Goal: Task Accomplishment & Management: Complete application form

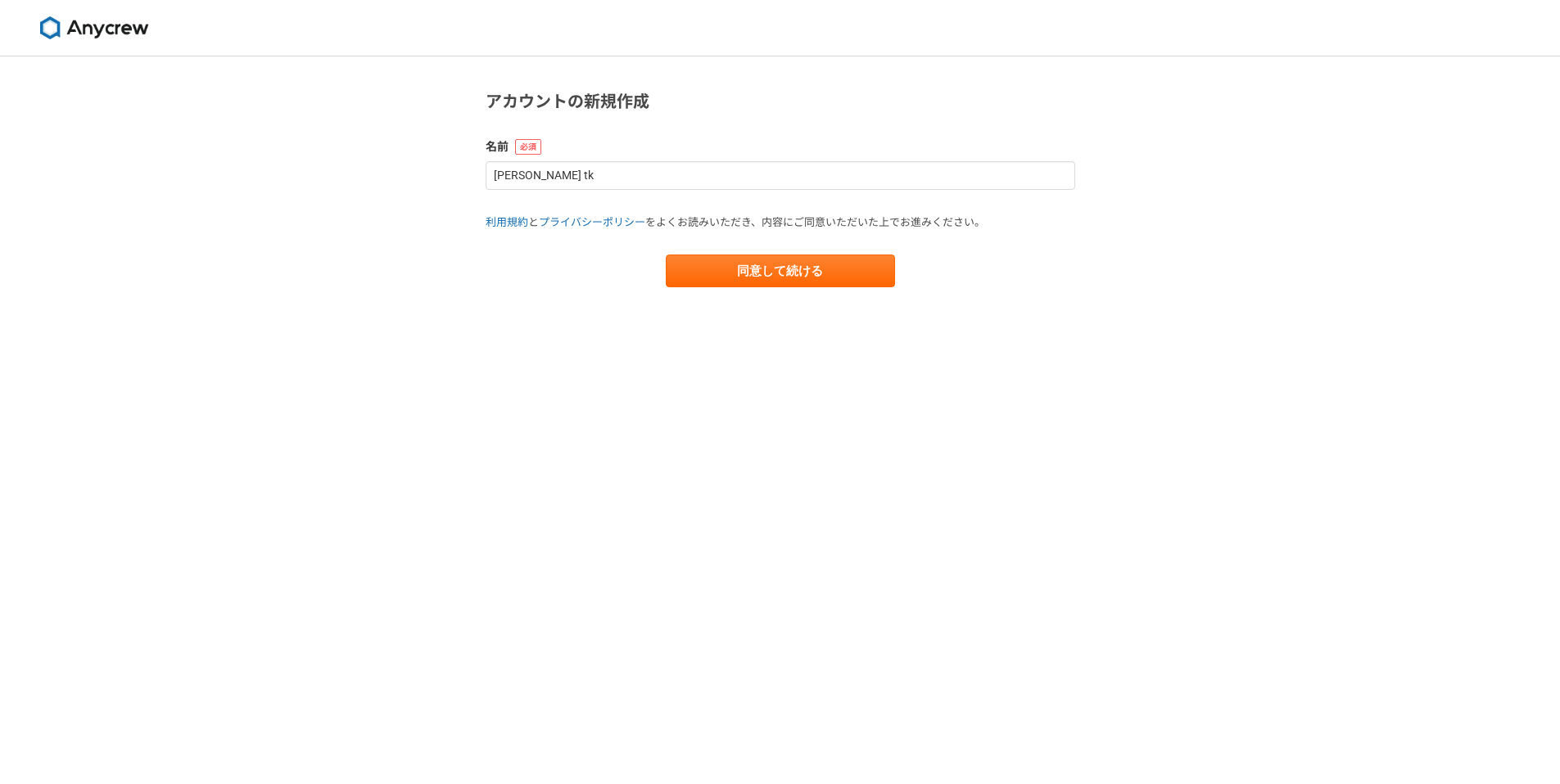
click at [566, 155] on label "名前" at bounding box center [780, 147] width 590 height 17
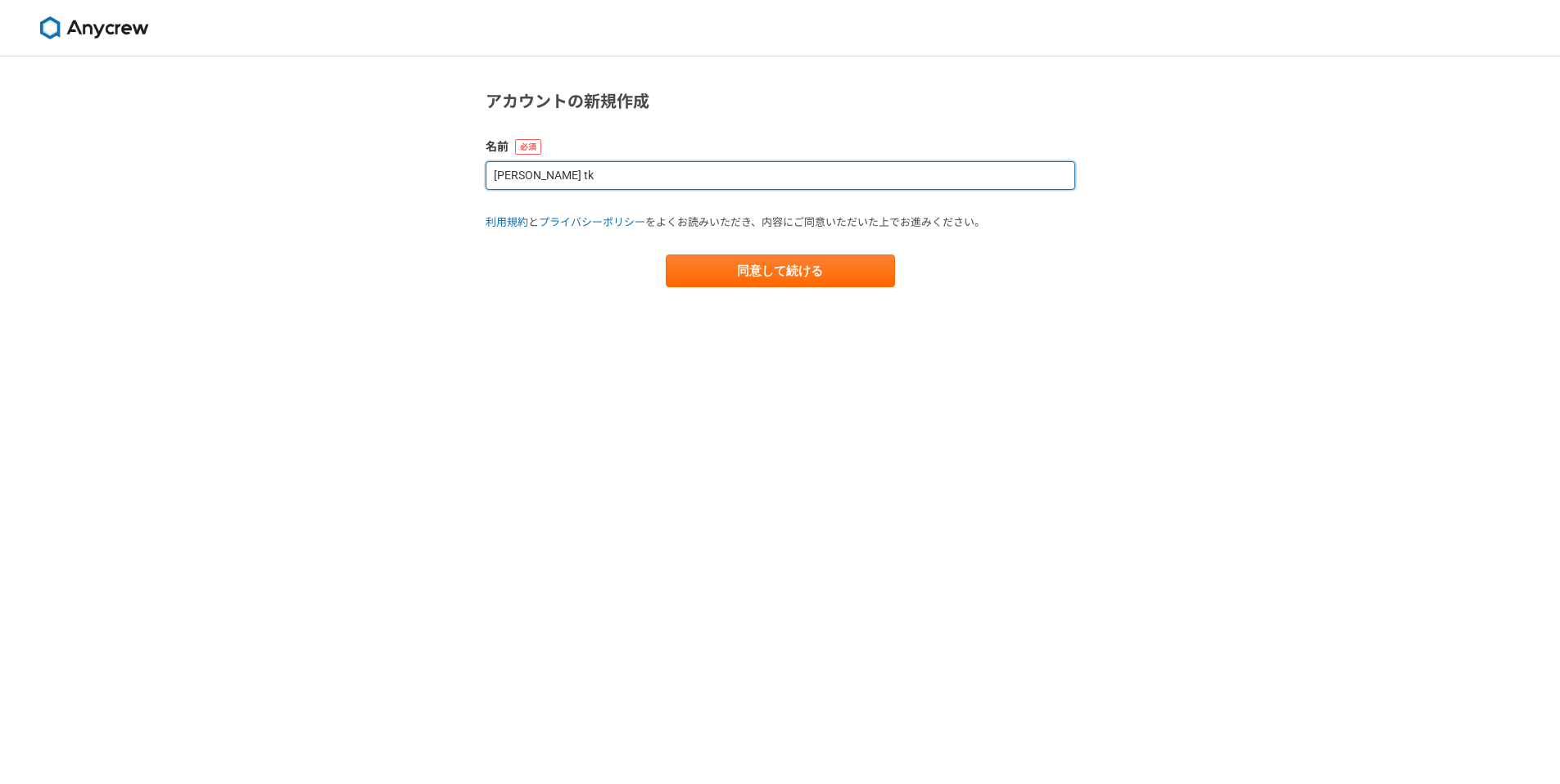
click at [571, 178] on input "[PERSON_NAME] tk" at bounding box center [780, 175] width 590 height 29
type input "[PERSON_NAME]"
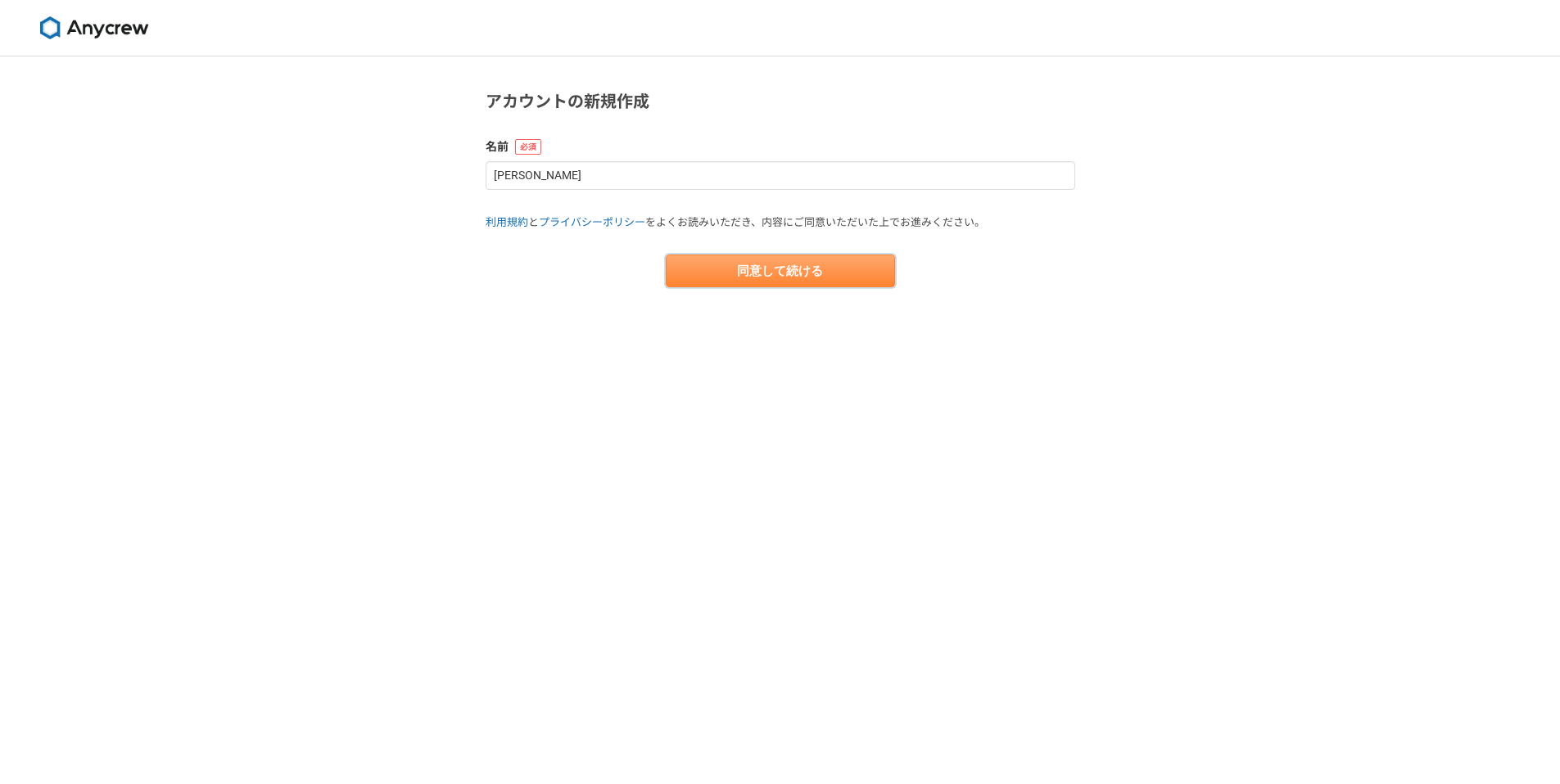
click at [755, 276] on button "同意して続ける" at bounding box center [780, 270] width 229 height 33
select select "13"
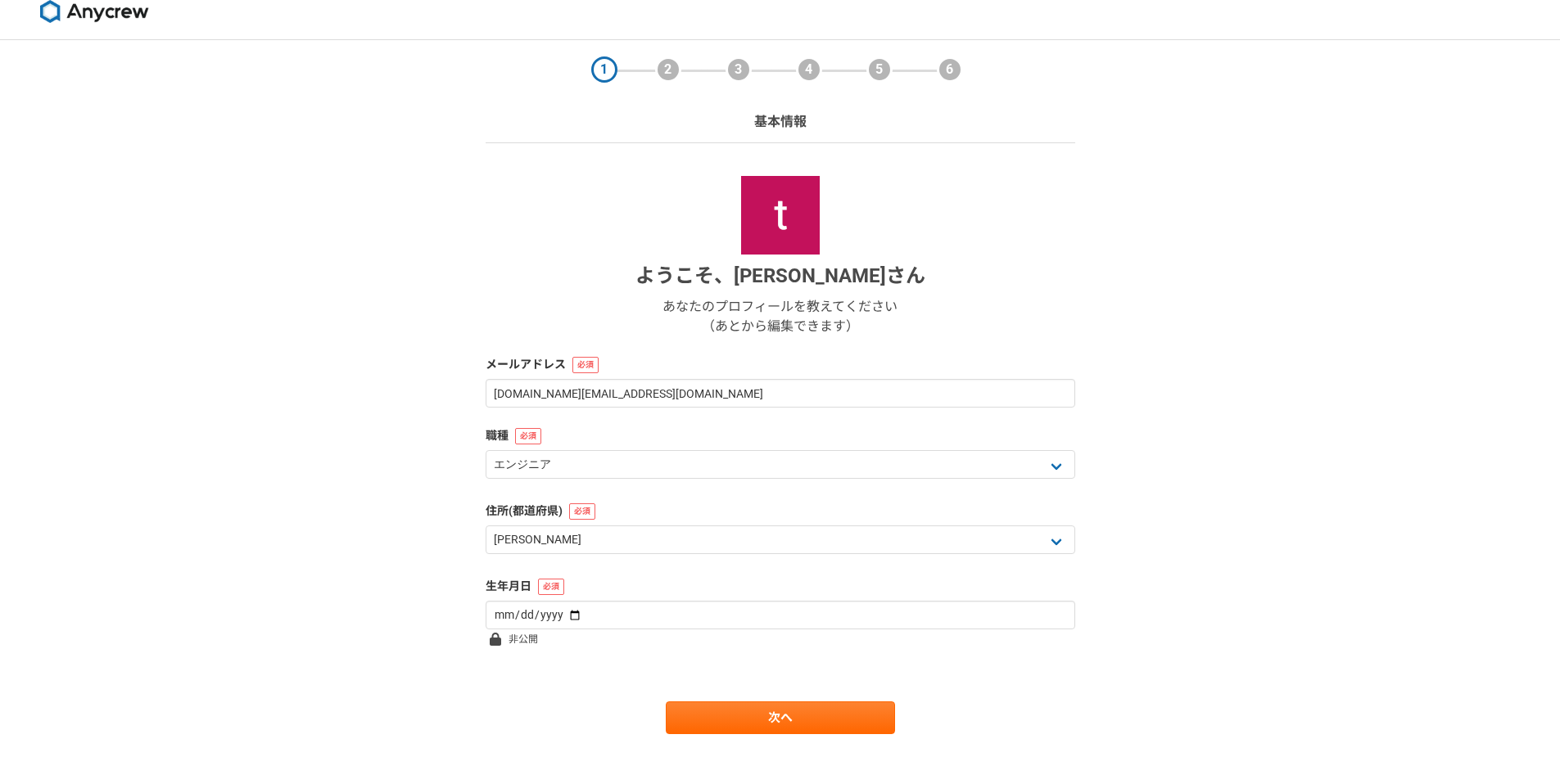
scroll to position [32, 0]
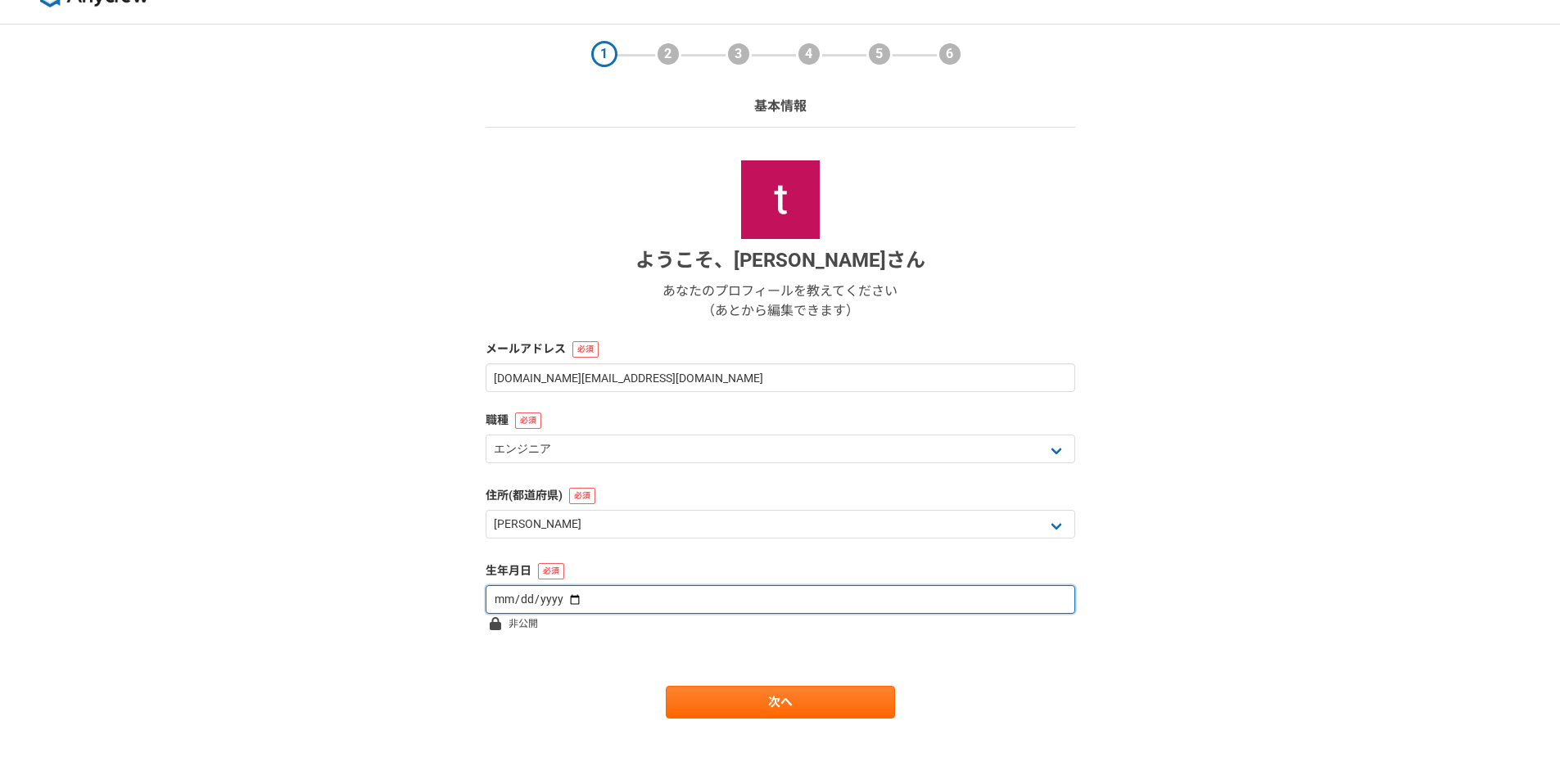
click at [943, 598] on input "date" at bounding box center [780, 600] width 590 height 29
type input "[DATE]"
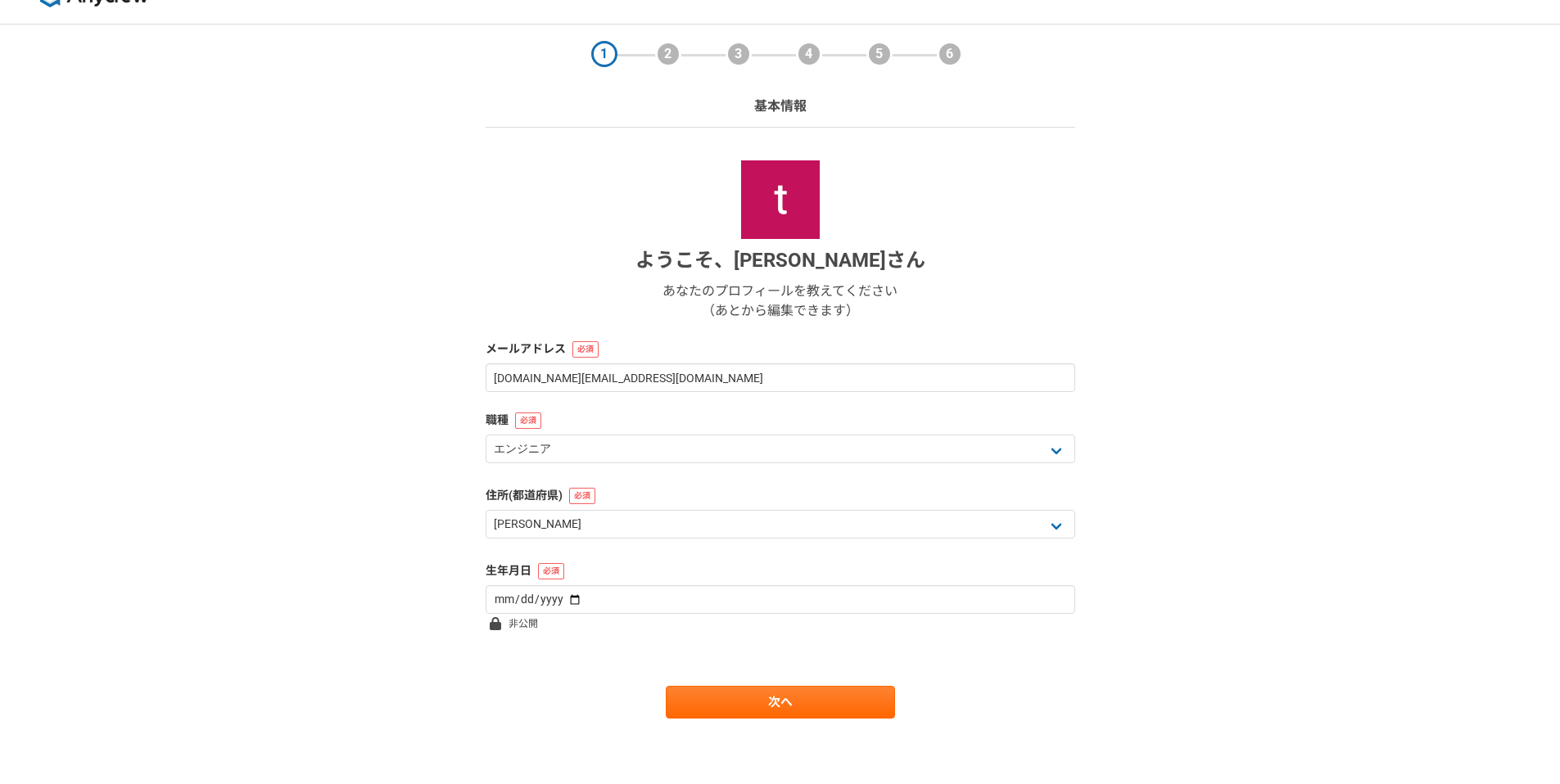
click at [1258, 479] on div "1 2 3 4 5 6 基本情報 ようこそ、 [PERSON_NAME] あなたのプロフィールを教えてください （あとから編集できます） メールアドレス [D…" at bounding box center [780, 404] width 1560 height 760
click at [847, 712] on link "次へ" at bounding box center [780, 702] width 229 height 33
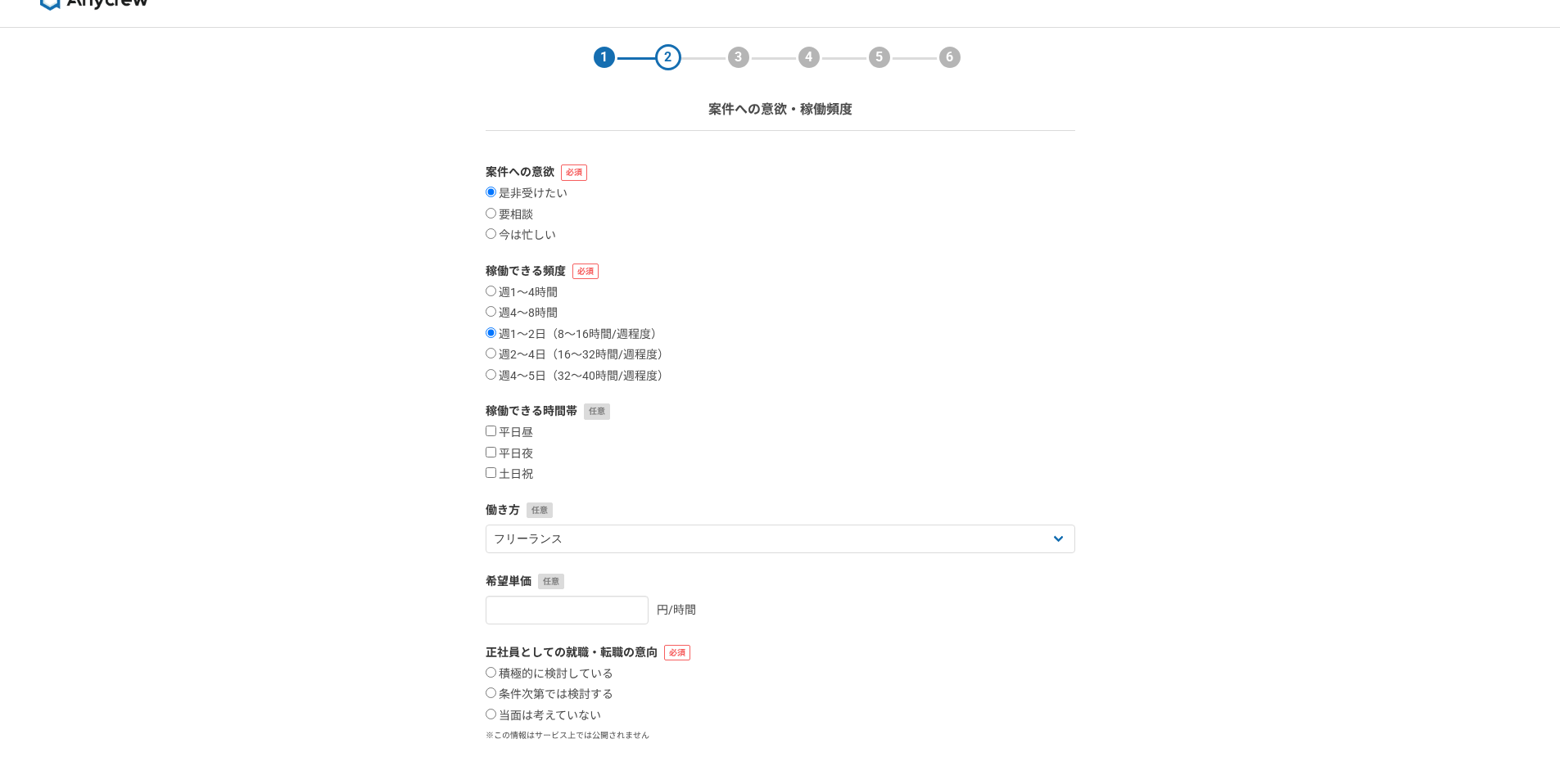
scroll to position [42, 0]
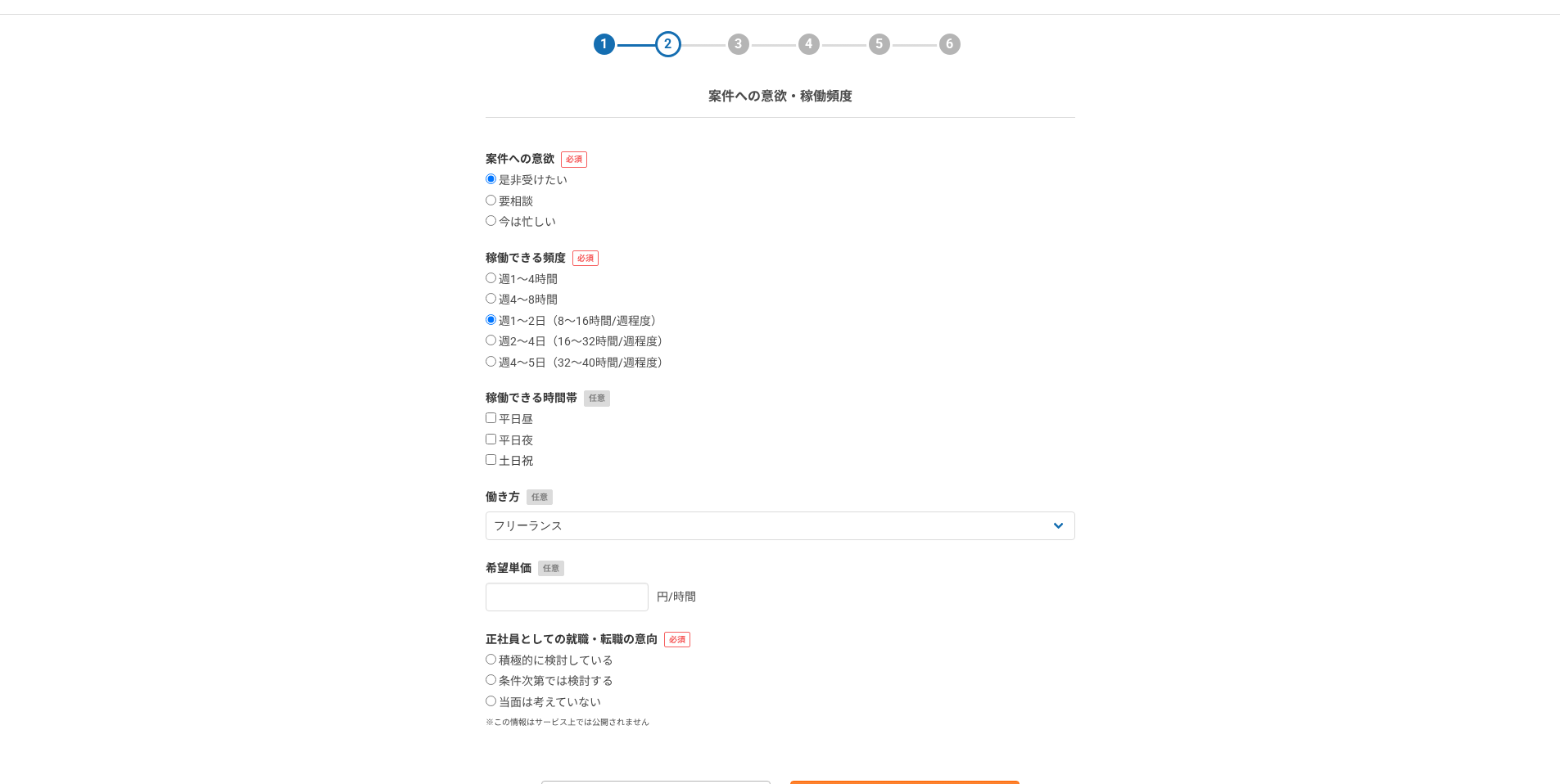
click at [493, 457] on input "土日祝" at bounding box center [490, 459] width 10 height 10
checkbox input "true"
click at [490, 435] on input "平日夜" at bounding box center [490, 439] width 10 height 10
checkbox input "true"
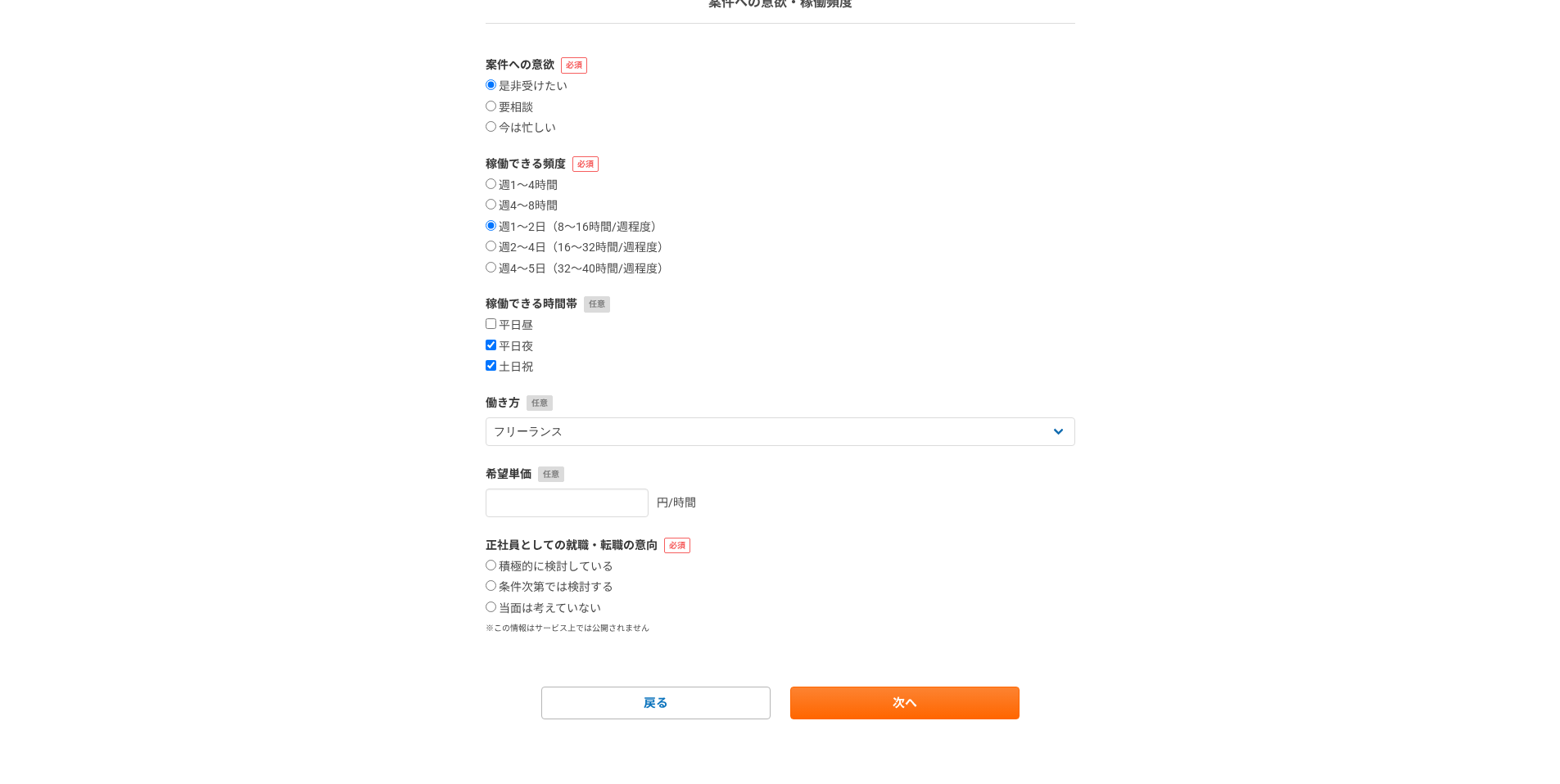
scroll to position [137, 0]
click at [484, 317] on section "1 2 3 4 5 6 案件への意欲・稼働頻度 案件への意欲 是非受けたい 要相談 今は忙しい 稼働できる頻度 週1〜4時間 週4〜8時間 週1〜2日（8〜1…" at bounding box center [780, 319] width 622 height 799
click at [492, 322] on input "平日昼" at bounding box center [490, 322] width 10 height 10
checkbox input "true"
click at [548, 495] on input "number" at bounding box center [566, 502] width 163 height 29
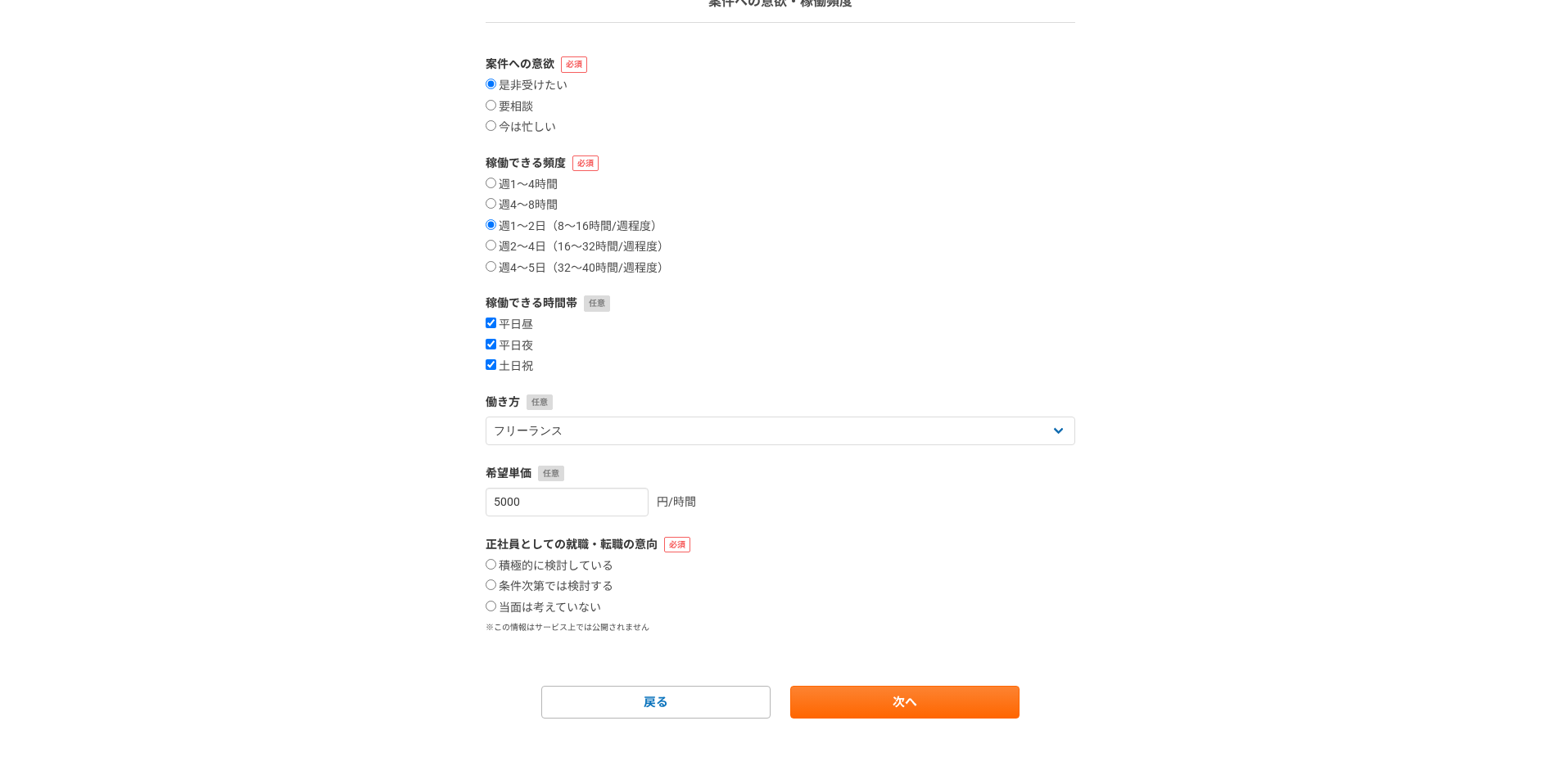
click at [230, 533] on div "1 2 3 4 5 6 案件への意欲・稼働頻度 案件への意欲 是非受けたい 要相談 今は忙しい 稼働できる頻度 週1〜4時間 週4〜8時間 週1〜2日（8〜1…" at bounding box center [780, 352] width 1560 height 865
click at [577, 504] on input "5000" at bounding box center [566, 502] width 163 height 29
type input "6000"
click at [444, 465] on div "1 2 3 4 5 6 案件への意欲・稼働頻度 案件への意欲 是非受けたい 要相談 今は忙しい 稼働できる頻度 週1〜4時間 週4〜8時間 週1〜2日（8〜1…" at bounding box center [780, 352] width 1560 height 865
click at [491, 612] on label "当面は考えていない" at bounding box center [543, 608] width 115 height 15
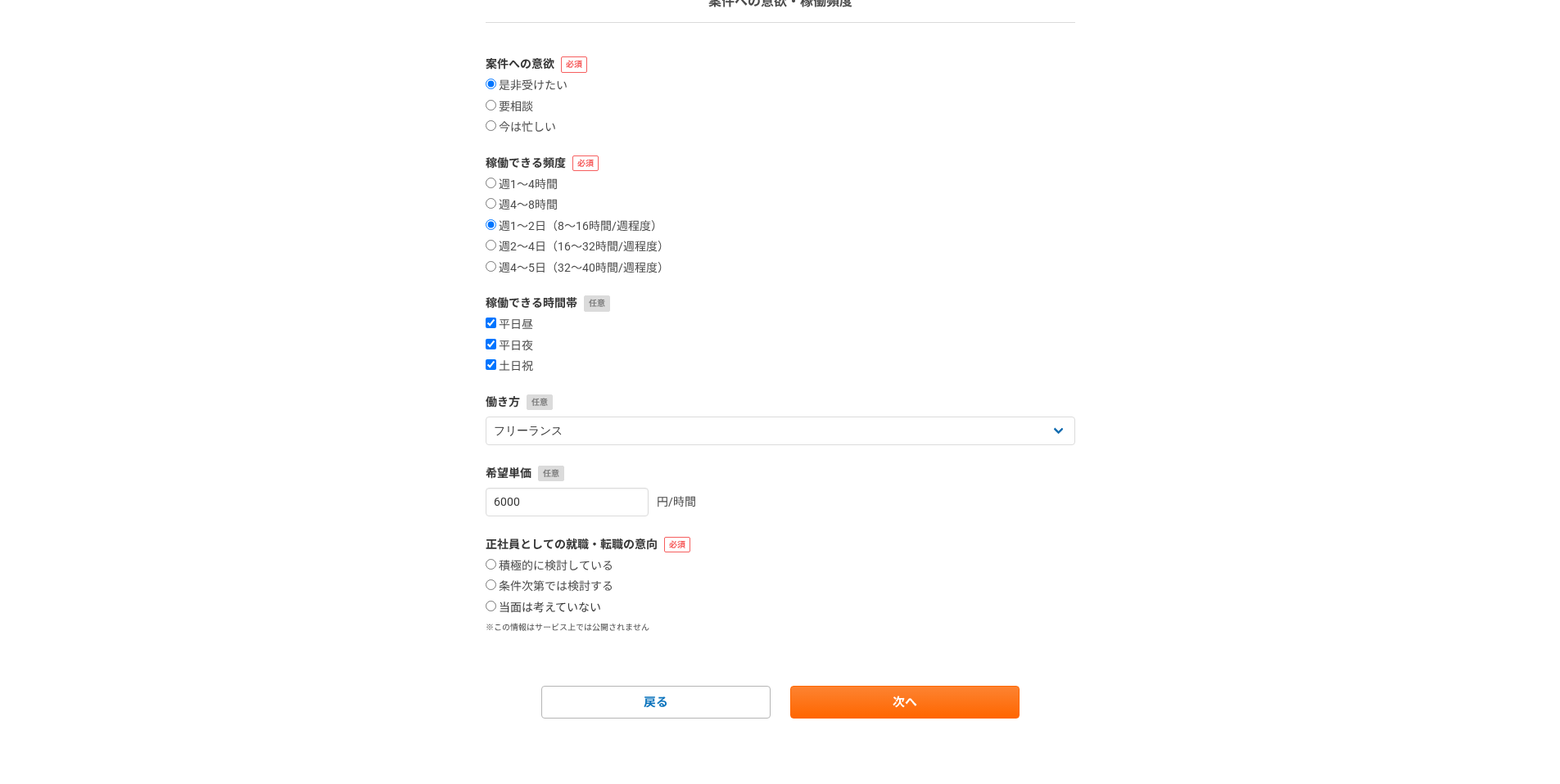
click at [491, 612] on input "当面は考えていない" at bounding box center [490, 605] width 10 height 10
radio input "true"
click at [882, 693] on link "次へ" at bounding box center [905, 702] width 229 height 33
select select
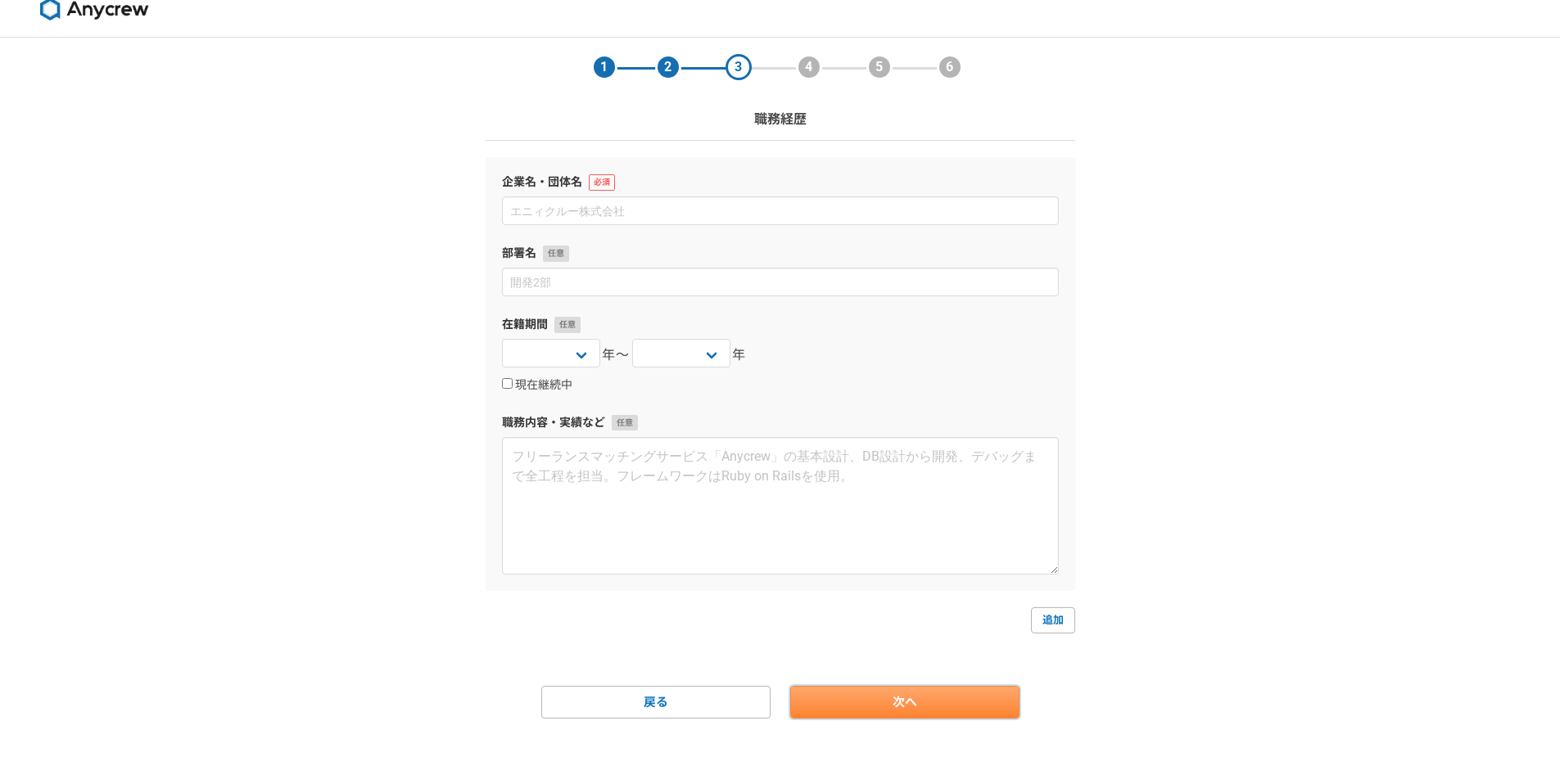
scroll to position [0, 0]
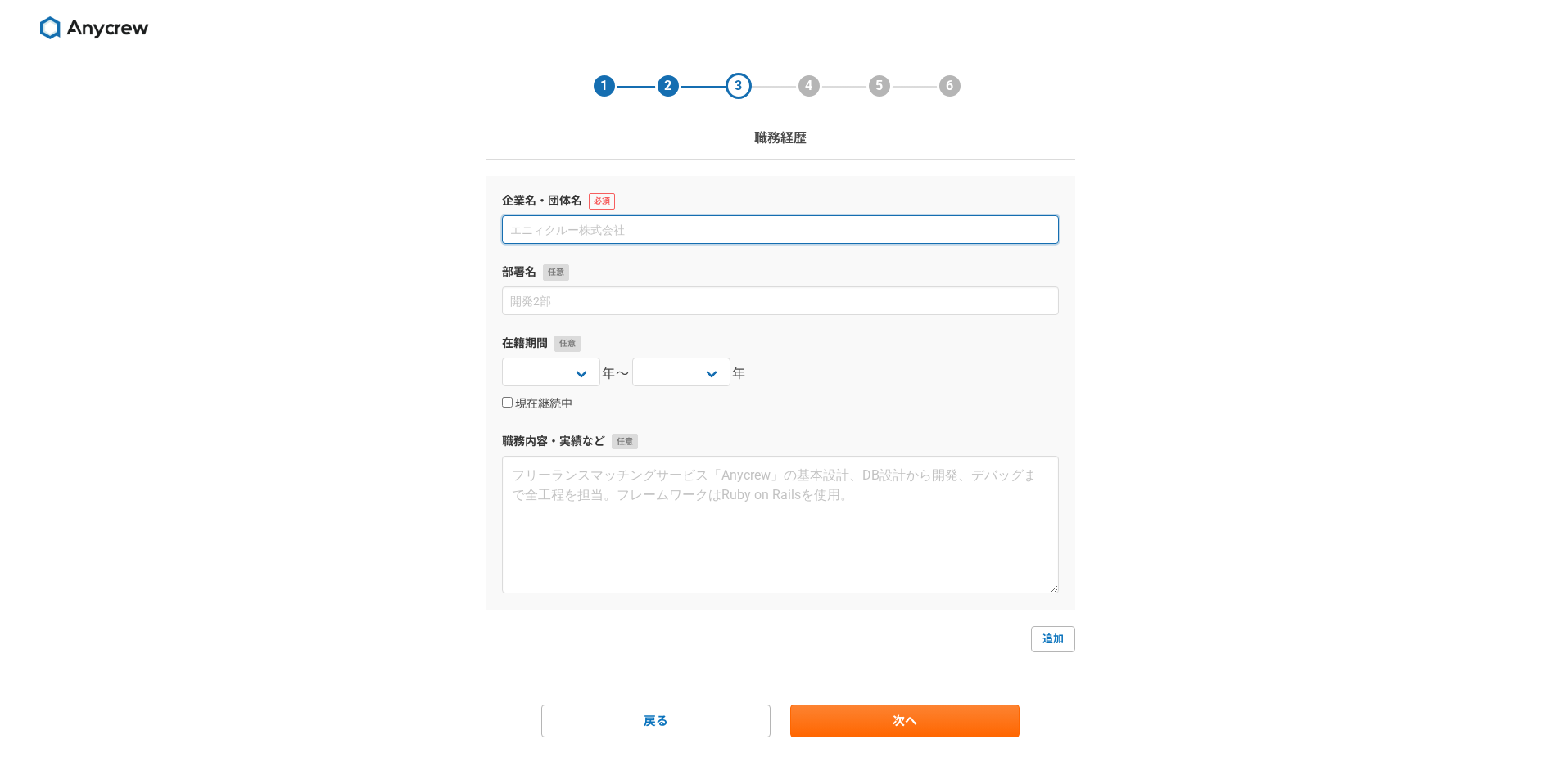
click at [552, 234] on input at bounding box center [780, 229] width 557 height 29
type input "個"
click at [387, 426] on div "1 2 3 4 5 6 職務経歴 企業名・団体名 フリーランス 部署名 在籍期間 [DATE] [DATE] [DATE] [DATE] [DATE] [DA…" at bounding box center [780, 430] width 1560 height 747
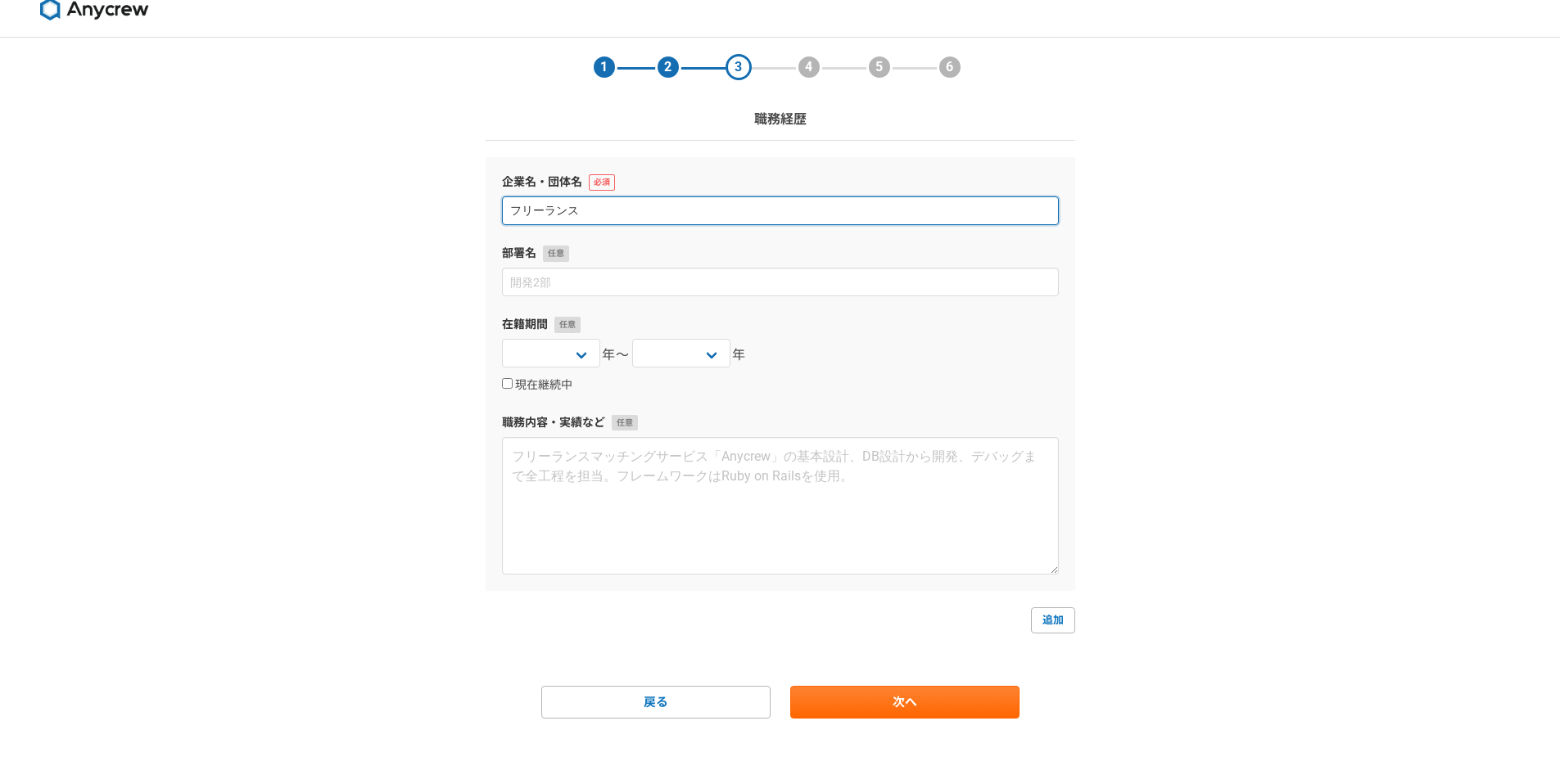
click at [617, 217] on input "フリーランス" at bounding box center [780, 210] width 557 height 29
drag, startPoint x: 588, startPoint y: 221, endPoint x: 481, endPoint y: 221, distance: 107.0
click at [481, 221] on section "1 2 3 4 5 6 職務経歴 企業名・団体名 フリーランス 部署名 在籍期間 [DATE] [DATE] [DATE] [DATE] [DATE] [DA…" at bounding box center [780, 378] width 622 height 682
type input "個人"
click at [546, 350] on select "2025 2024 2023 2022 2021 2020 2019 2018 2017 2016 2015 2014 2013 2012 2011 2010…" at bounding box center [551, 353] width 99 height 29
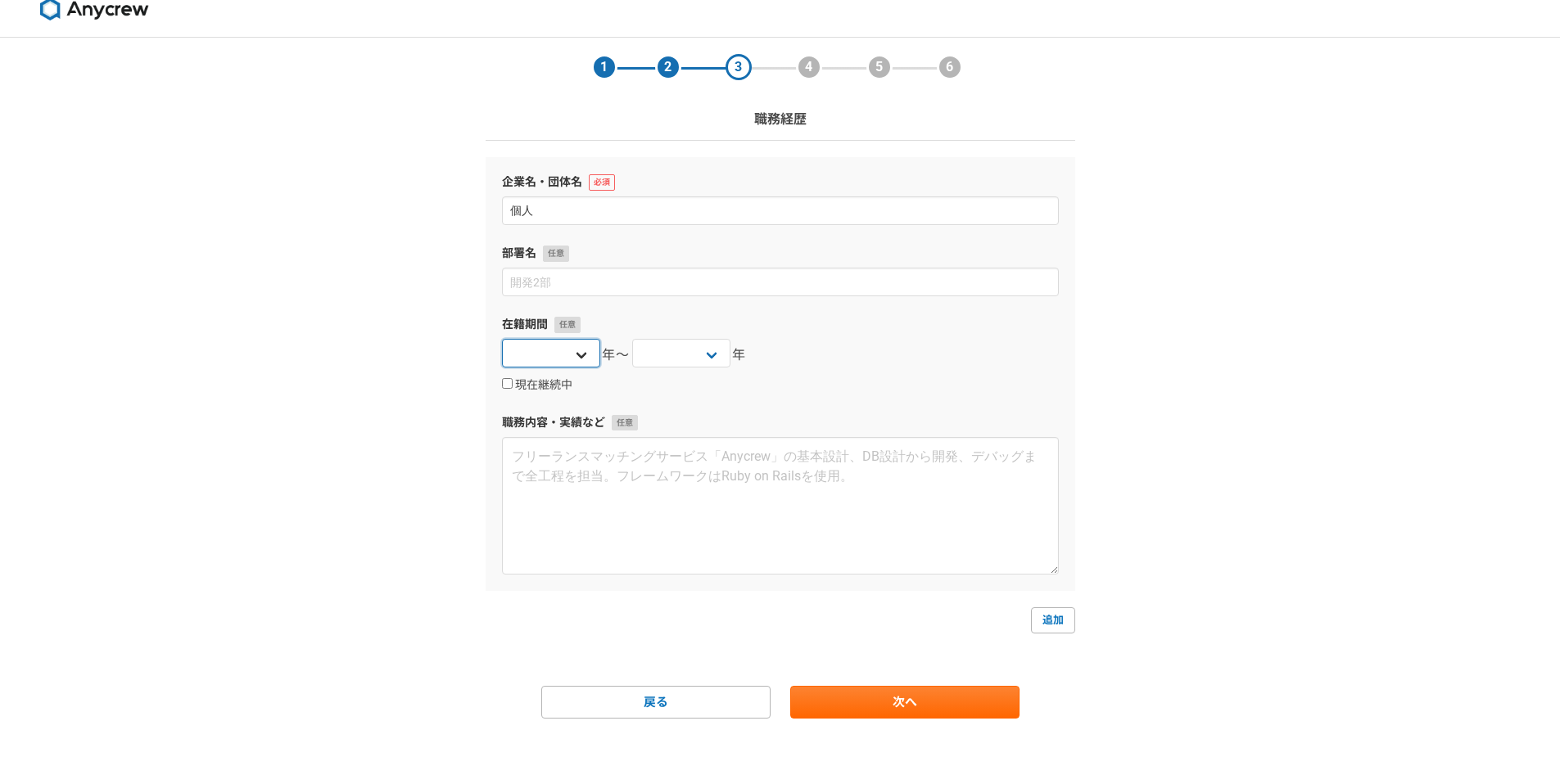
select select "2023"
click at [726, 366] on select "2025 2024 2023 2022 2021 2020 2019 2018 2017 2016 2015 2014 2013 2012 2011 2010…" at bounding box center [682, 353] width 99 height 29
select select "2021"
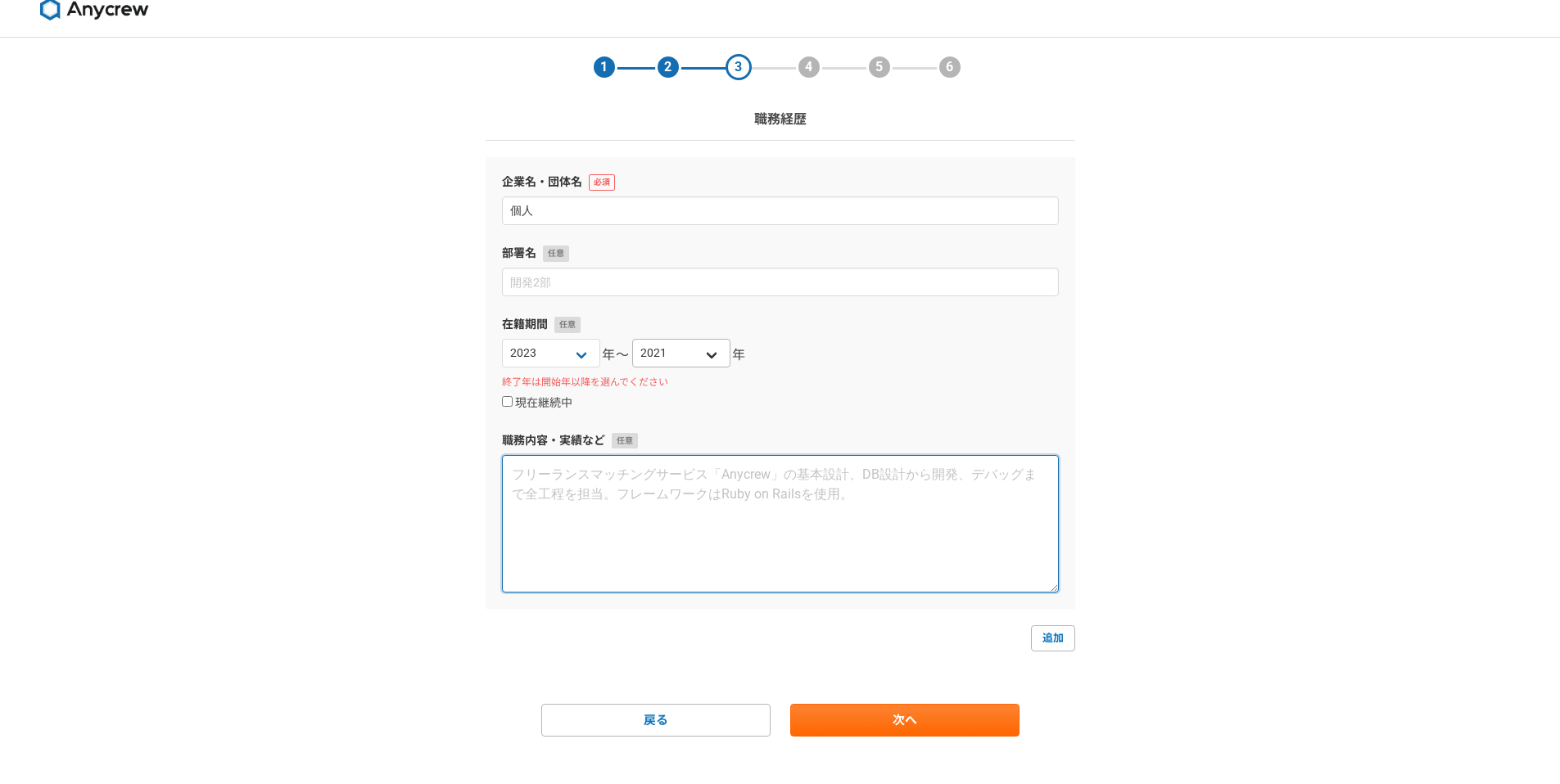
click at [613, 478] on textarea at bounding box center [780, 524] width 557 height 138
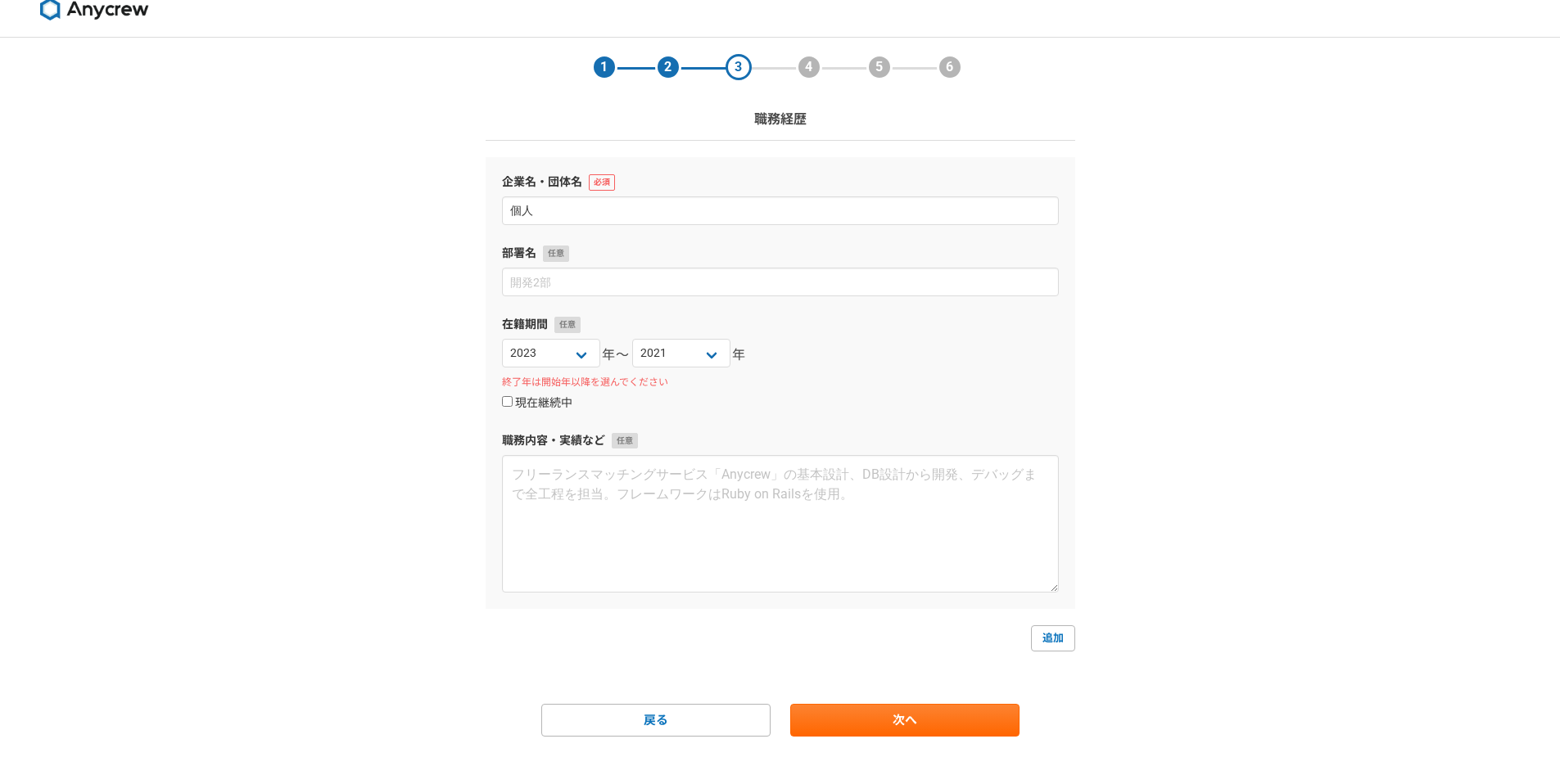
click at [514, 400] on label "現在継続中" at bounding box center [537, 404] width 71 height 15
click at [512, 400] on input "現在継続中" at bounding box center [507, 401] width 10 height 10
checkbox input "true"
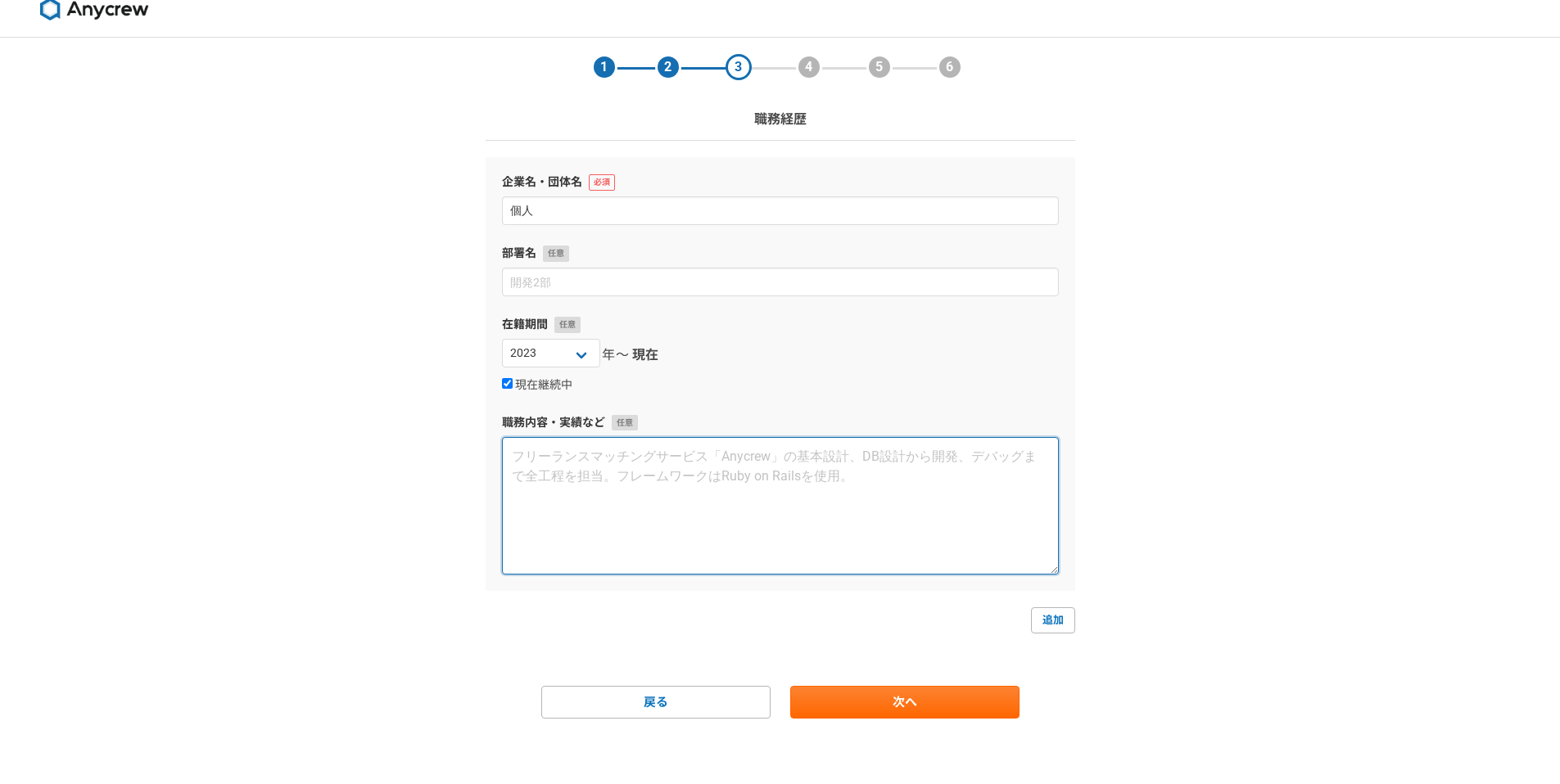
click at [604, 469] on textarea at bounding box center [780, 507] width 557 height 138
paste textarea "【プロジェクト】 ◆既存AIプロジェクト開発 ◆新規AIプロジェクト開発 ※案件名非公開 【担当業務・実績】 ◆既存プロジェクトのバックエンド開発 ・KPI設…"
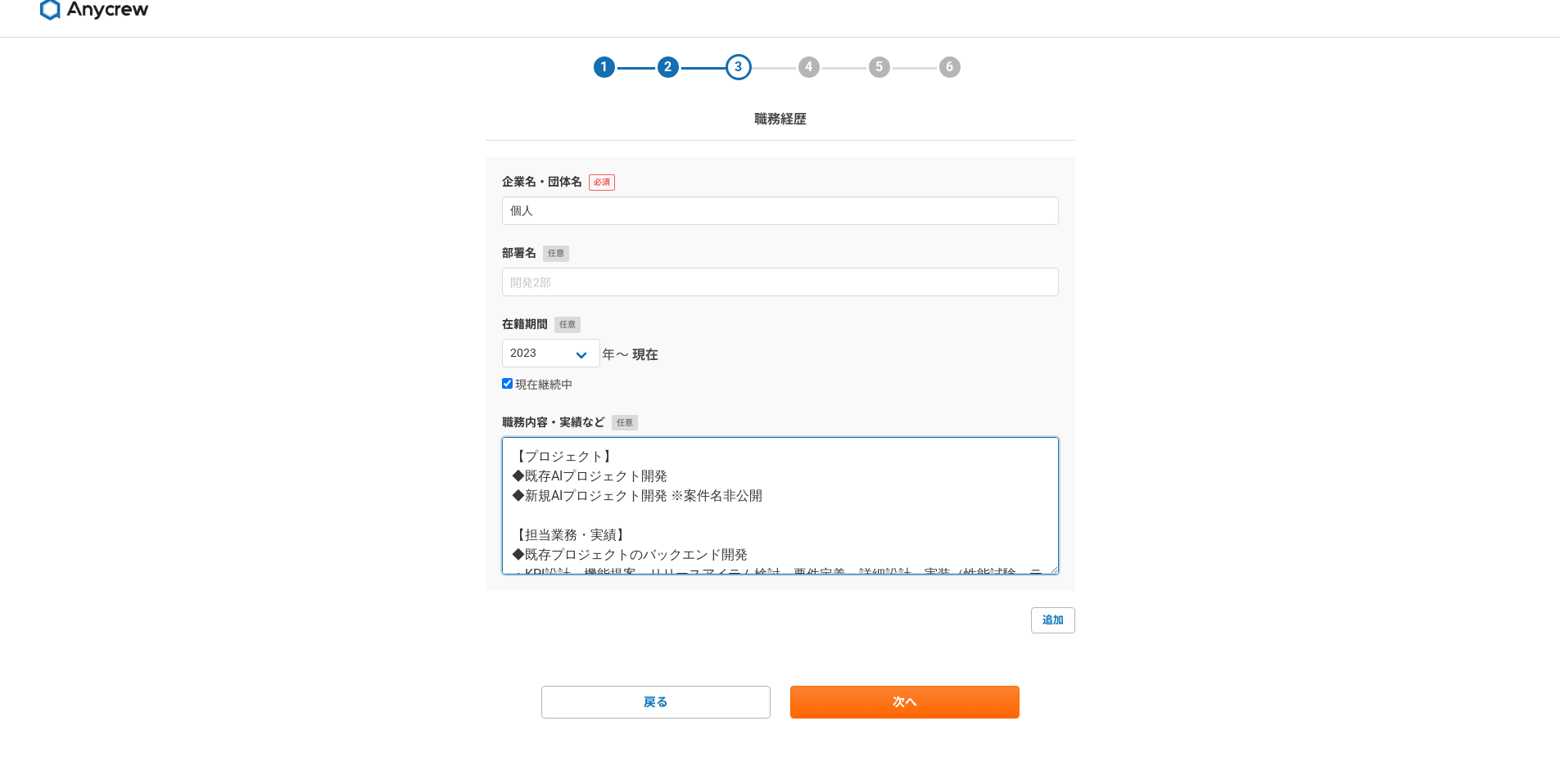
scroll to position [47, 0]
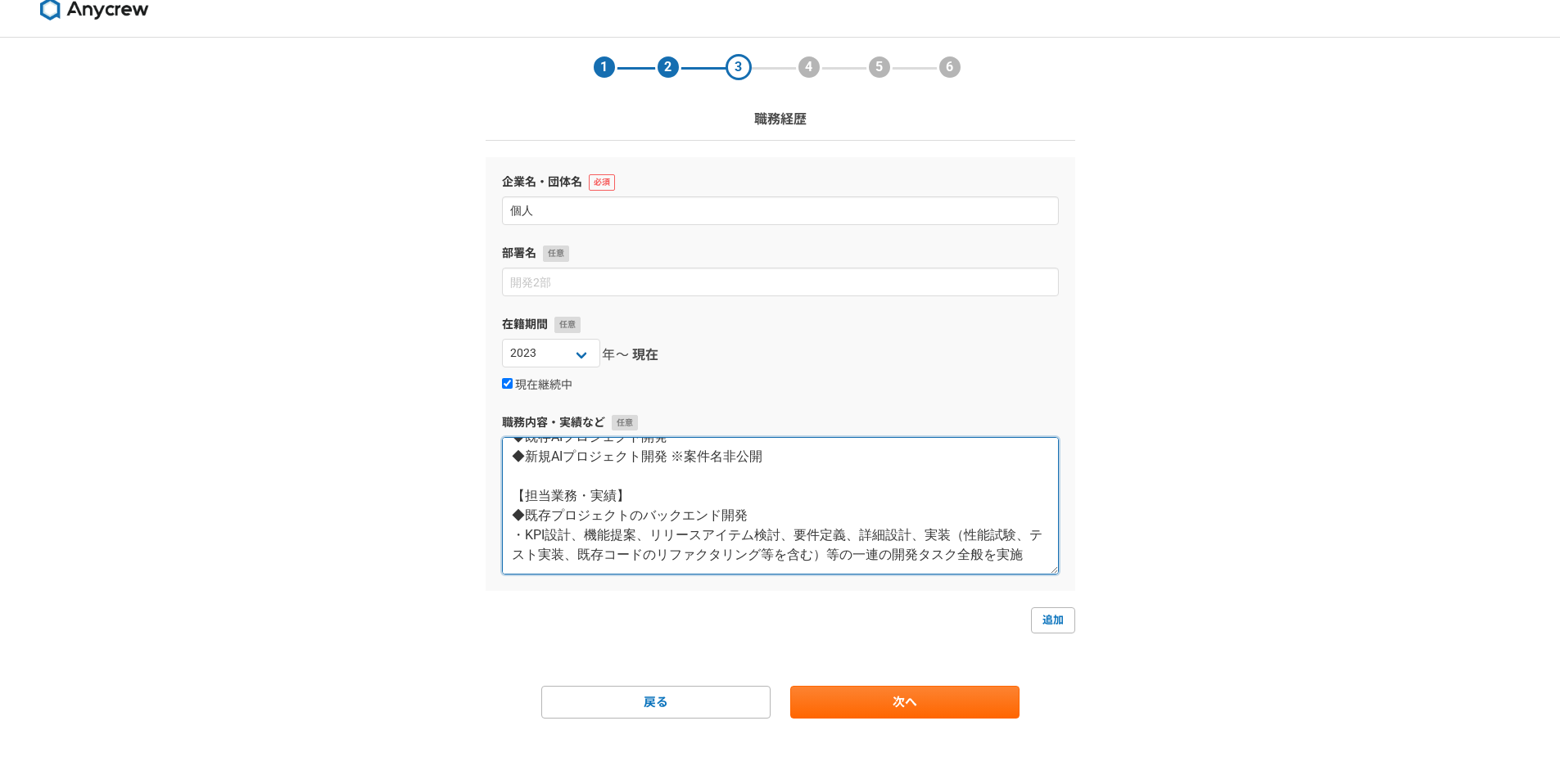
paste textarea "・loremipsumdo（sitametconse、adipisc）e、sedd、eiusmodtemporin ・utlabo・etdoLORemagna…"
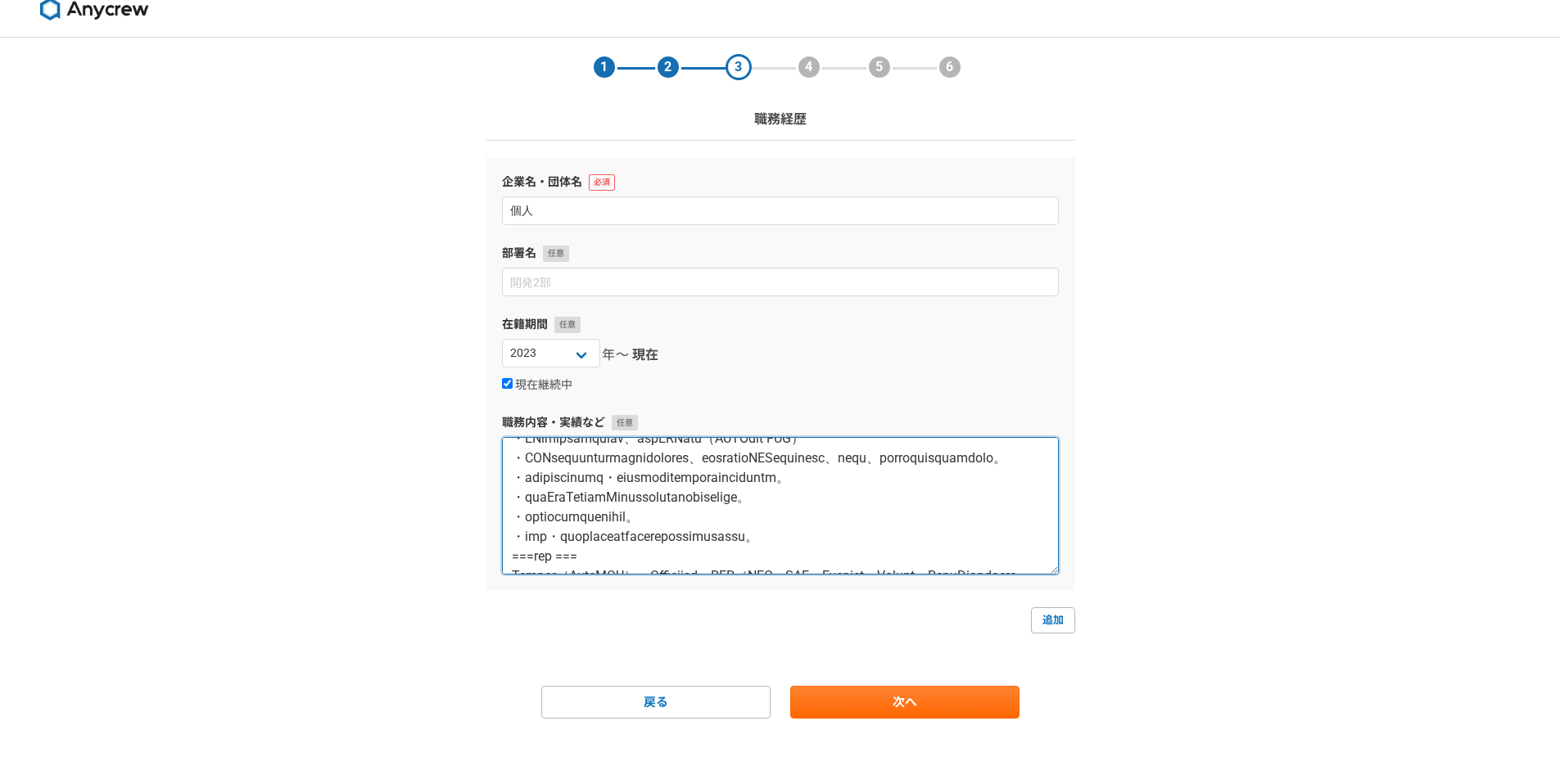
scroll to position [211, 0]
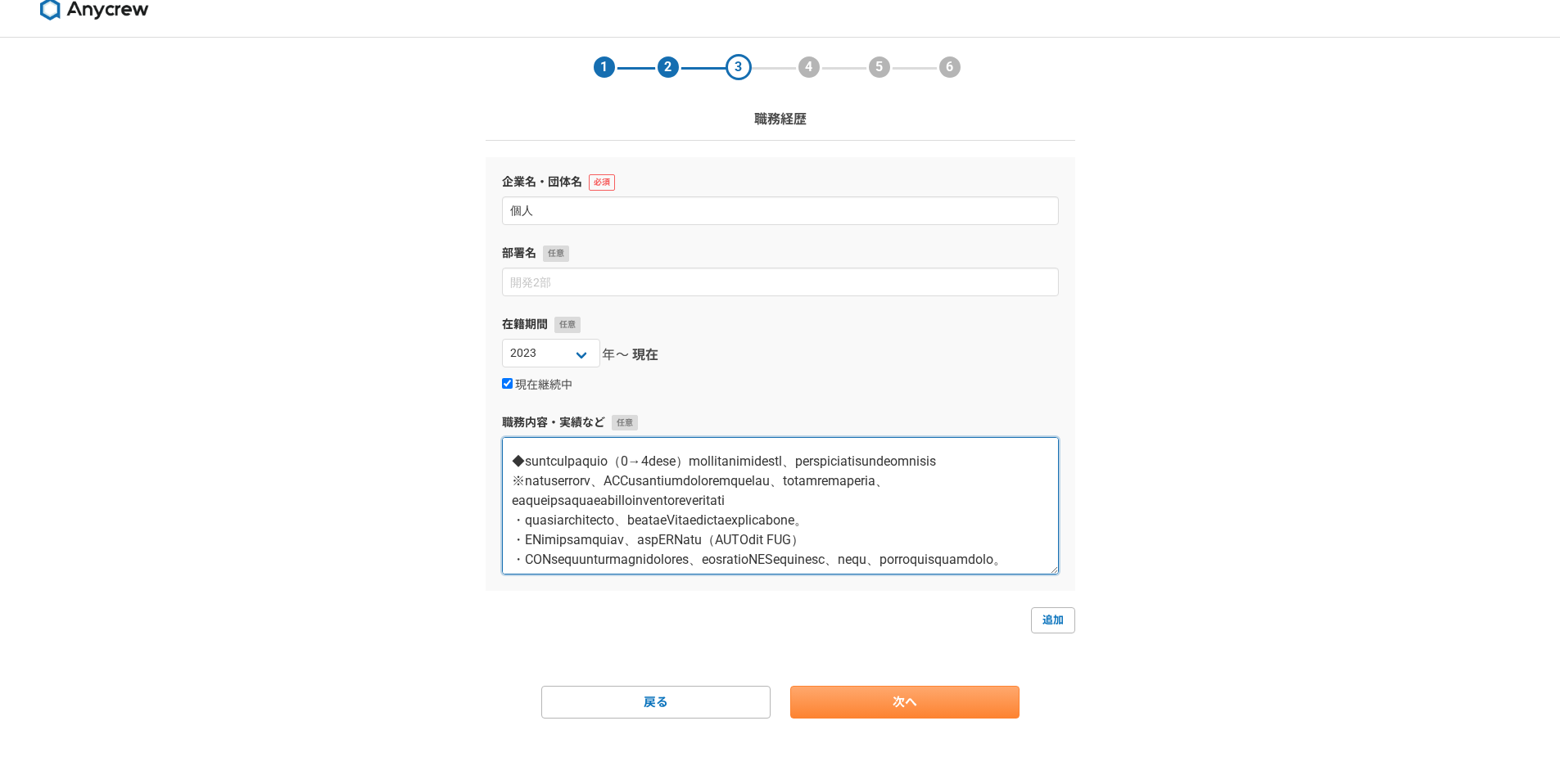
type textarea "【loremi】 ◆doLOrsitamet ◆coNSectetura ※elitse 【doei・te】 ◆incididuntutlabor ・ETDo…"
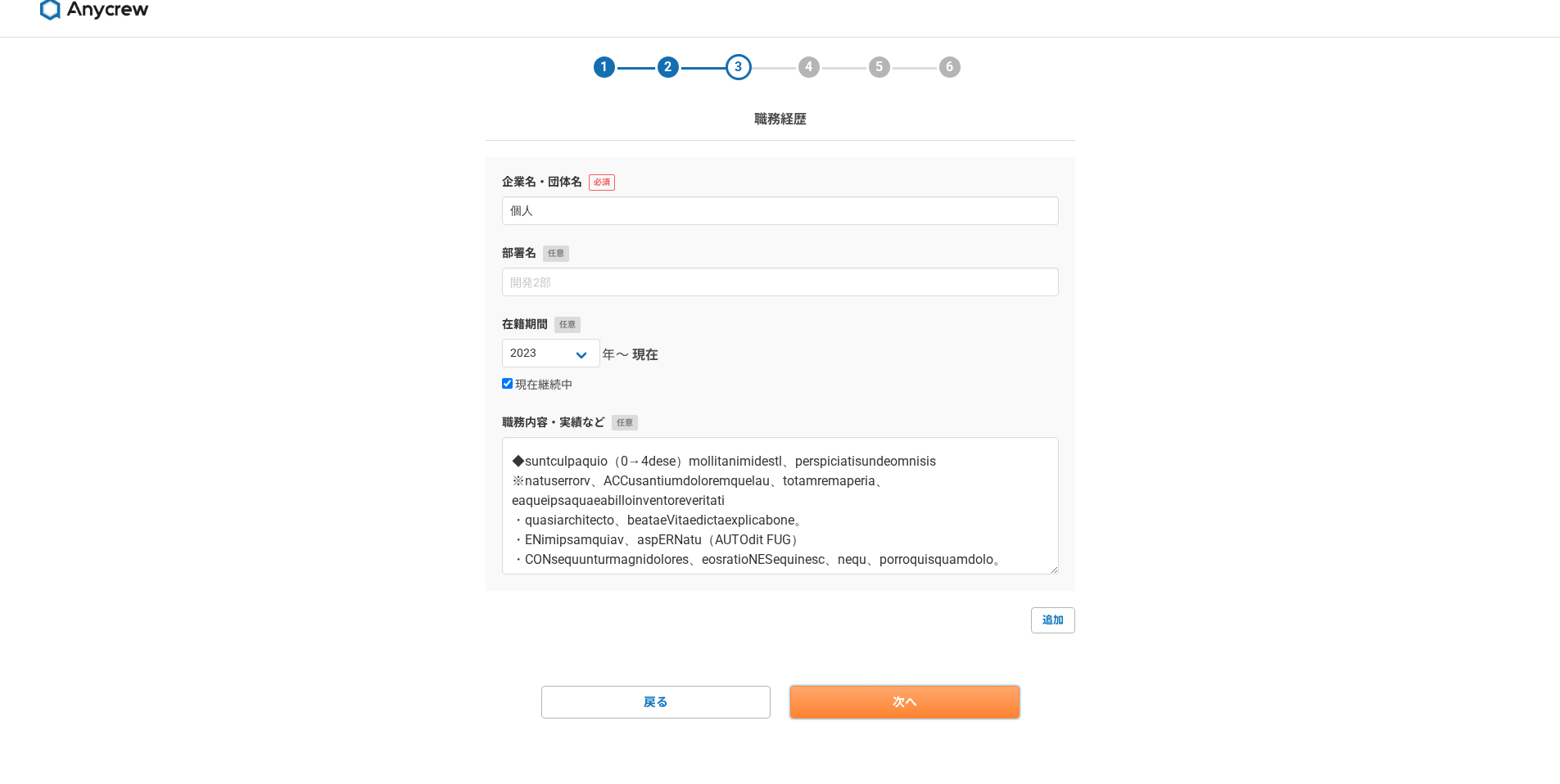
click at [835, 709] on link "次へ" at bounding box center [905, 702] width 229 height 33
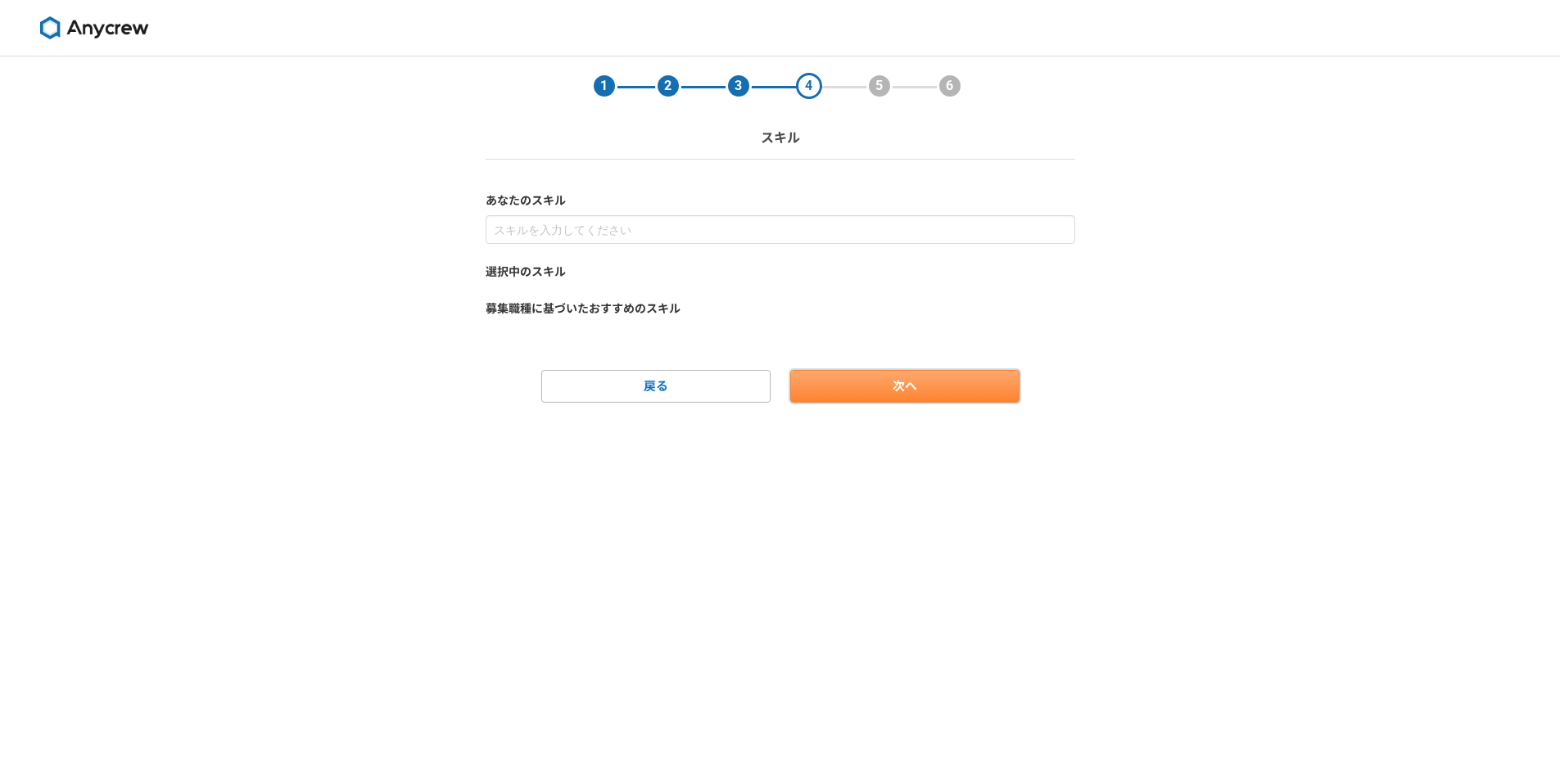
scroll to position [0, 0]
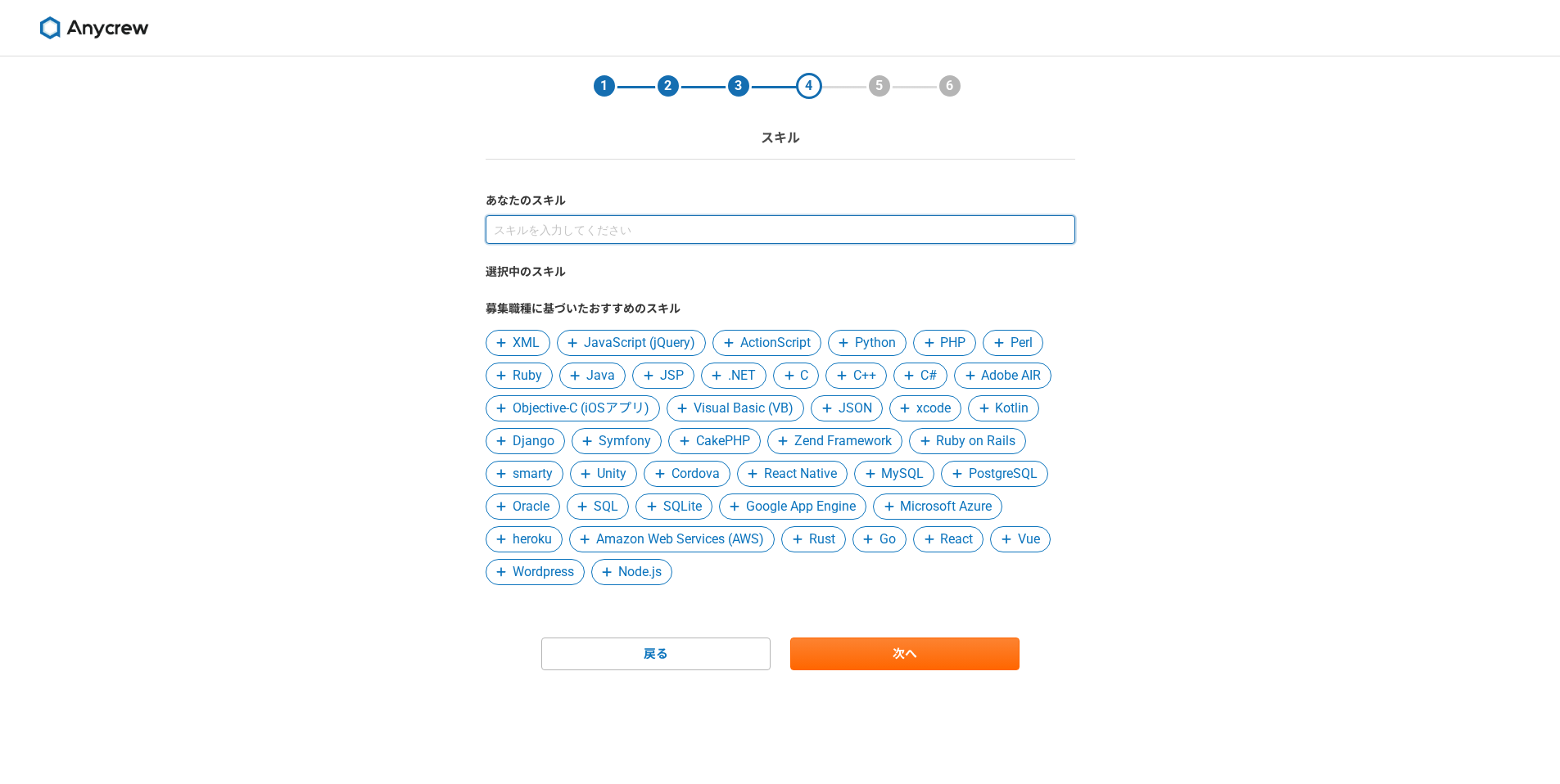
click at [538, 235] on input at bounding box center [780, 229] width 590 height 29
type input "python"
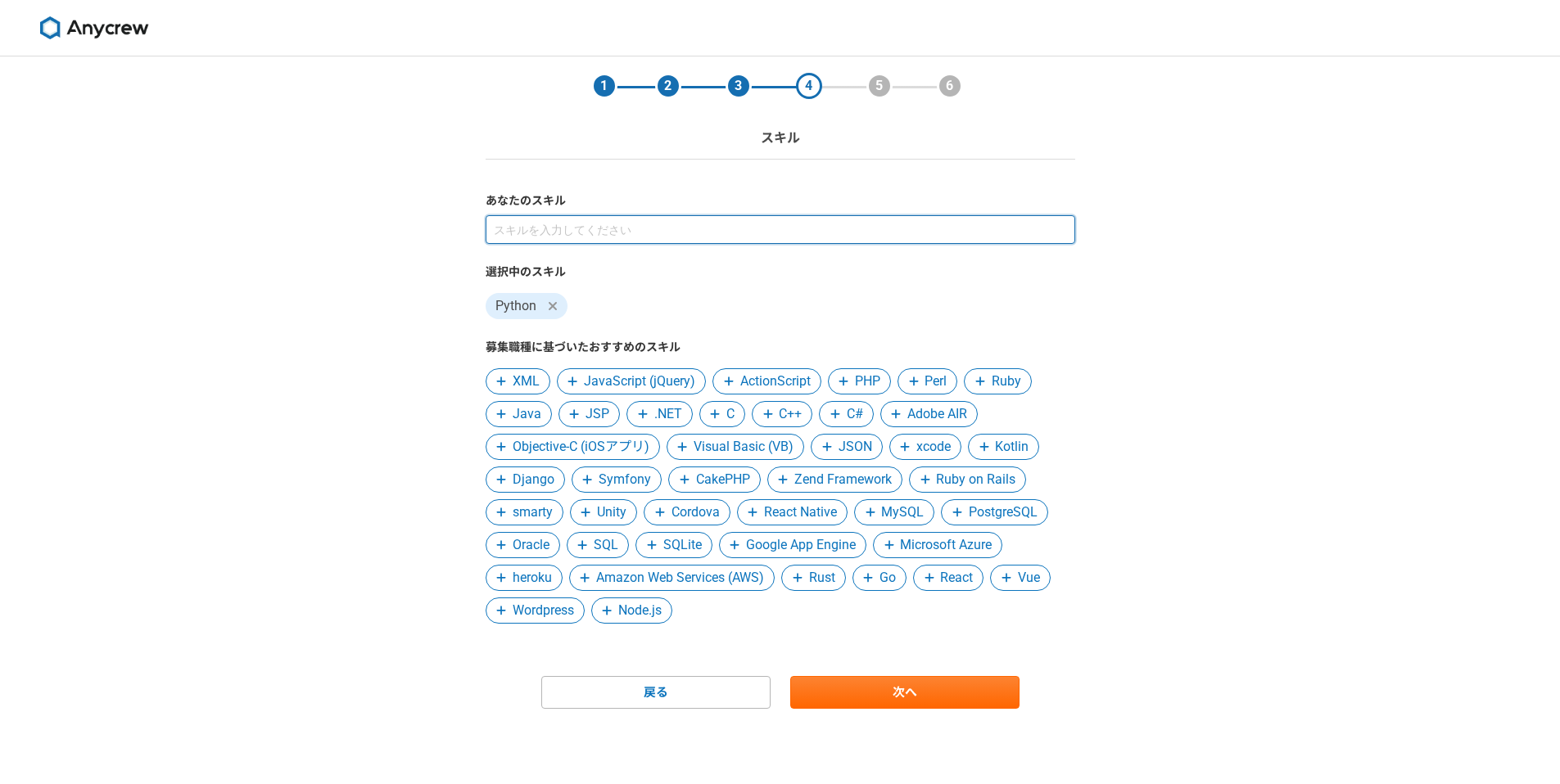
click at [554, 235] on input at bounding box center [780, 229] width 590 height 29
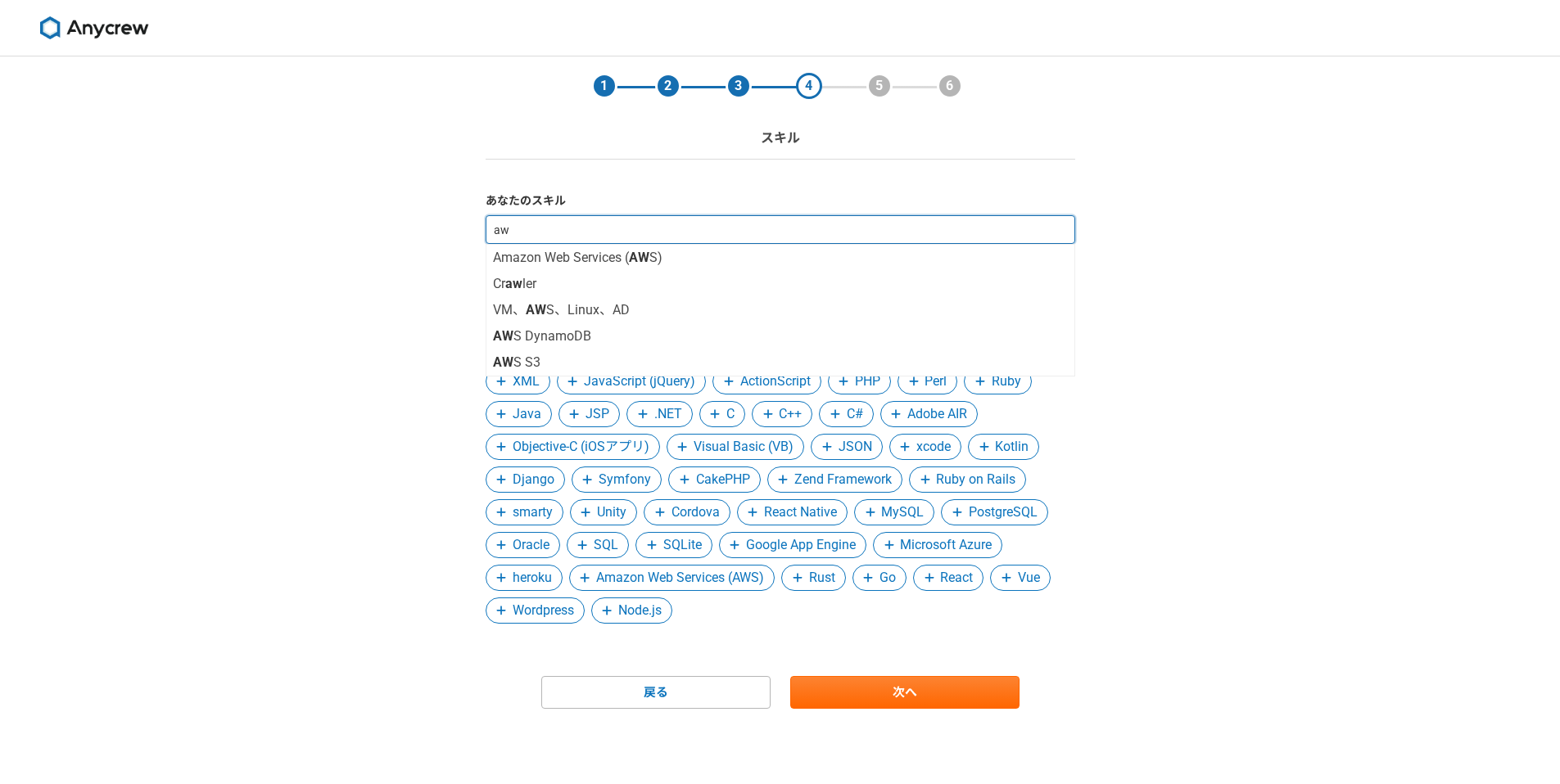
type input "aws"
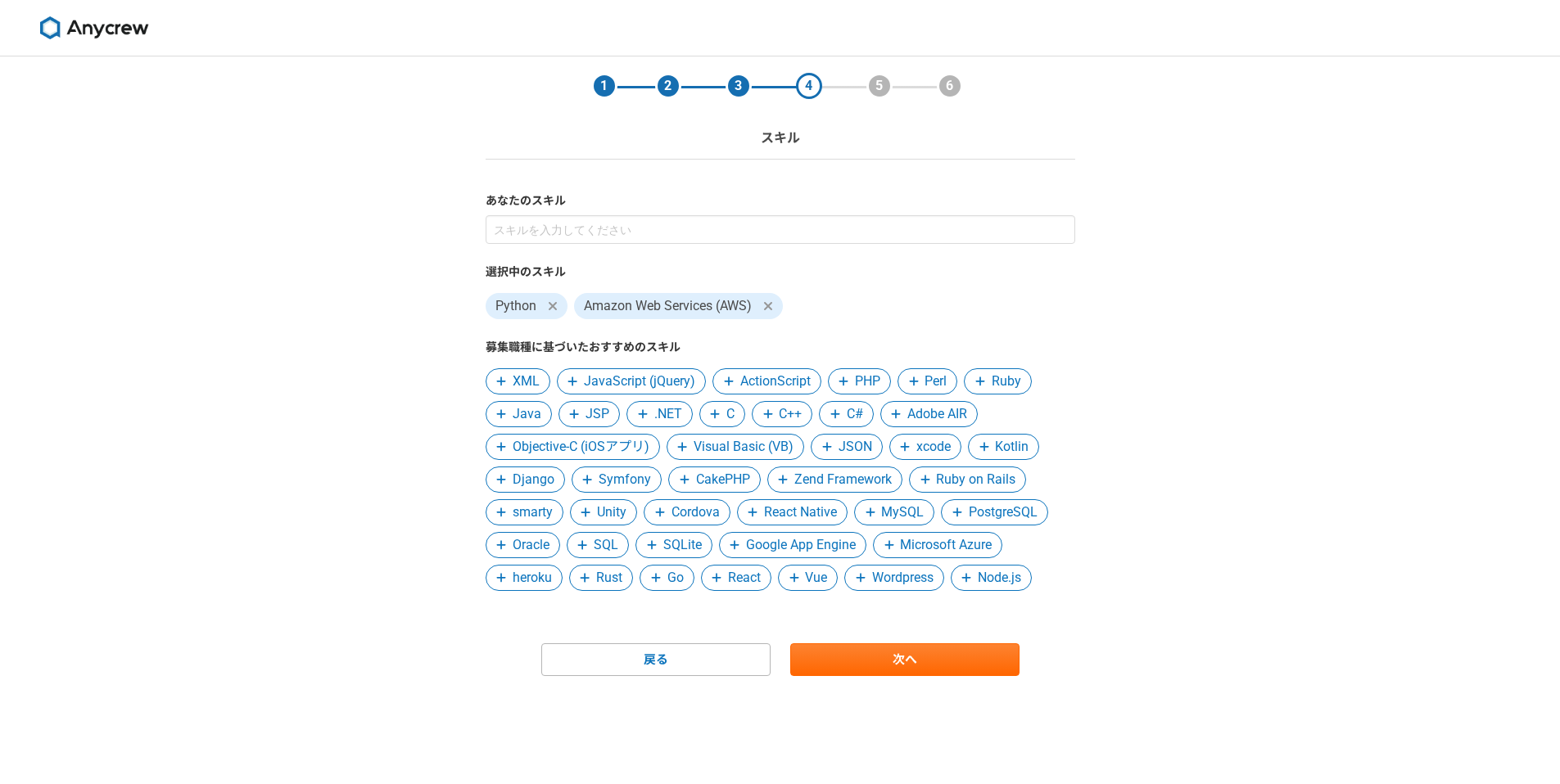
click at [633, 250] on div "選択中のスキル Python Amazon Web Services (AWS) 募集職種に基づいたおすすめのスキル XML JavaScript (jQue…" at bounding box center [780, 403] width 590 height 376
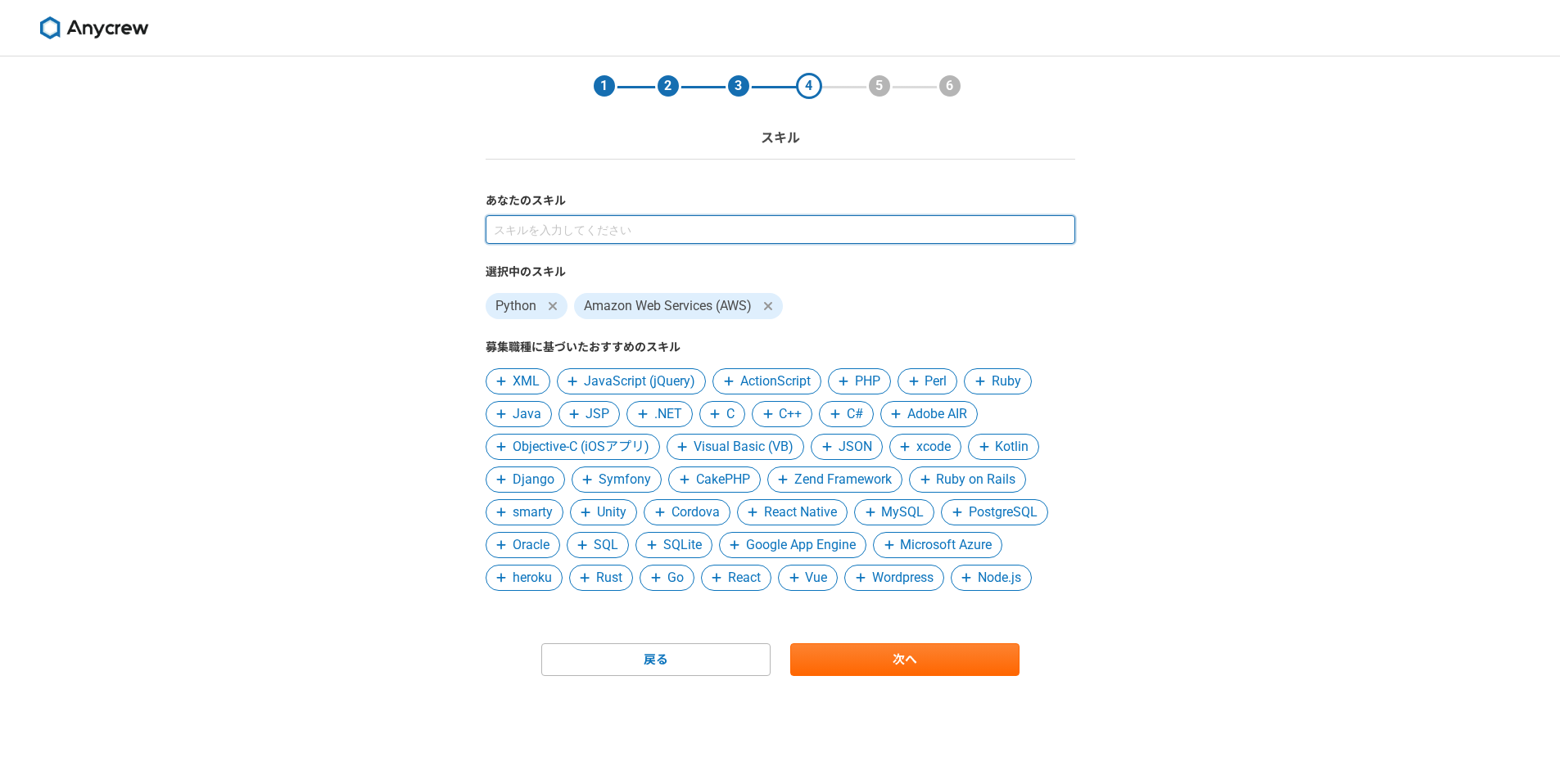
click at [628, 239] on input at bounding box center [780, 229] width 590 height 29
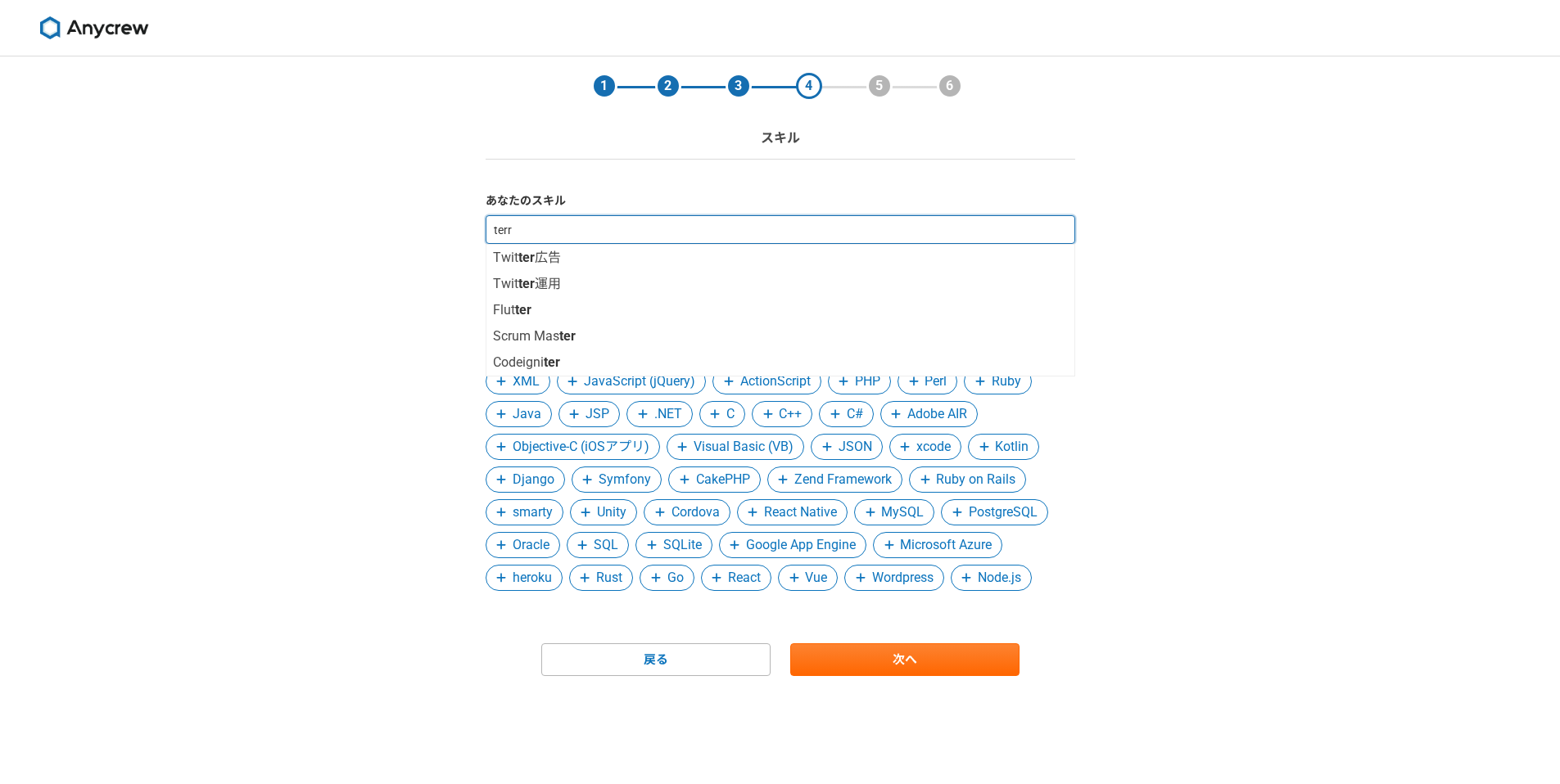
type input "terra"
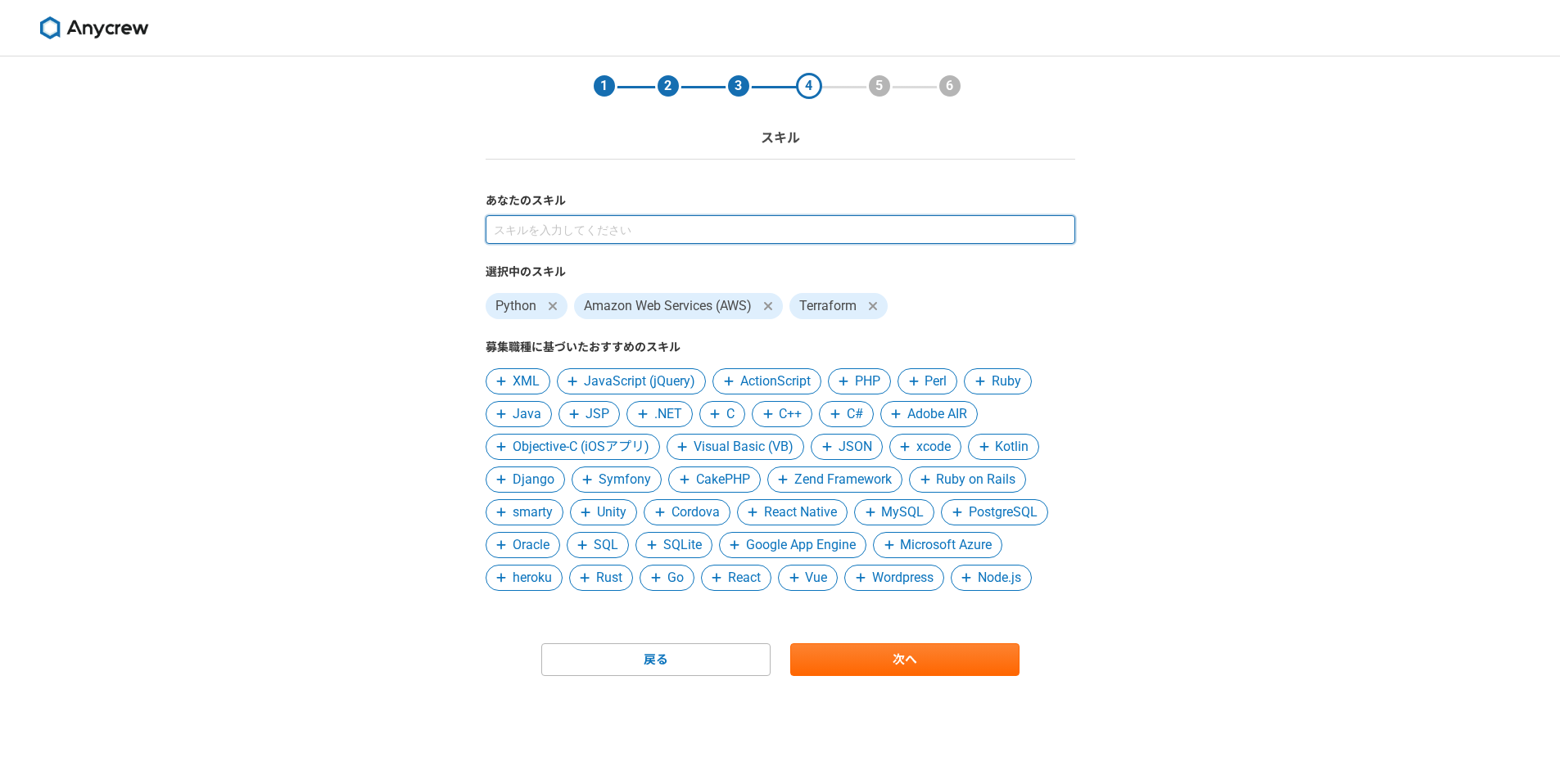
click at [611, 234] on input at bounding box center [780, 229] width 590 height 29
type input "reac"
click at [604, 234] on input at bounding box center [780, 229] width 590 height 29
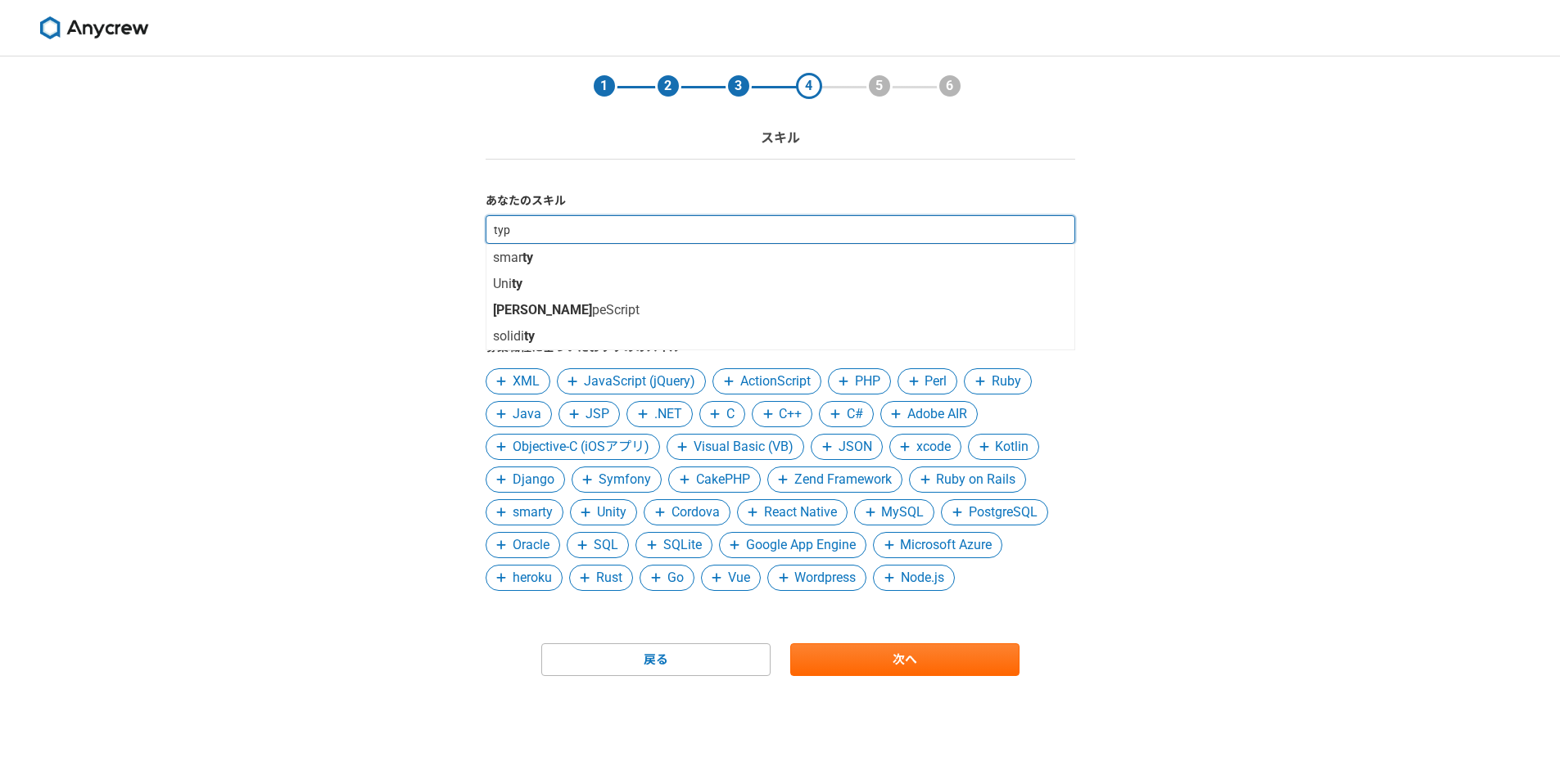
type input "type"
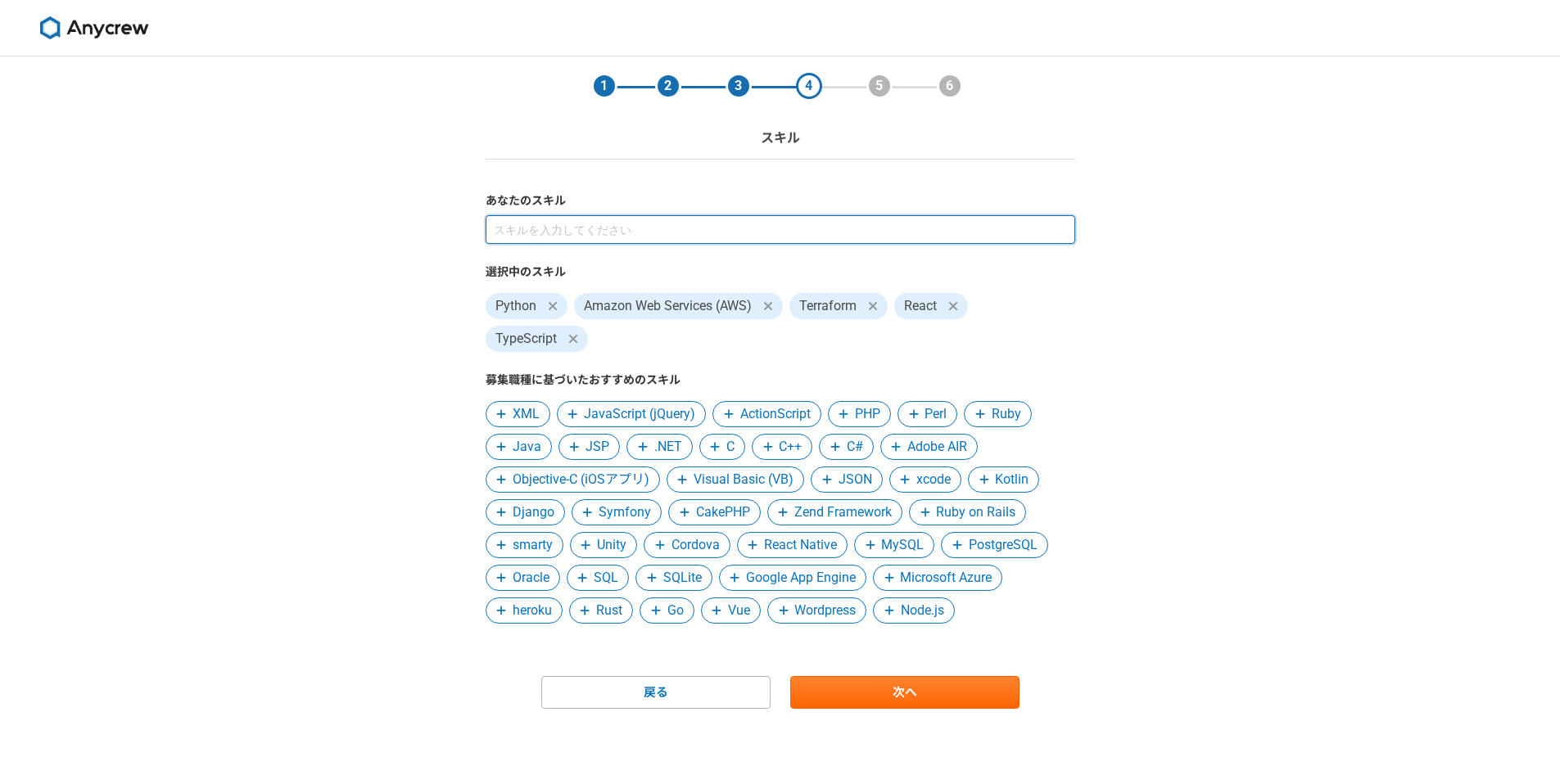
click at [595, 237] on input at bounding box center [780, 229] width 590 height 29
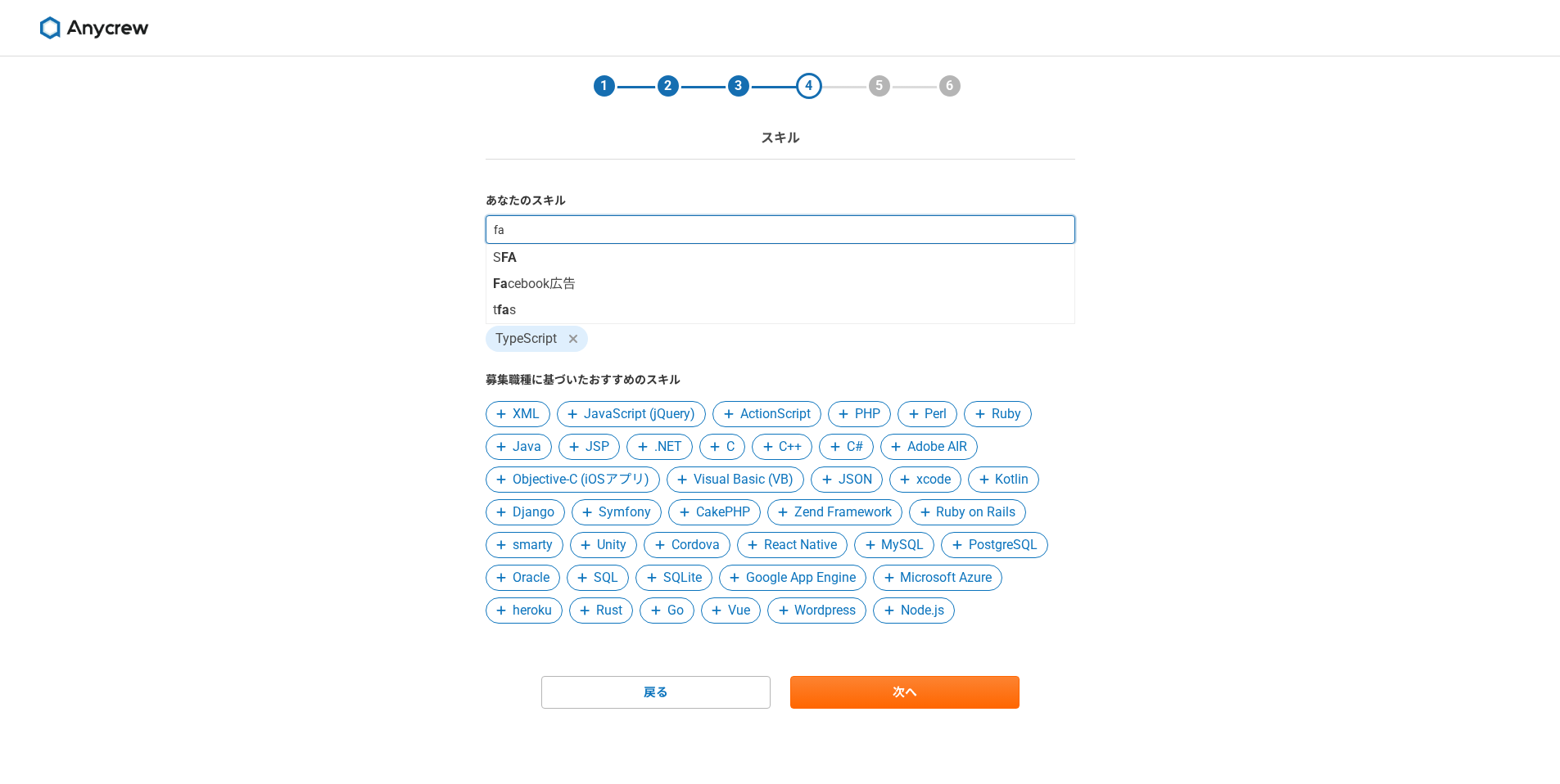
type input "f"
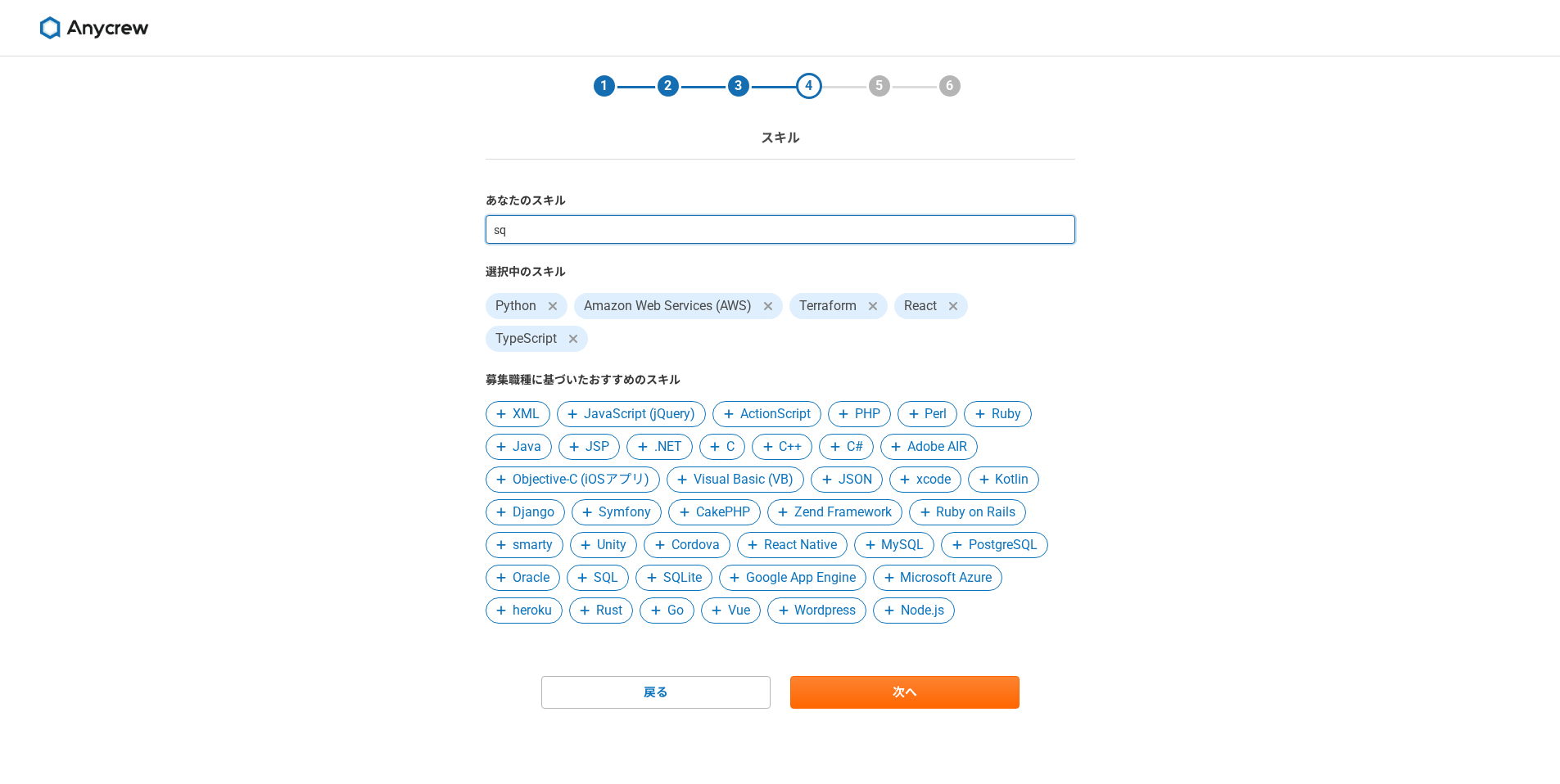
type input "sql"
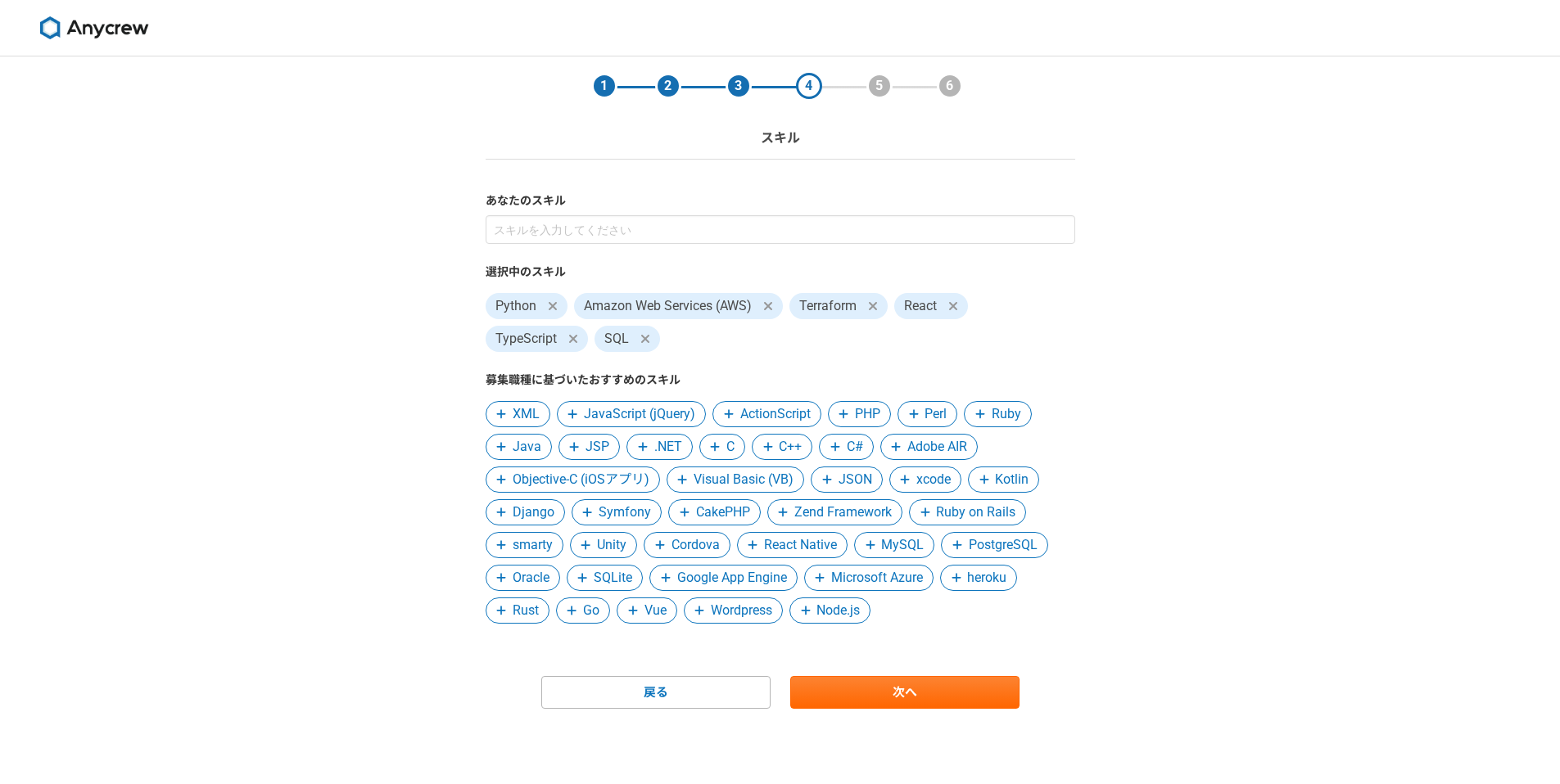
click at [382, 340] on div "1 2 3 4 5 6 スキル あなたのスキル 選択中のスキル Python Amazon Web Services (AWS) Terraform Reac…" at bounding box center [780, 421] width 1560 height 728
click at [831, 702] on link "次へ" at bounding box center [905, 692] width 229 height 33
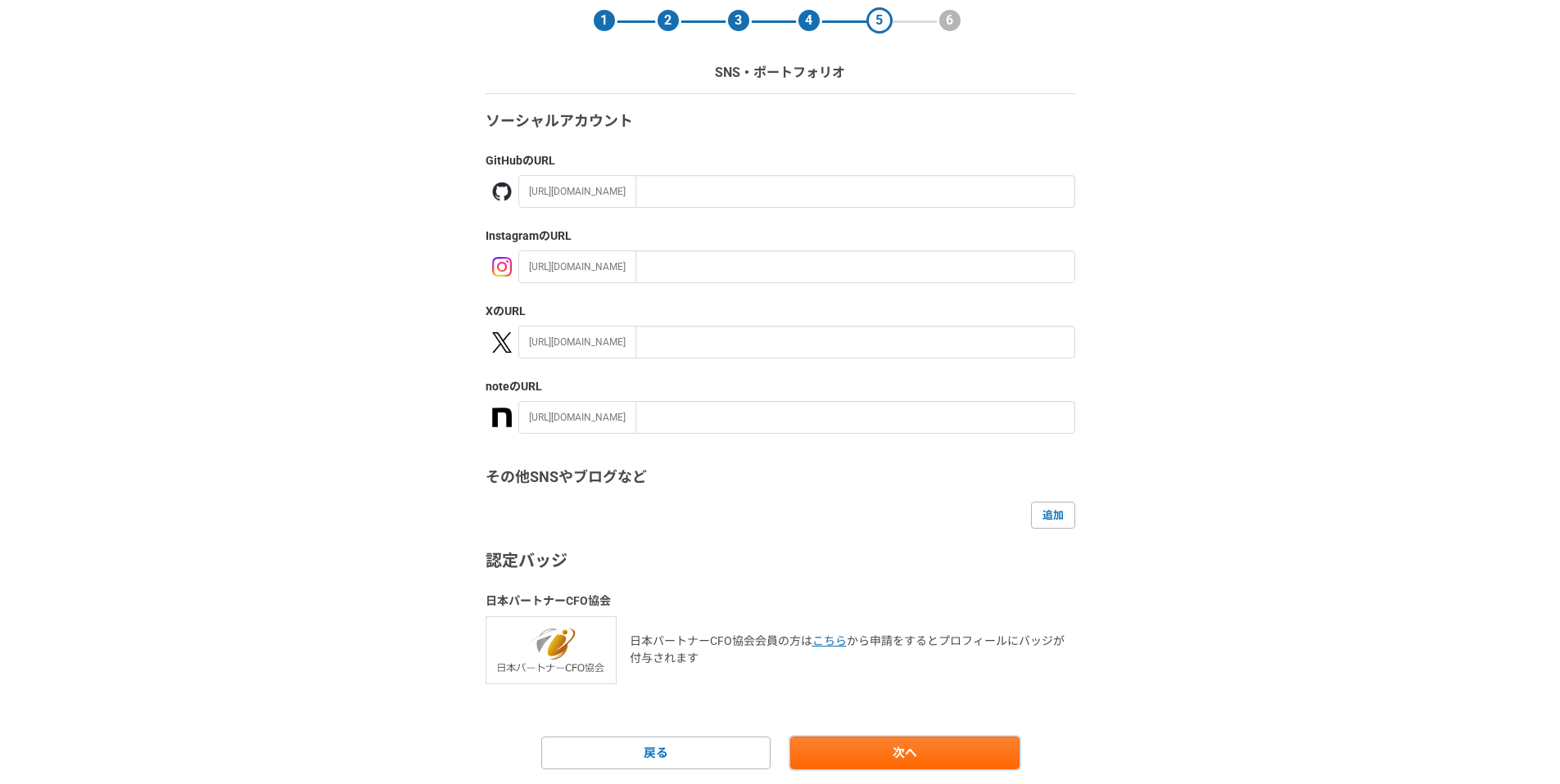
scroll to position [116, 0]
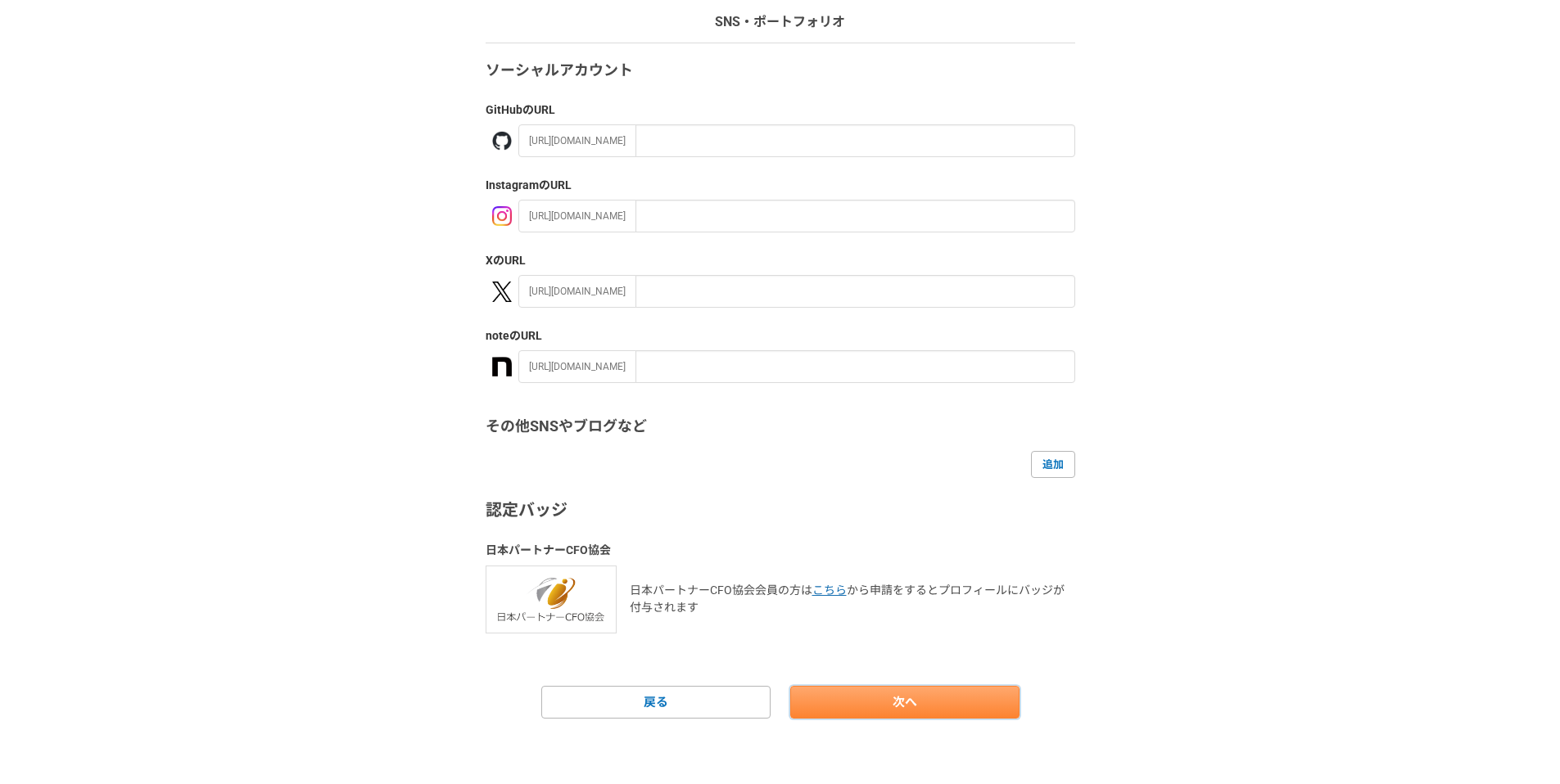
click at [870, 694] on link "次へ" at bounding box center [905, 702] width 229 height 33
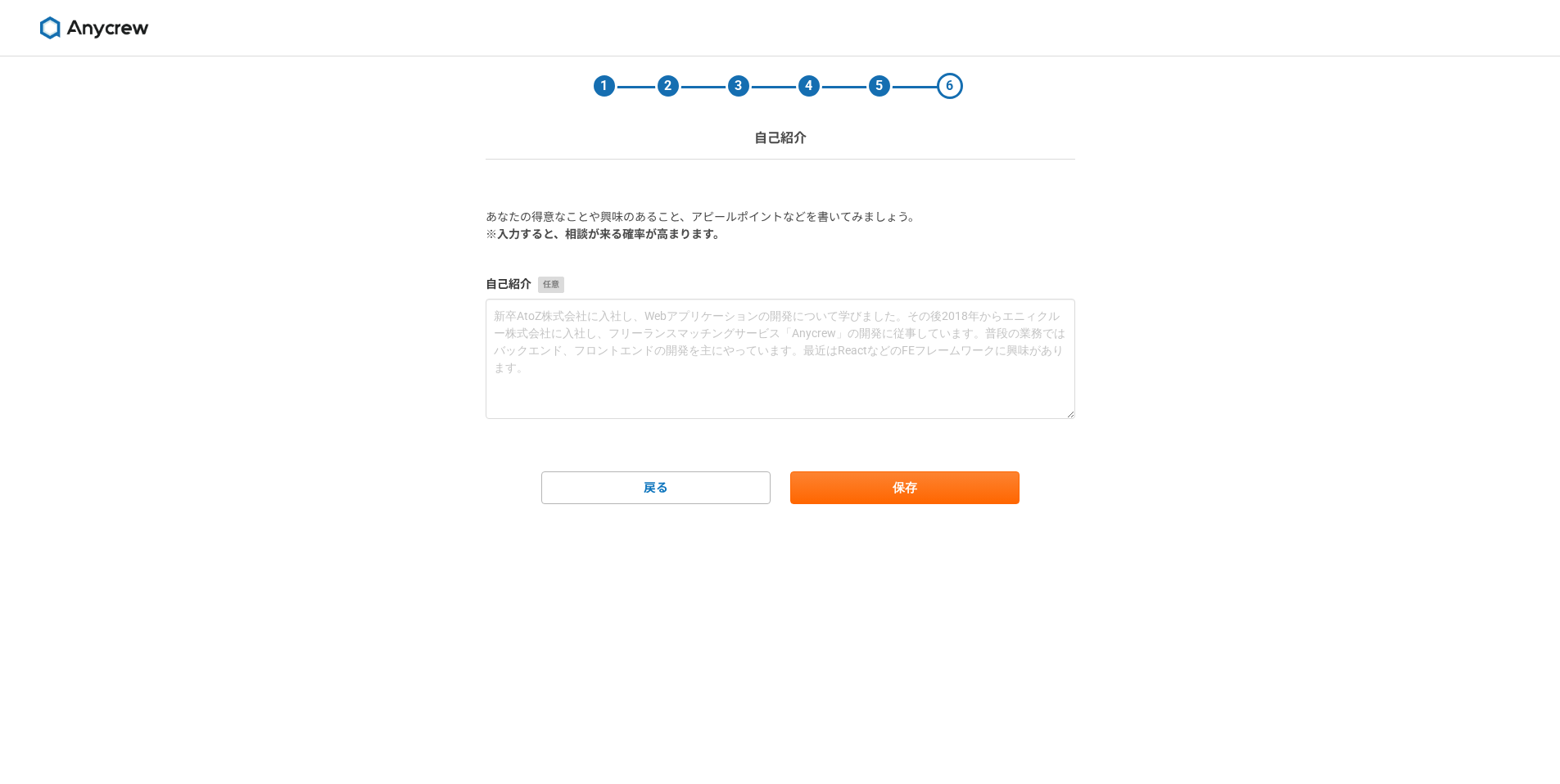
scroll to position [0, 0]
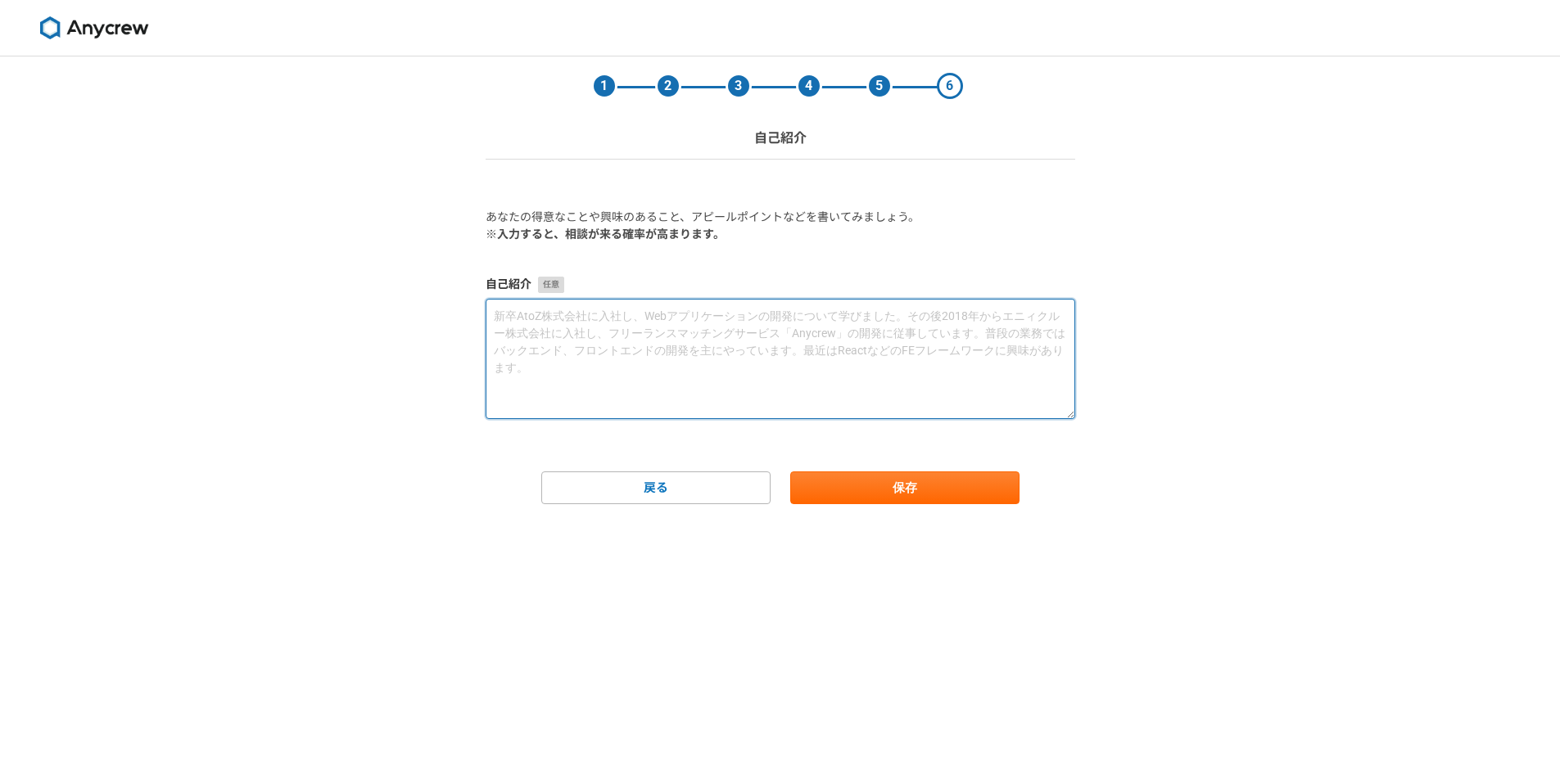
click at [631, 351] on textarea at bounding box center [780, 358] width 590 height 120
paste textarea "主にWeb領域、AI領域におけるシステム開発、インフラ構築、およびフロント開発の経験が豊富にあります。 上流から下流まで幅広く経験があり一貫して対応することが…"
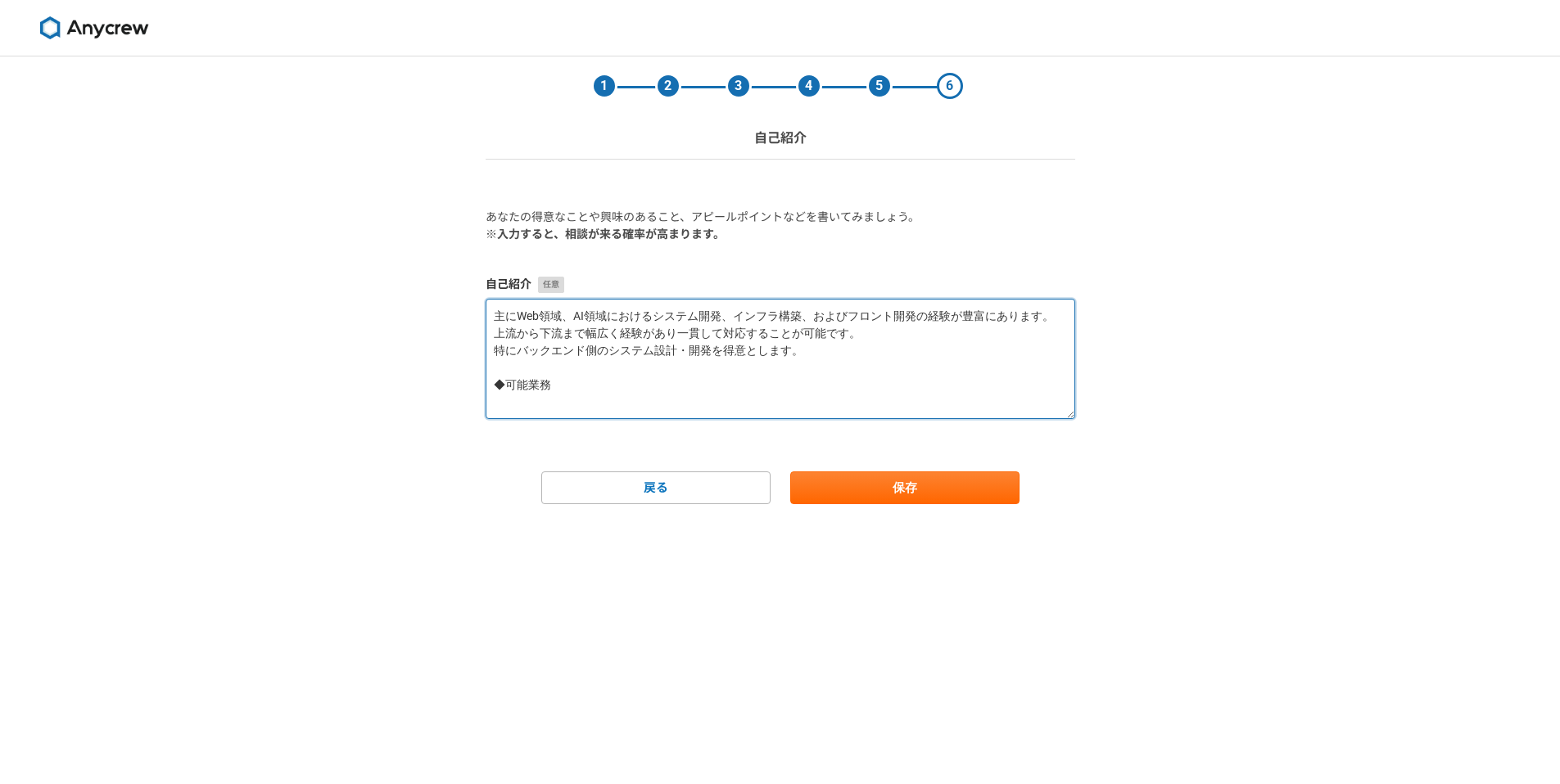
paste textarea "・アプリケーションのバックエンド開発全般 ・0→1、1→10、それ以上のどのフェーズでも対応可能 ・アプリケーション・アーキテクチャの全体設計、構築 ・ドメイ…"
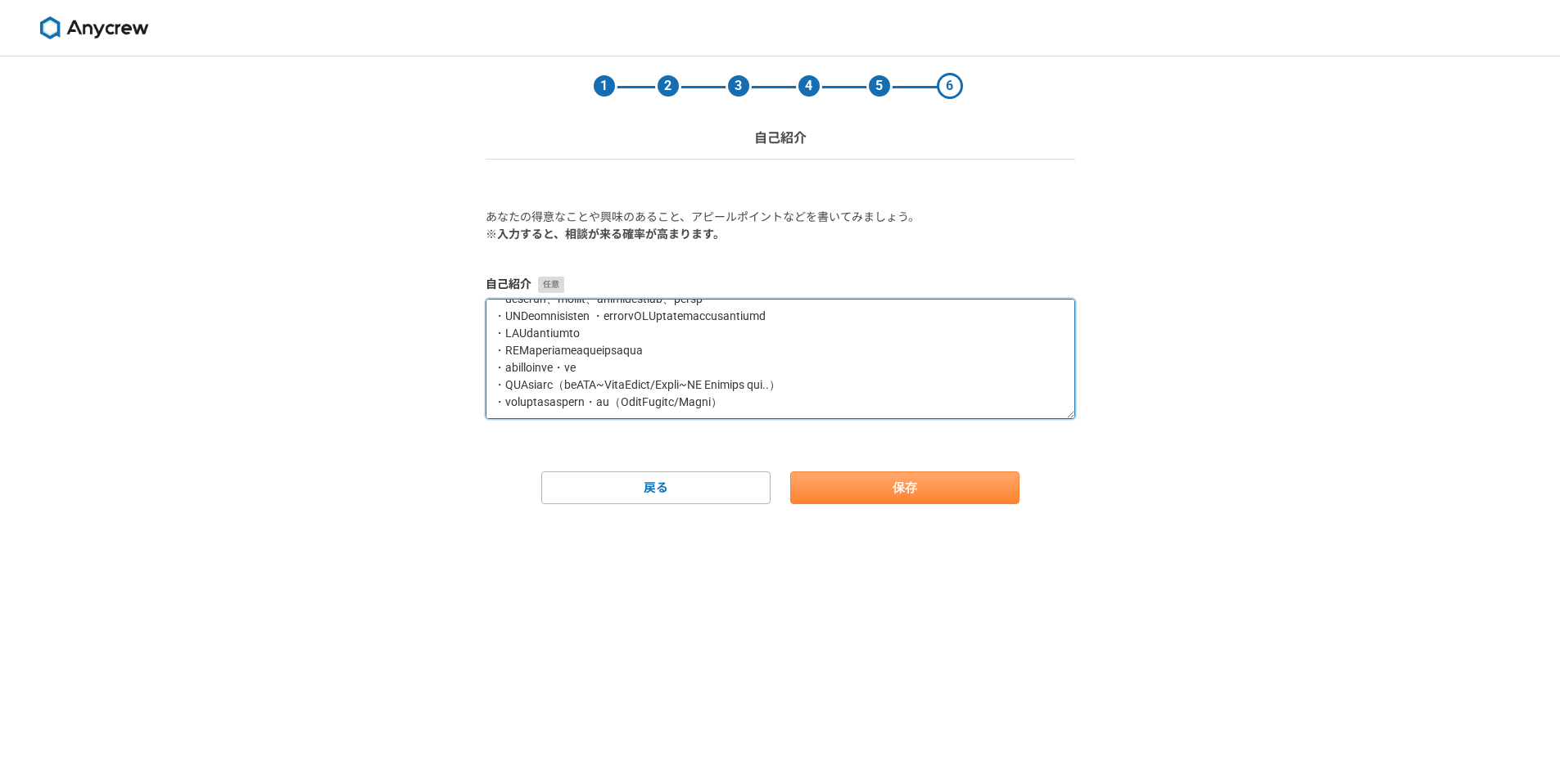
type textarea "loRemip、DOlorsitametco、adipis、elitseddoeiusmodtemp。 incididuntutlaboreetdolorem…"
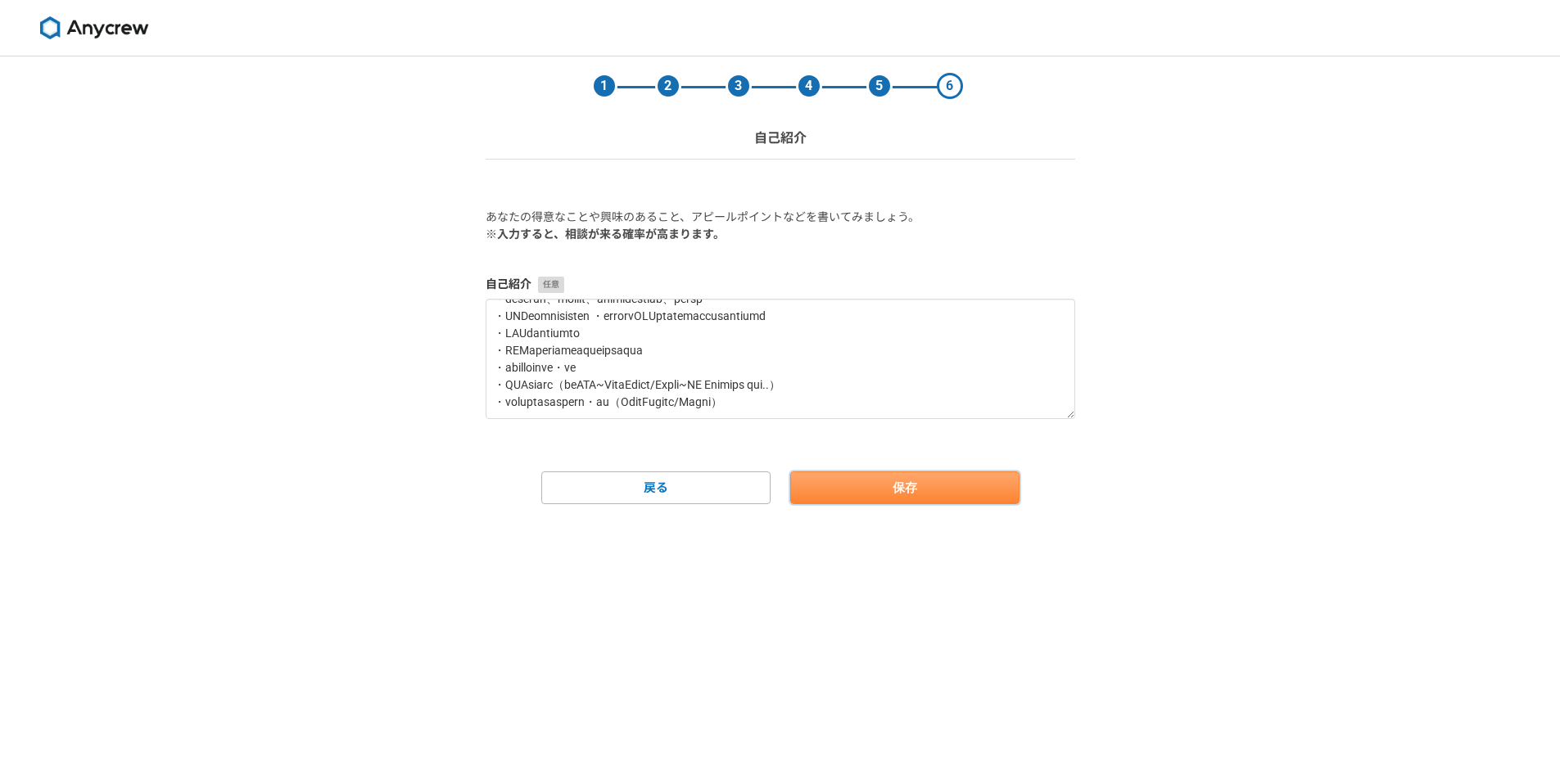
click at [842, 492] on button "保存" at bounding box center [905, 487] width 229 height 33
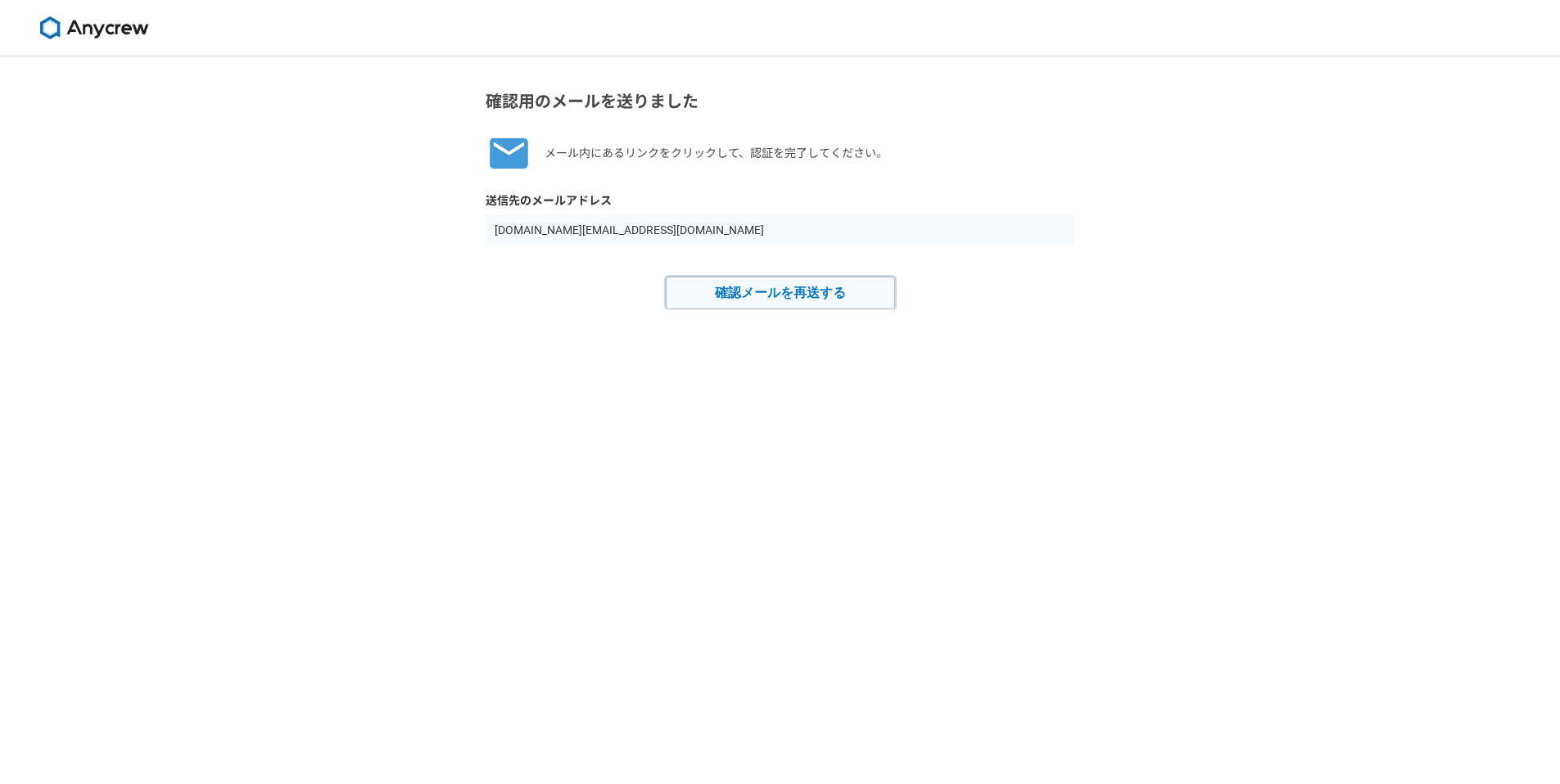
click at [758, 291] on button "確認メールを再送する" at bounding box center [780, 292] width 229 height 33
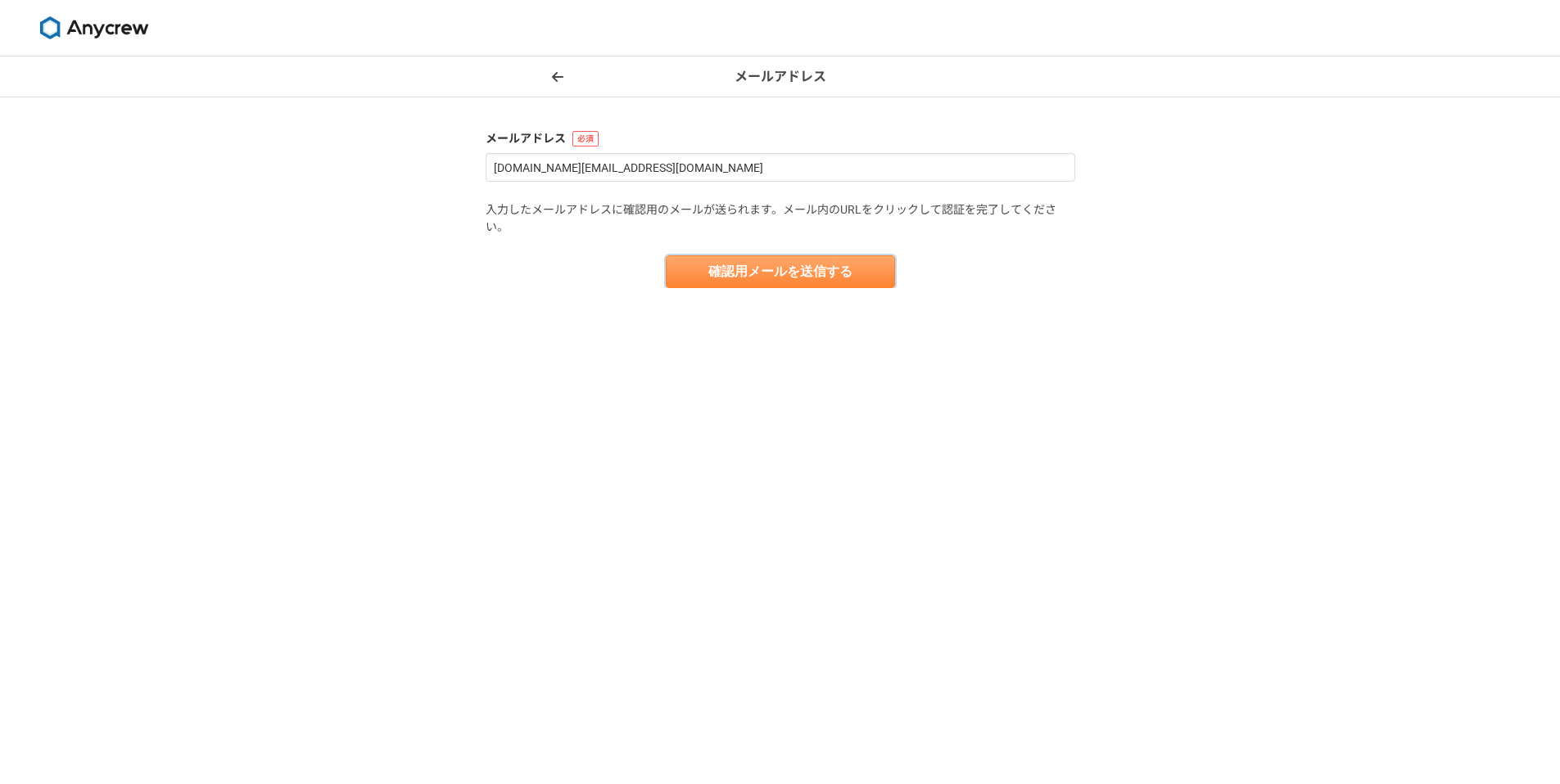
click at [694, 271] on button "確認用メールを送信する" at bounding box center [780, 271] width 229 height 33
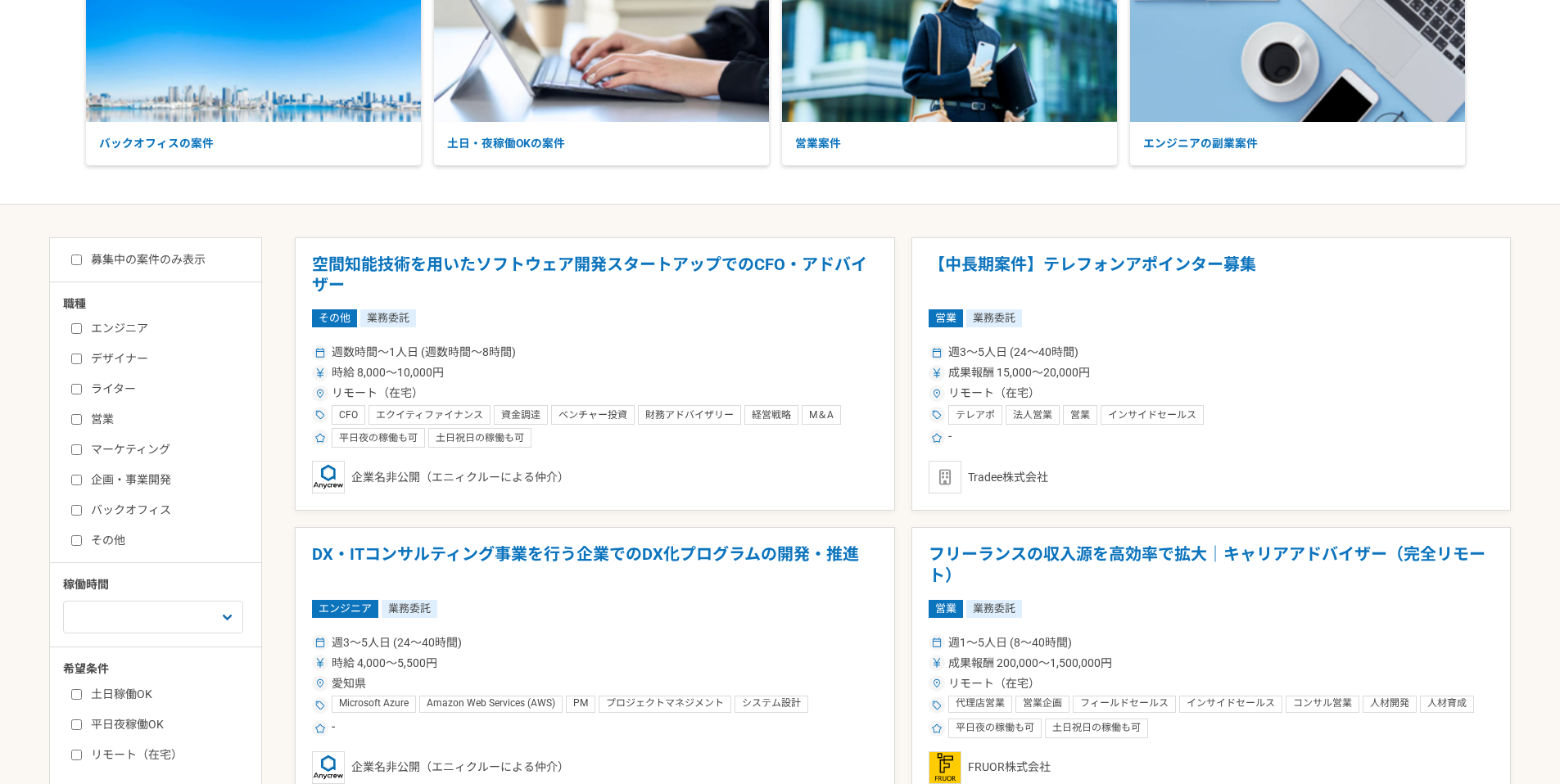
click at [73, 325] on input "エンジニア" at bounding box center [75, 328] width 10 height 10
checkbox input "true"
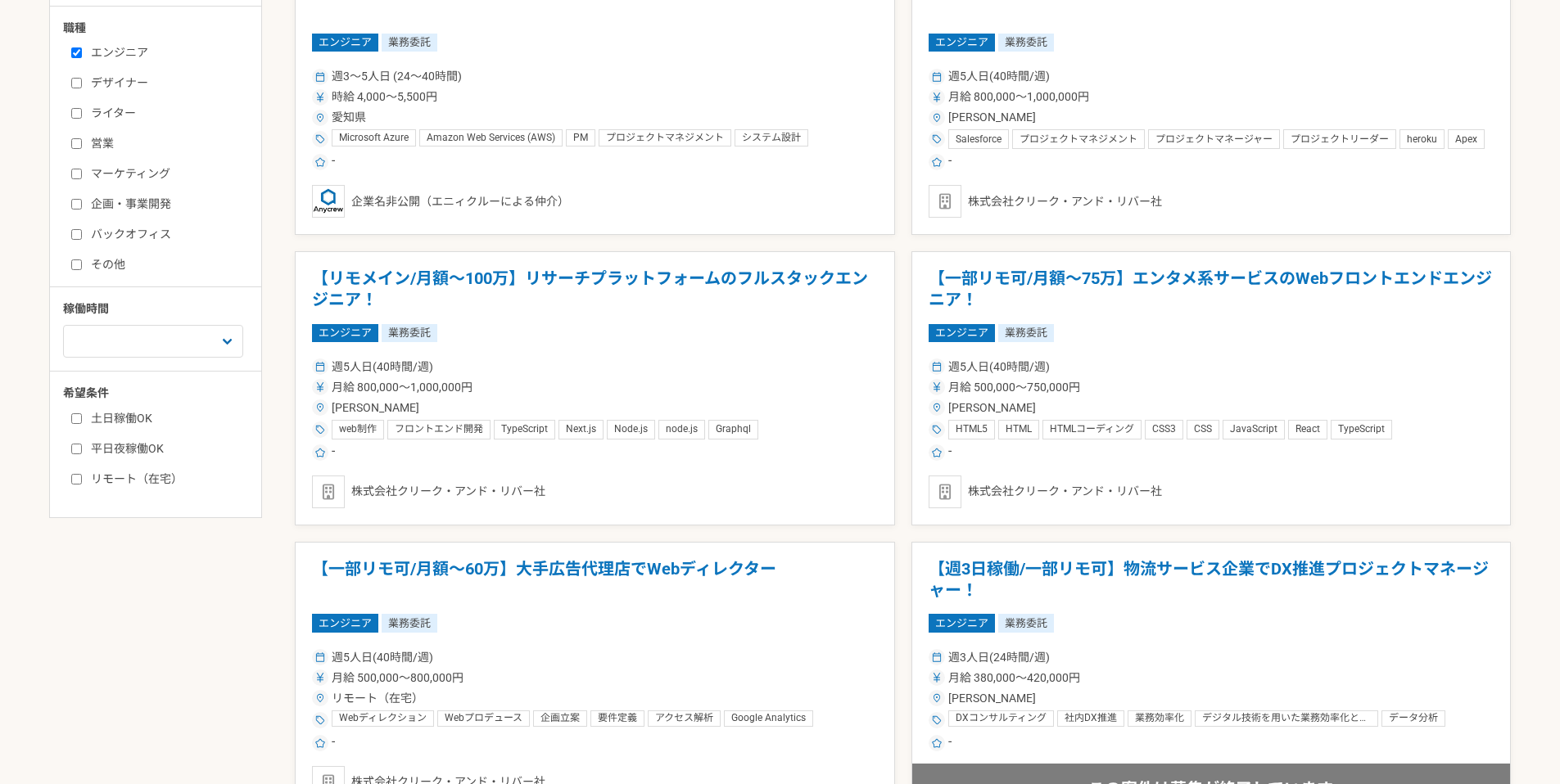
scroll to position [477, 0]
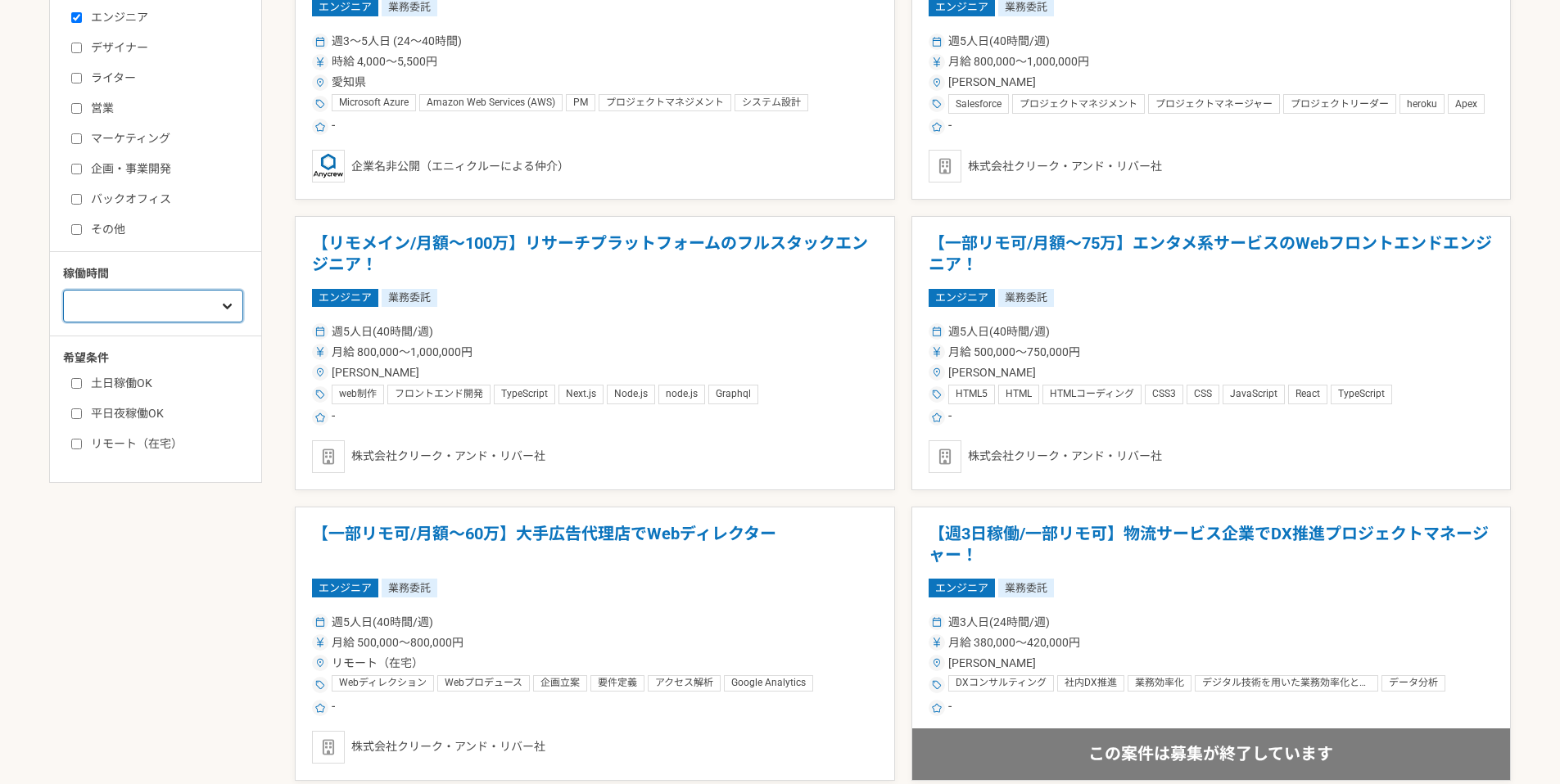
click at [129, 322] on select "週1人日（8時間）以下 週2人日（16時間）以下 週3人日（24時間）以下 週4人日（32時間）以下 週5人日（40時間）以下" at bounding box center [153, 305] width 180 height 33
click at [74, 380] on input "土日稼働OK" at bounding box center [75, 383] width 10 height 10
checkbox input "true"
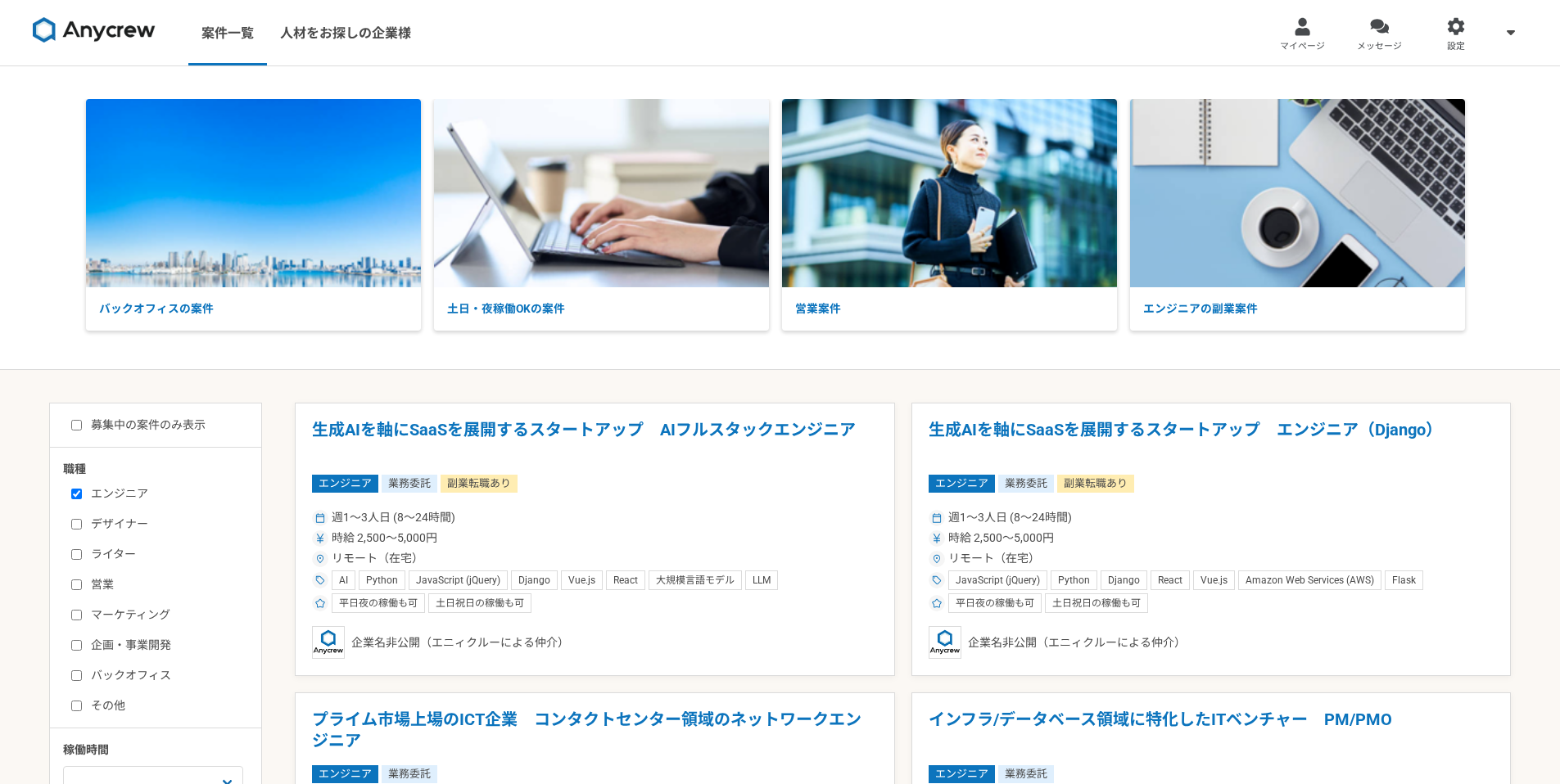
click at [90, 424] on label "募集中の案件のみ表示" at bounding box center [138, 426] width 134 height 17
click at [82, 424] on input "募集中の案件のみ表示" at bounding box center [75, 425] width 10 height 10
checkbox input "true"
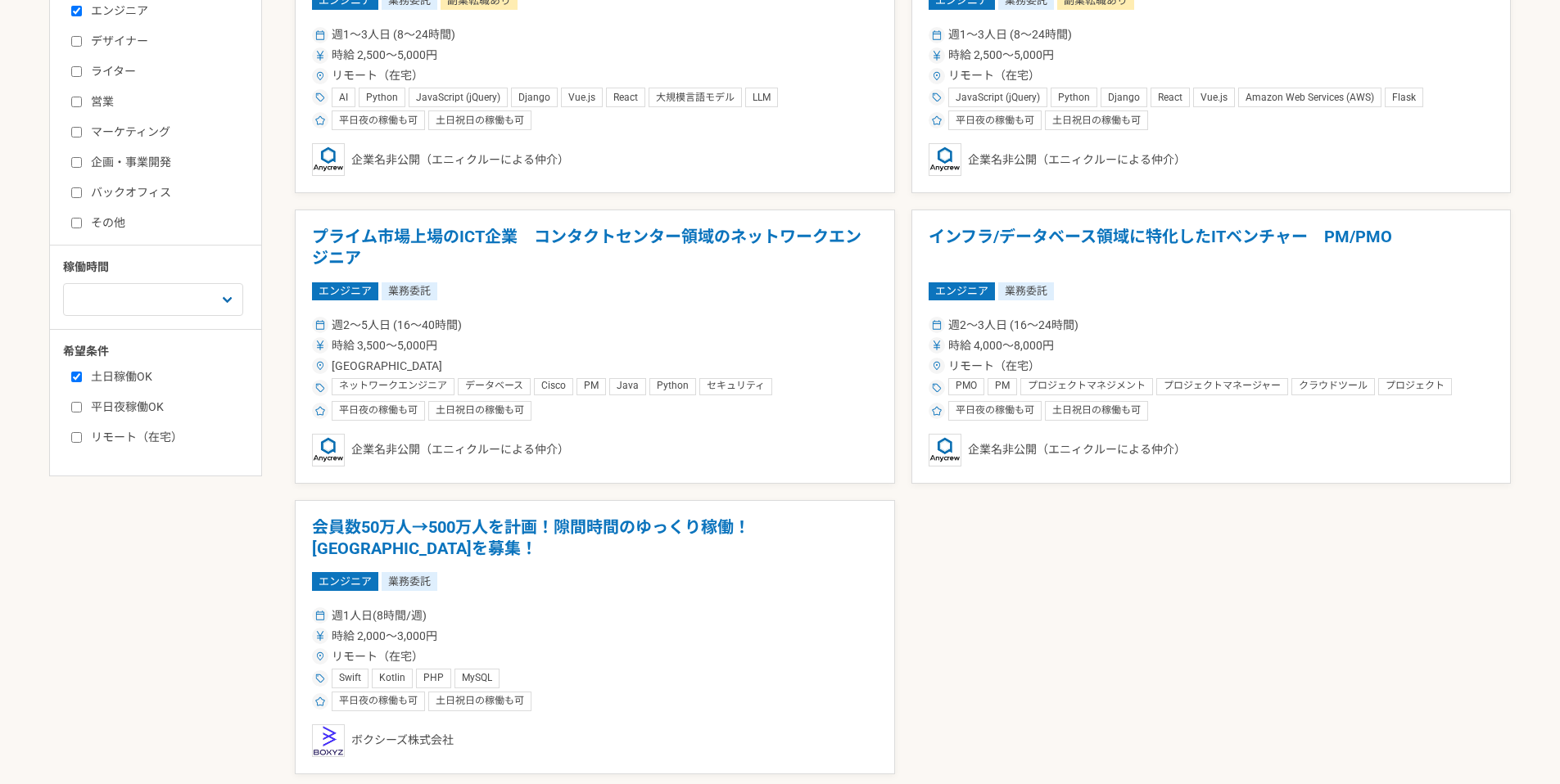
click at [78, 417] on div "土日稼働OK 平日夜稼働OK リモート（在宅）" at bounding box center [161, 404] width 197 height 83
click at [76, 409] on input "平日夜稼働OK" at bounding box center [75, 407] width 10 height 10
checkbox input "true"
click at [78, 440] on input "リモート（在宅）" at bounding box center [75, 437] width 10 height 10
checkbox input "true"
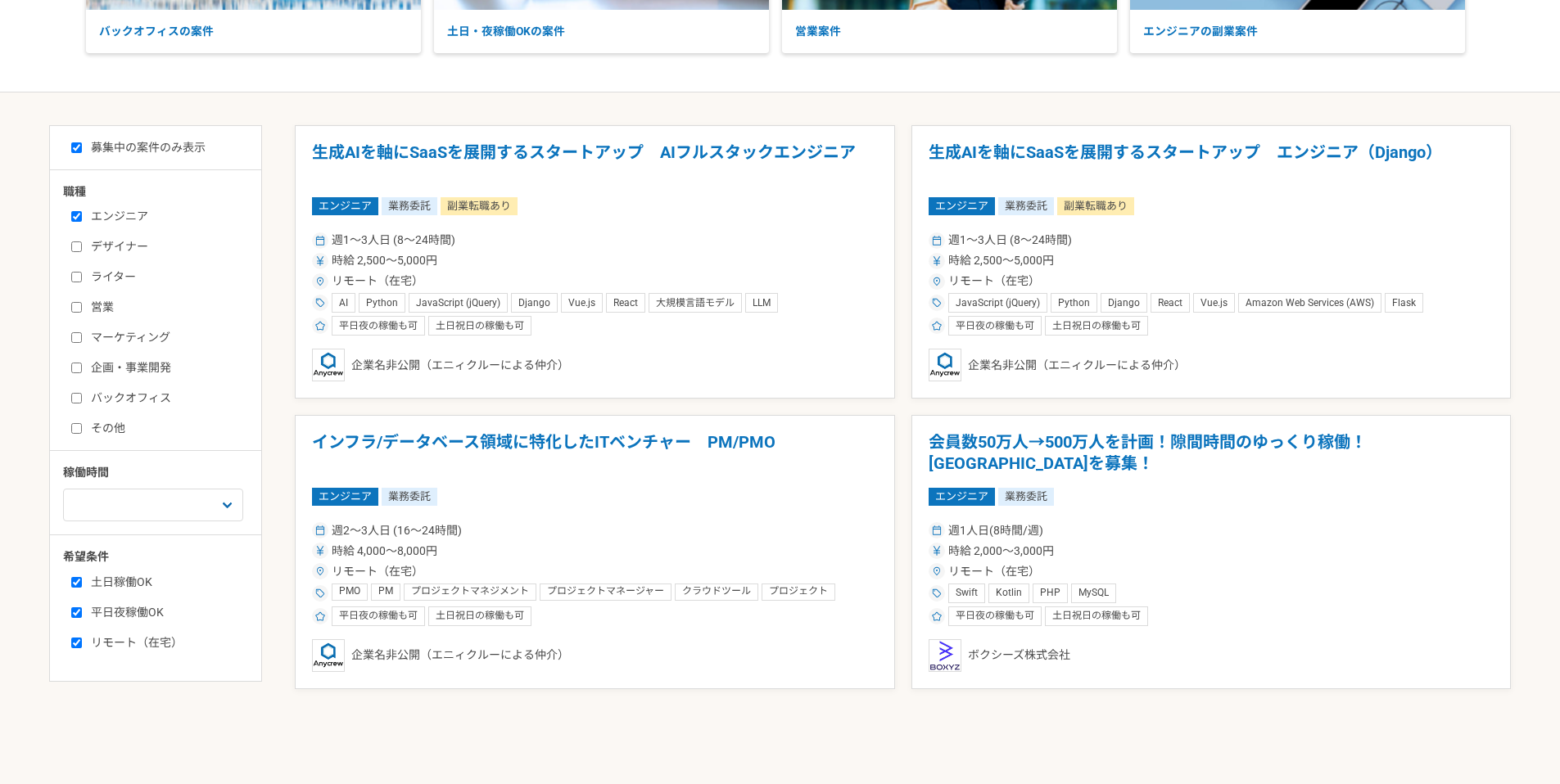
scroll to position [273, 0]
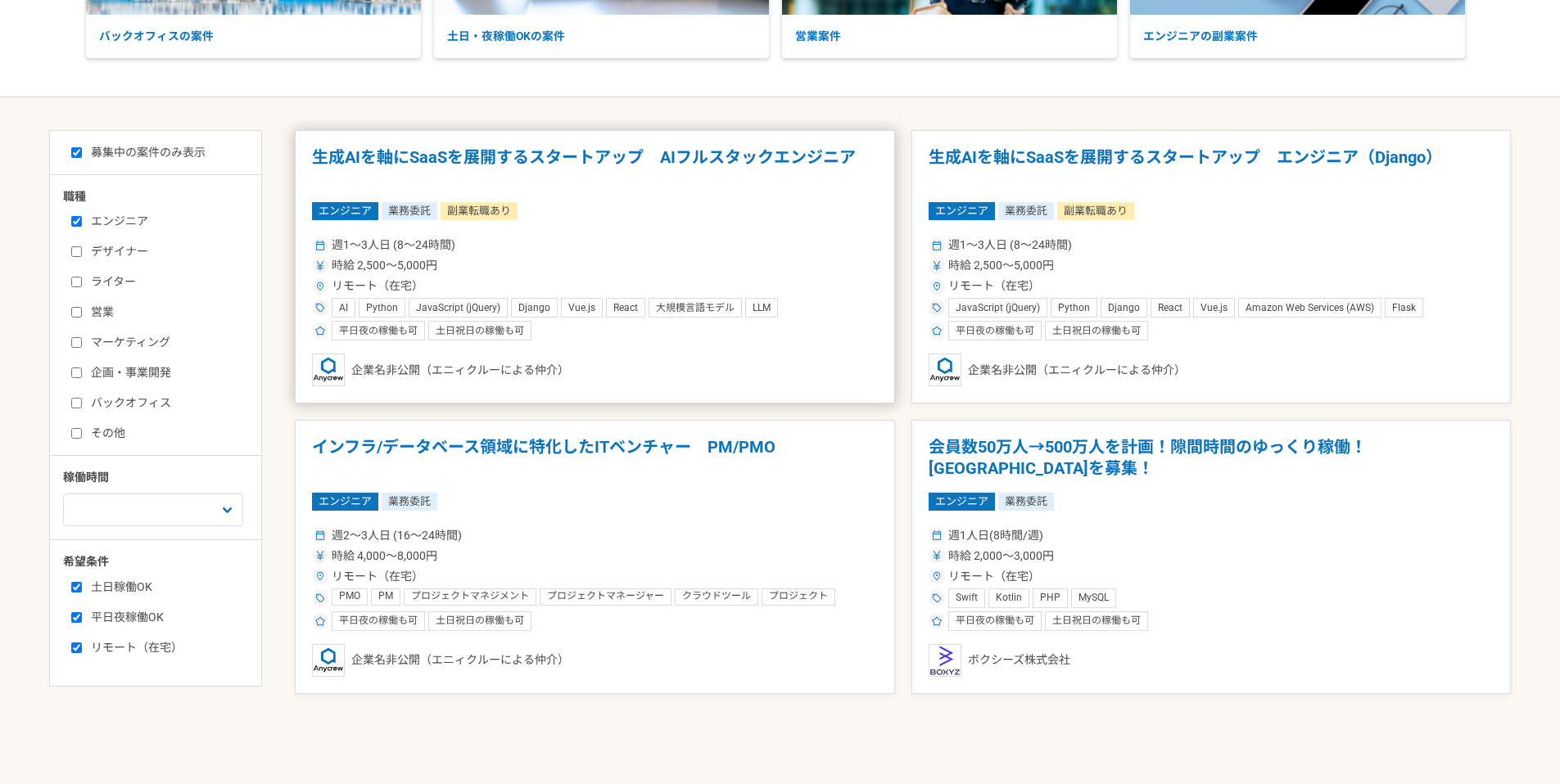
click at [560, 187] on h1 "生成AIを軸にSaaSを展開するスタートアップ　AIフルスタックエンジニア" at bounding box center [595, 168] width 566 height 42
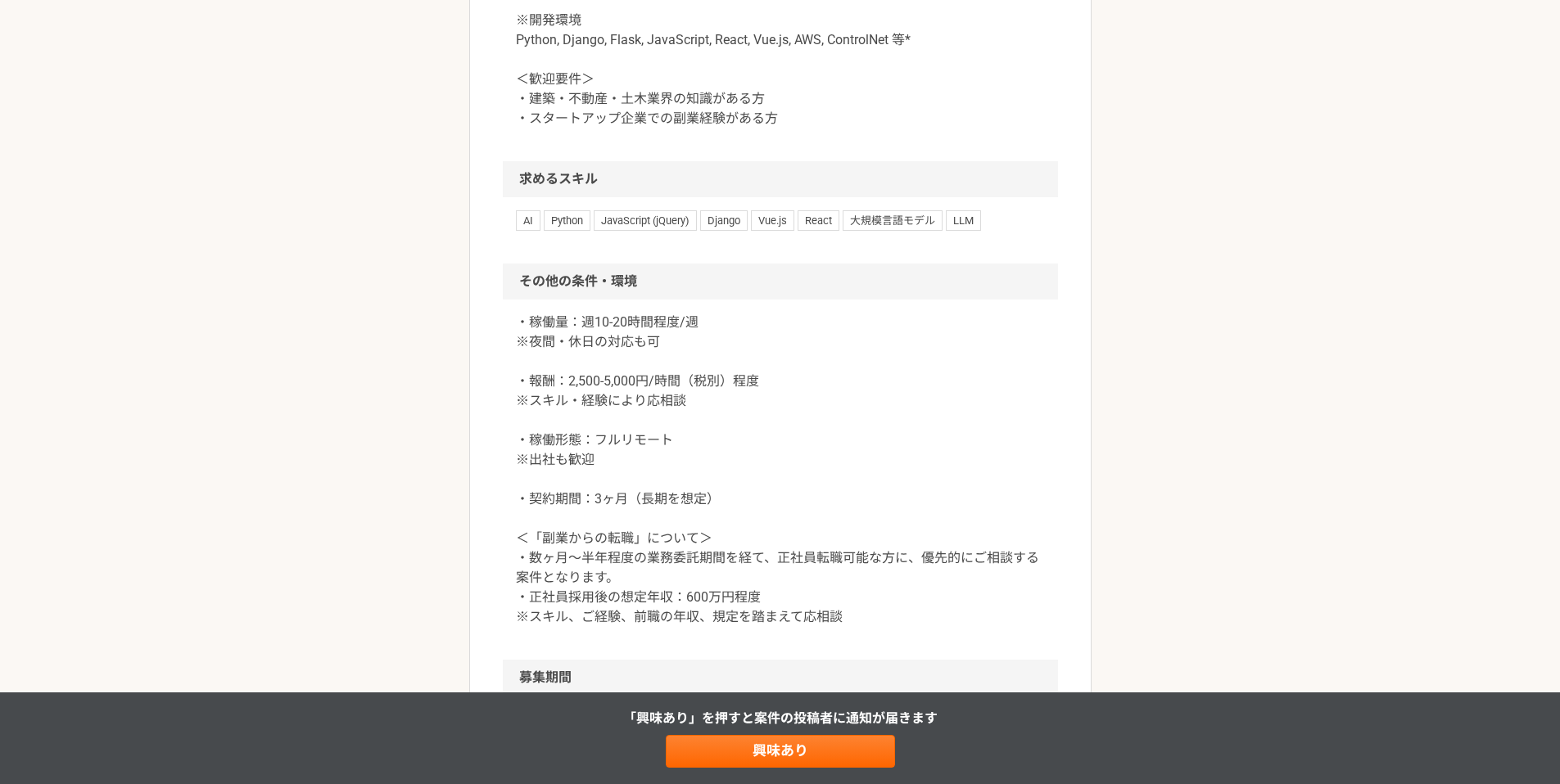
scroll to position [1869, 0]
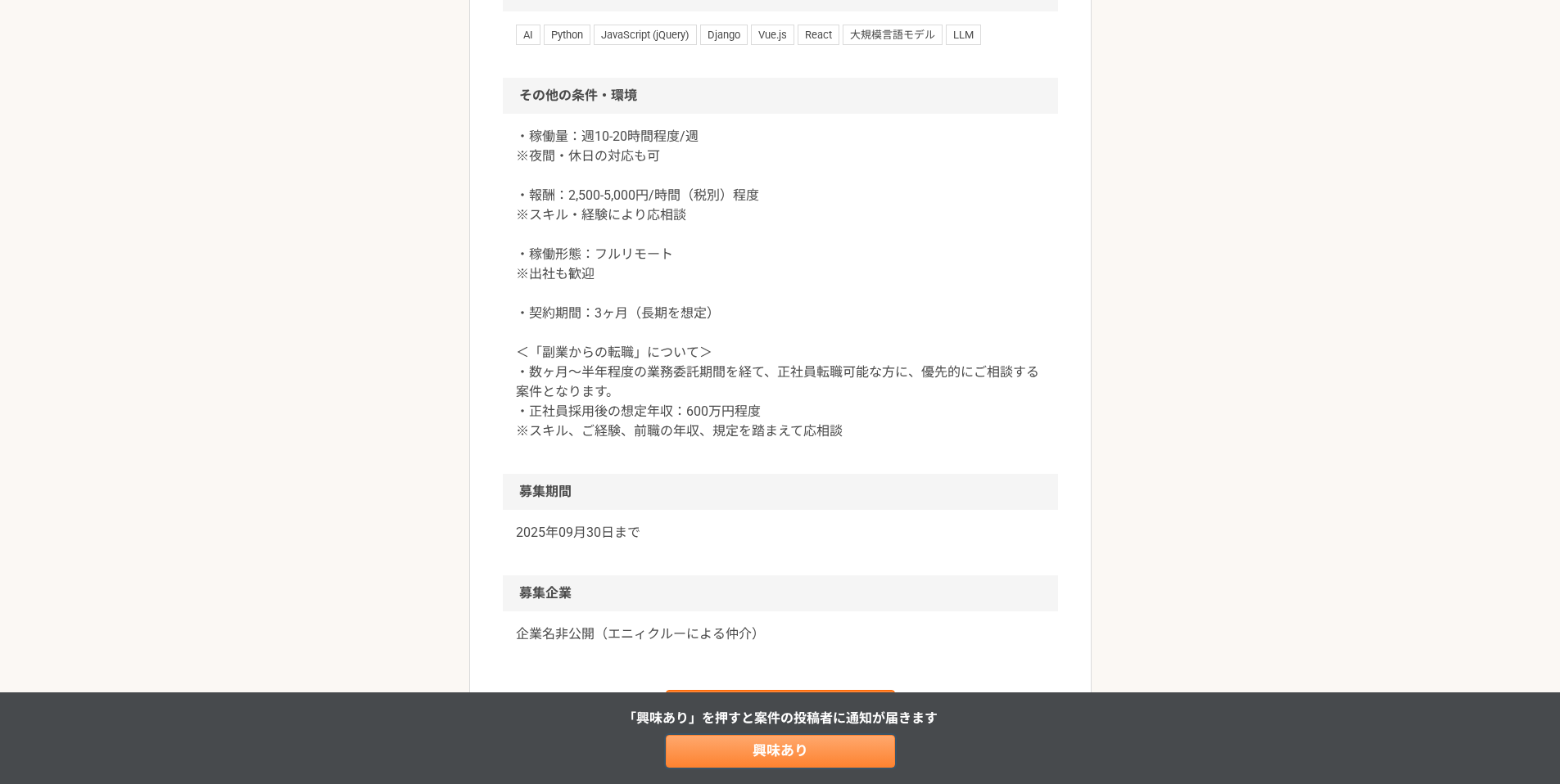
click at [869, 764] on link "興味あり" at bounding box center [780, 751] width 229 height 33
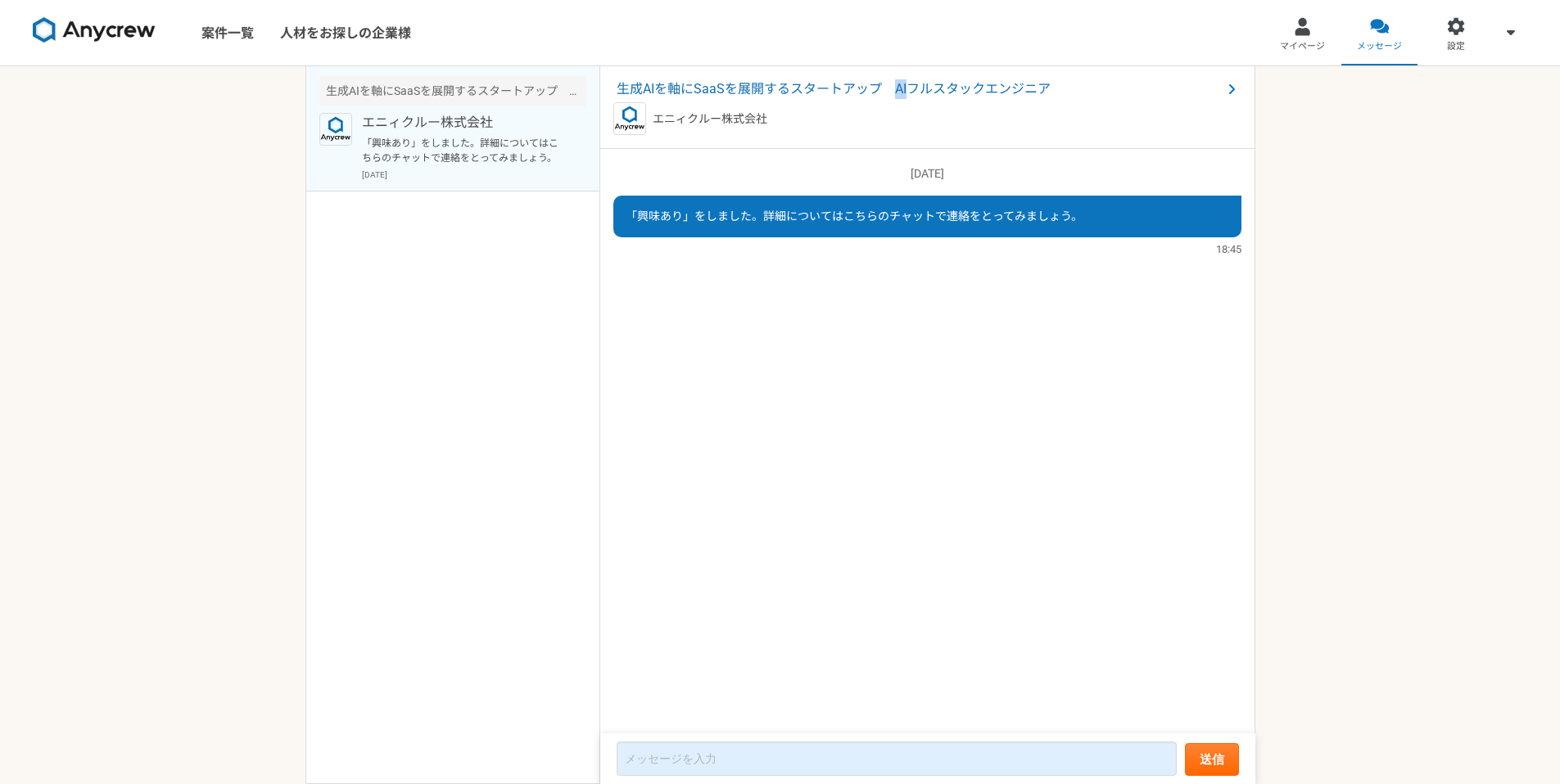
click at [861, 91] on span "生成AIを軸にSaaSを展開するスタートアップ　AIフルスタックエンジニア" at bounding box center [919, 88] width 605 height 20
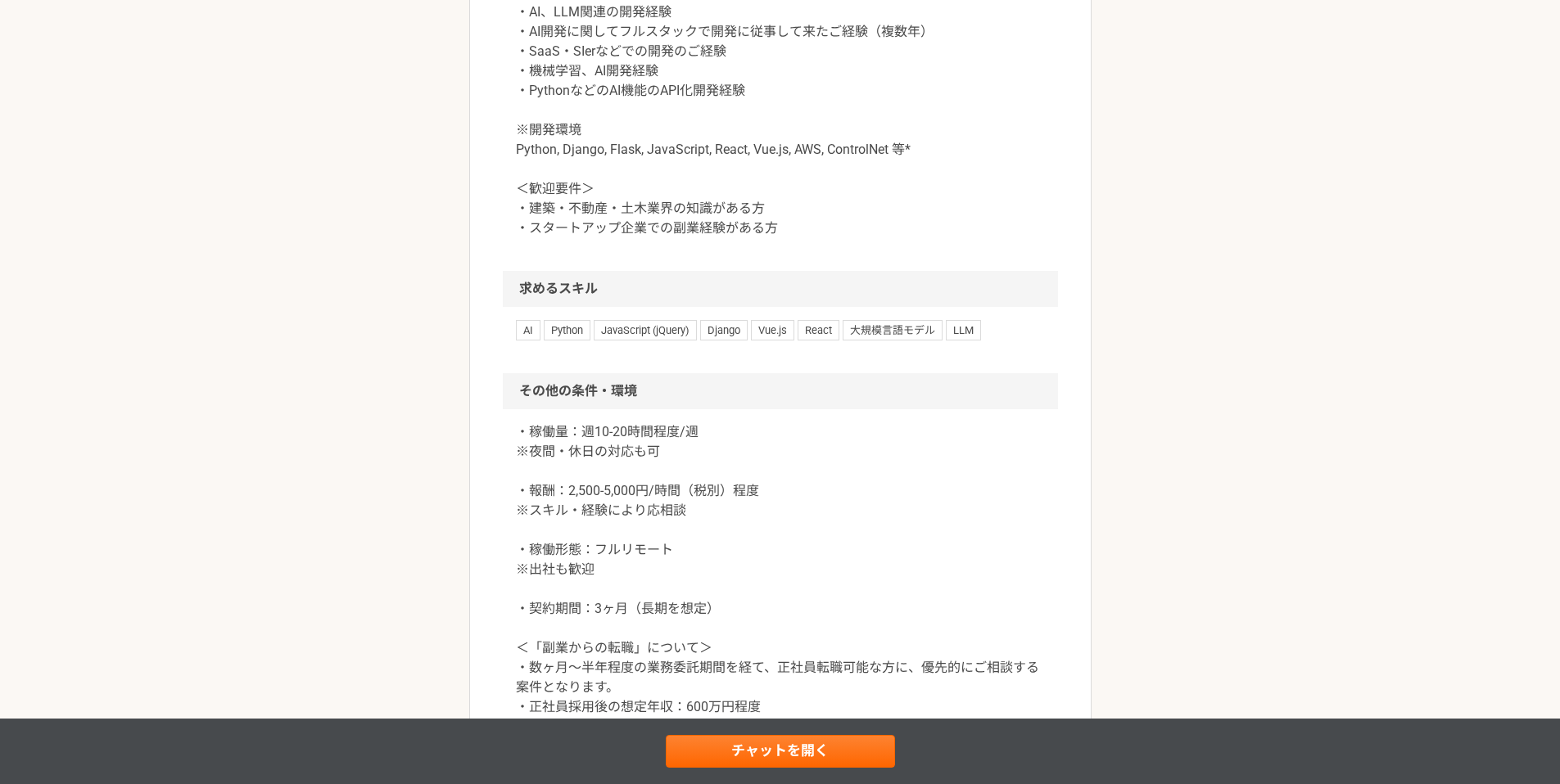
scroll to position [1572, 0]
drag, startPoint x: 533, startPoint y: 133, endPoint x: 582, endPoint y: 128, distance: 49.3
click at [582, 128] on p "＜必須要件＞ ・AI、LLM関連の開発経験 ・AI開発に関してフルスタックで開発に従事して来たご経験（複数年） ・SaaS・SIerなどでの開発のご経験 ・機…" at bounding box center [780, 111] width 529 height 255
copy p "必須要件"
click at [748, 739] on link "チャットを開く" at bounding box center [780, 751] width 229 height 33
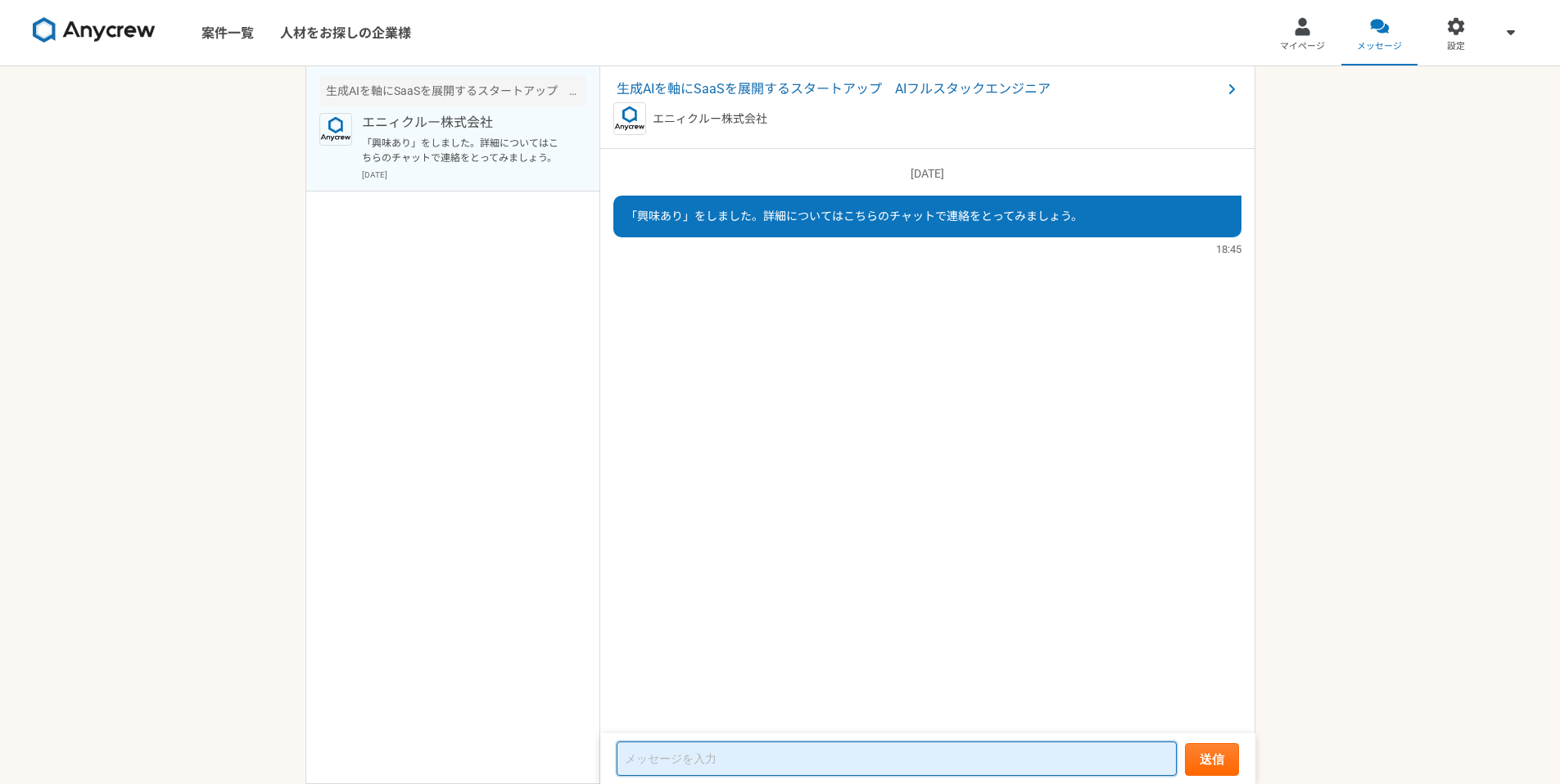
click at [731, 756] on textarea at bounding box center [896, 759] width 560 height 34
paste textarea "始めまして。徳梅（トクウメ）と申します。 御社の求人を拝見し、是非お話を伺いたくご連絡をさせていただきました。 お手数ですが面談のお時間を頂戴できますでしょう…"
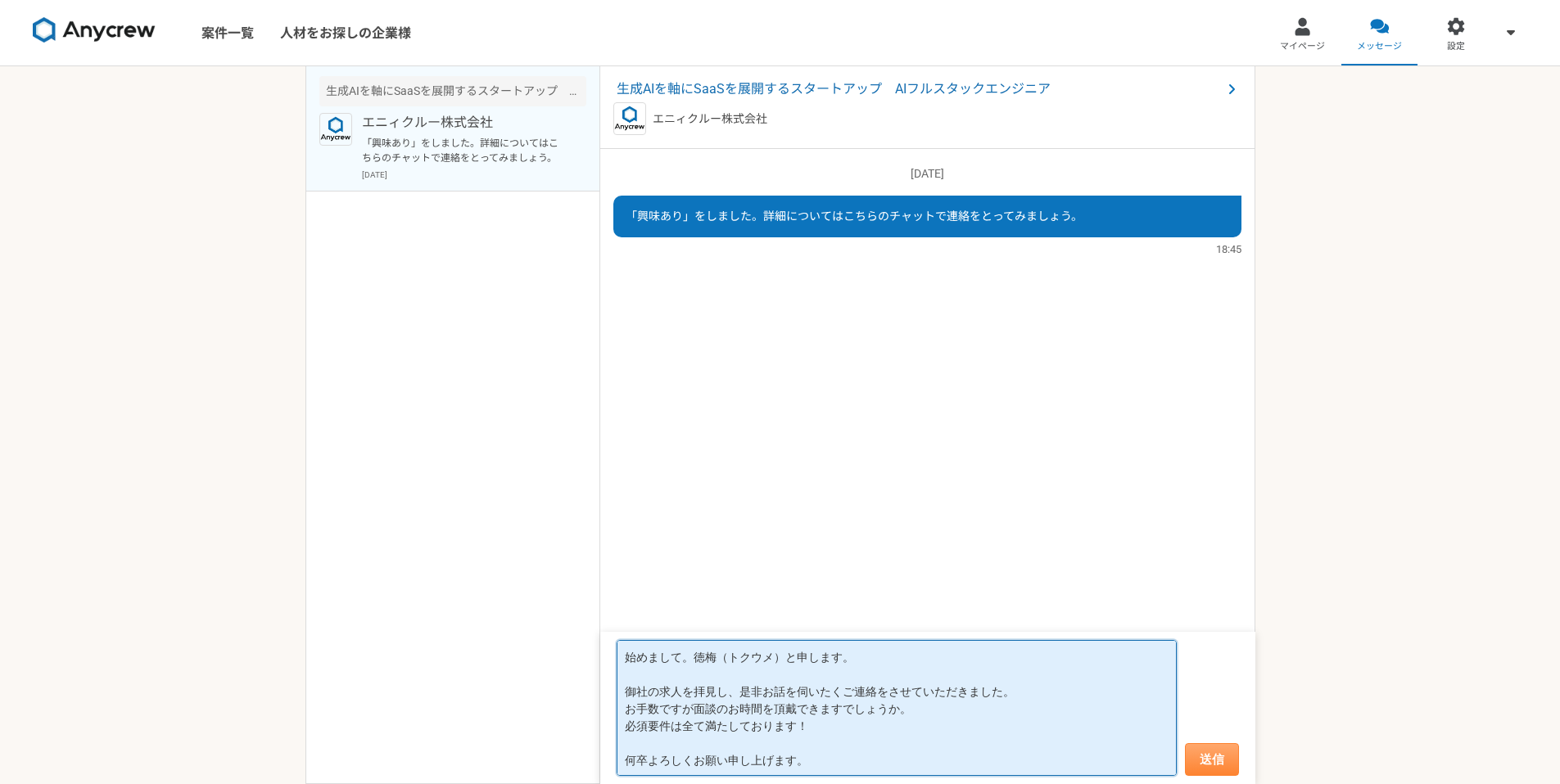
type textarea "始めまして。徳梅（トクウメ）と申します。 御社の求人を拝見し、是非お話を伺いたくご連絡をさせていただきました。 お手数ですが面談のお時間を頂戴できますでしょう…"
click at [1201, 754] on button "送信" at bounding box center [1212, 759] width 54 height 33
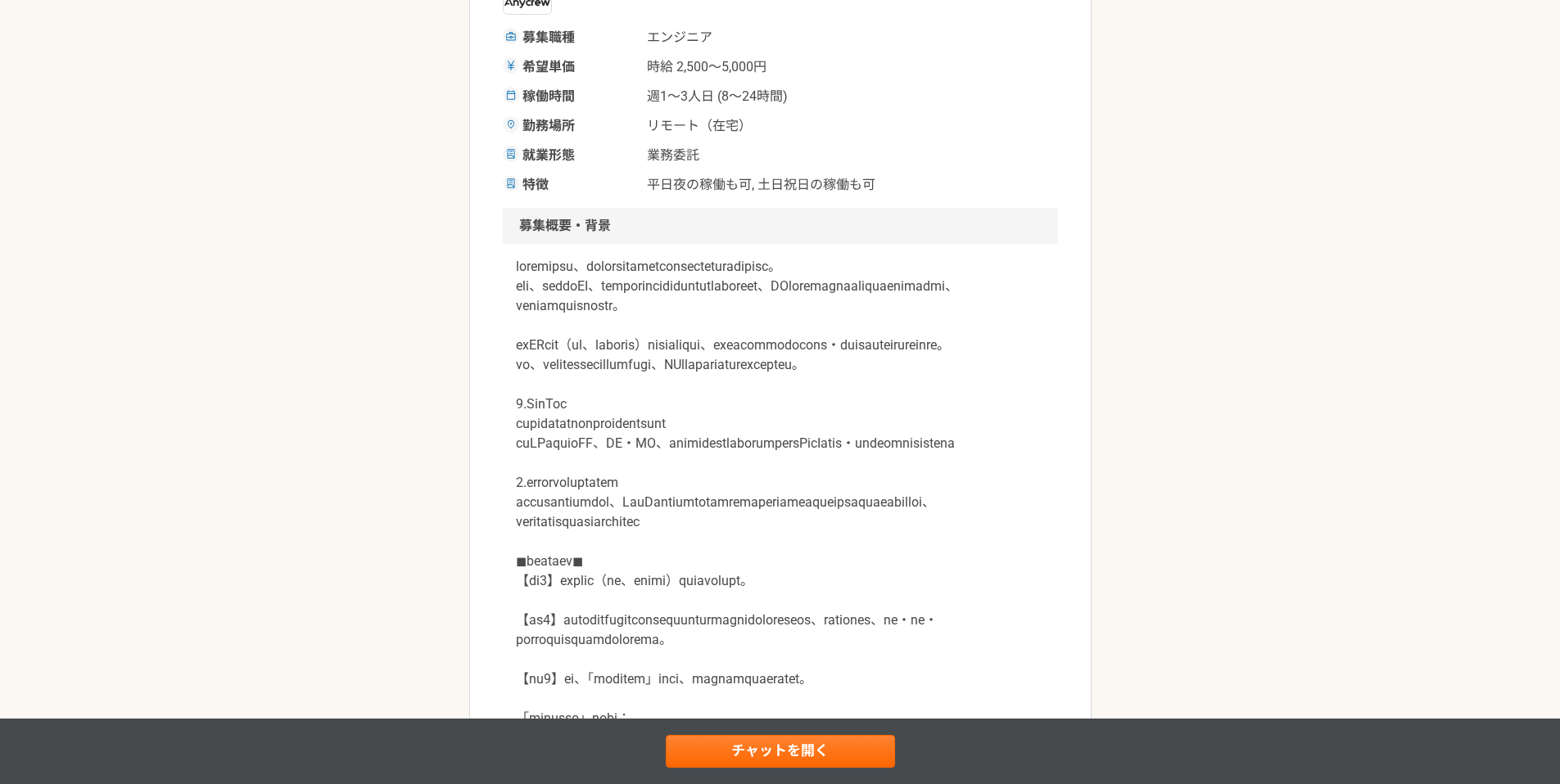
scroll to position [509, 0]
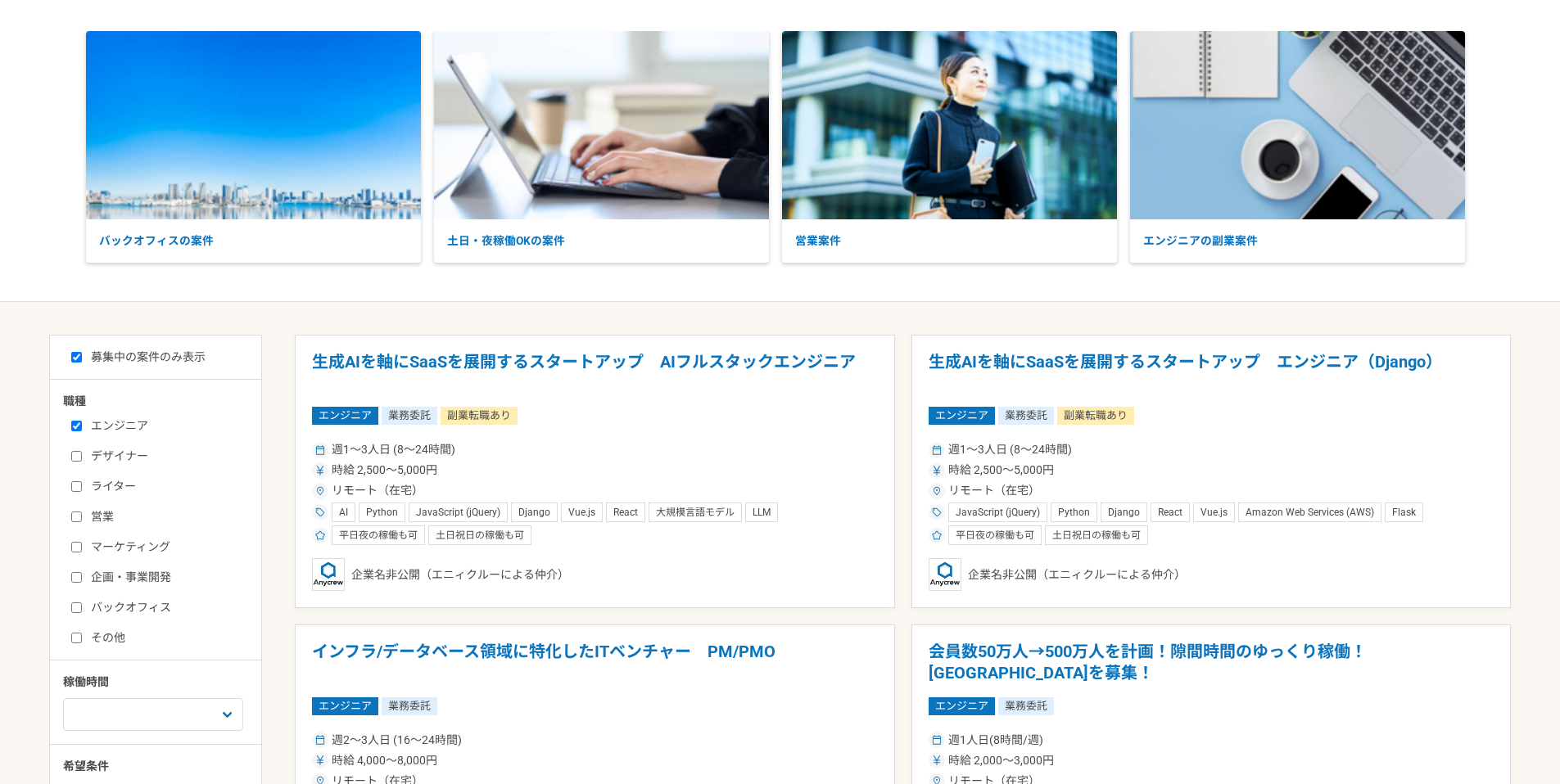
scroll to position [80, 0]
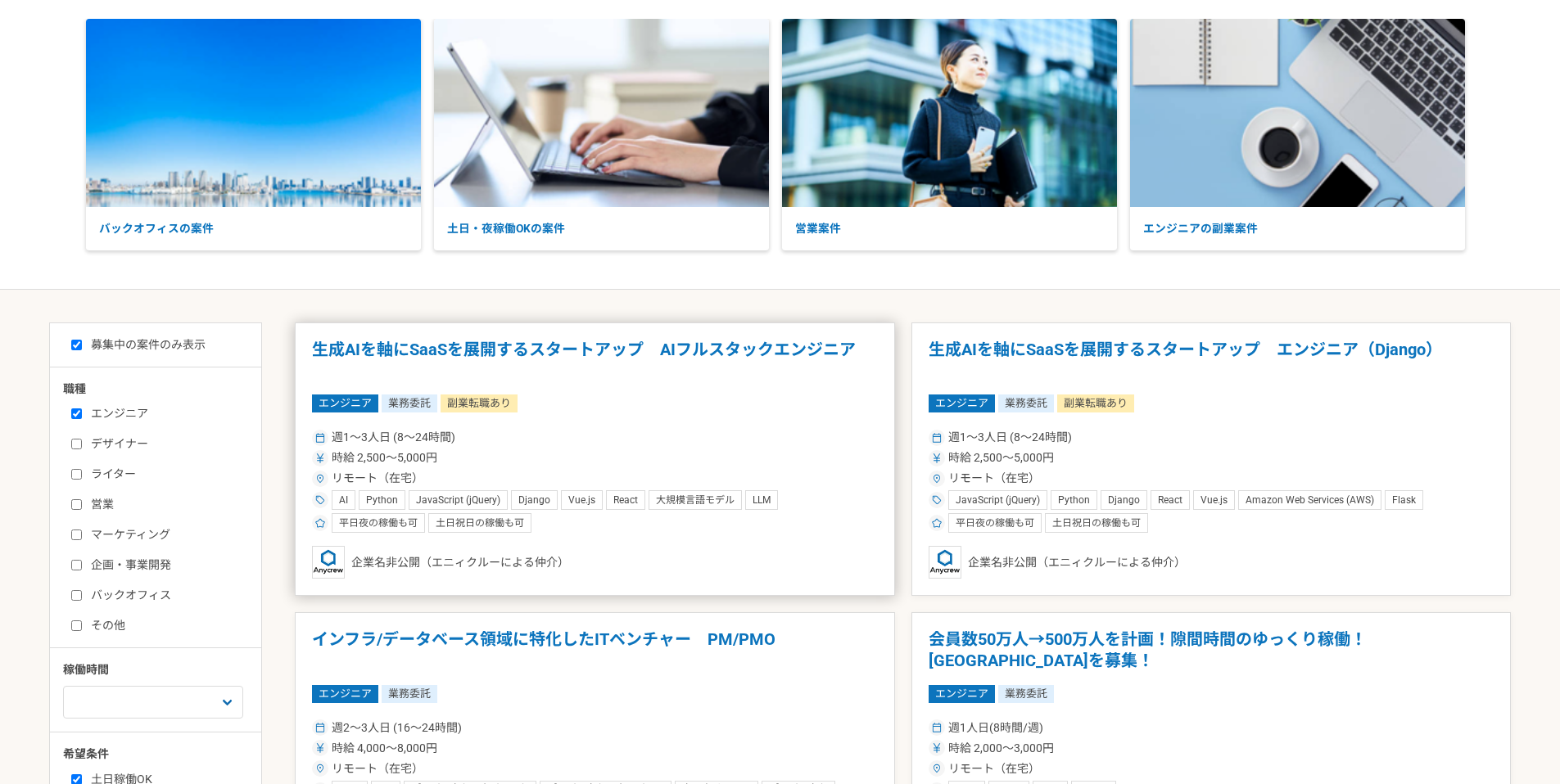
click at [646, 438] on div "週1〜3人日 (8〜24時間)" at bounding box center [595, 438] width 566 height 17
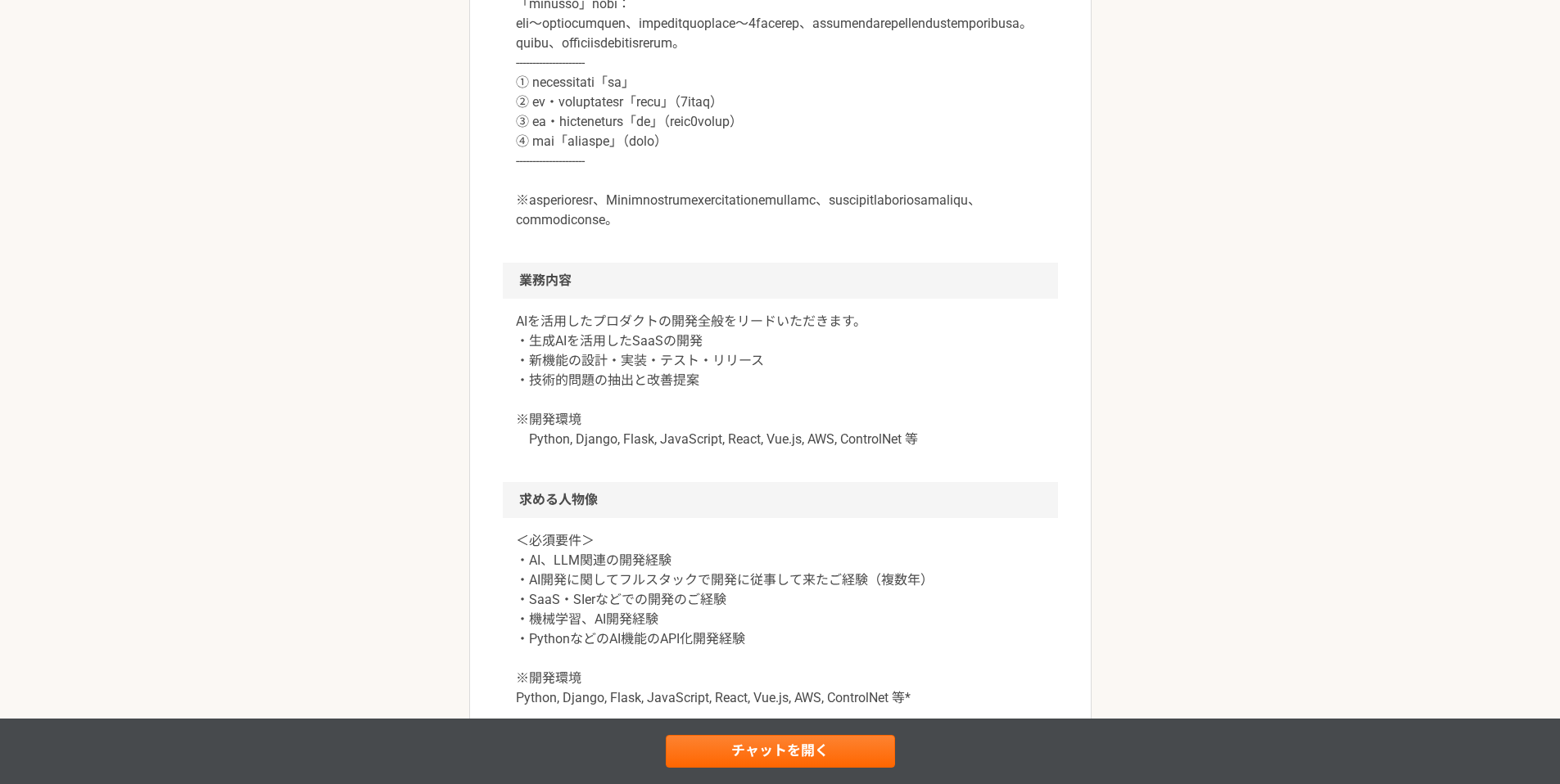
scroll to position [846, 0]
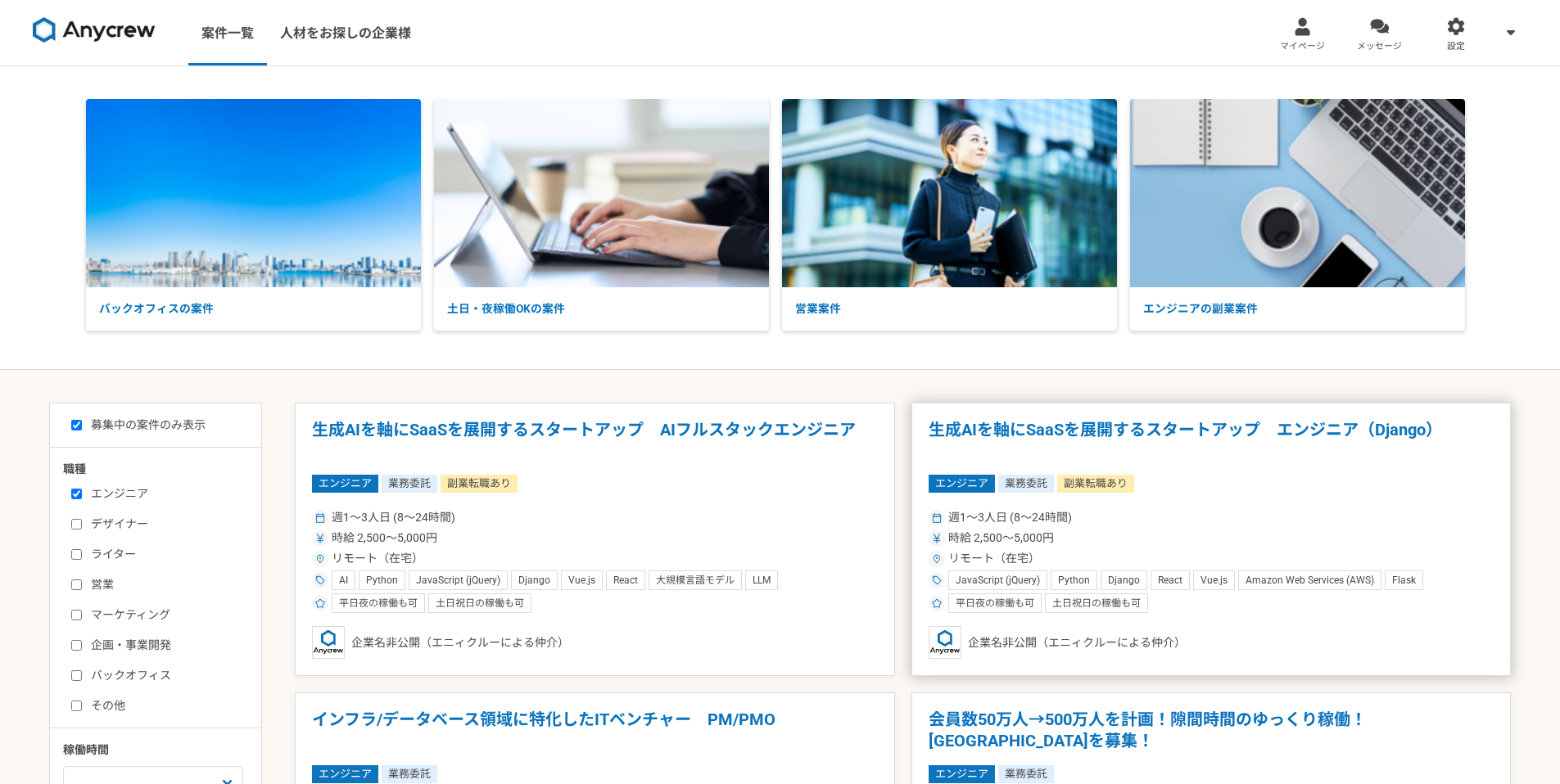
click at [1269, 488] on div "エンジニア 業務委託 副業転職あり" at bounding box center [1212, 483] width 566 height 18
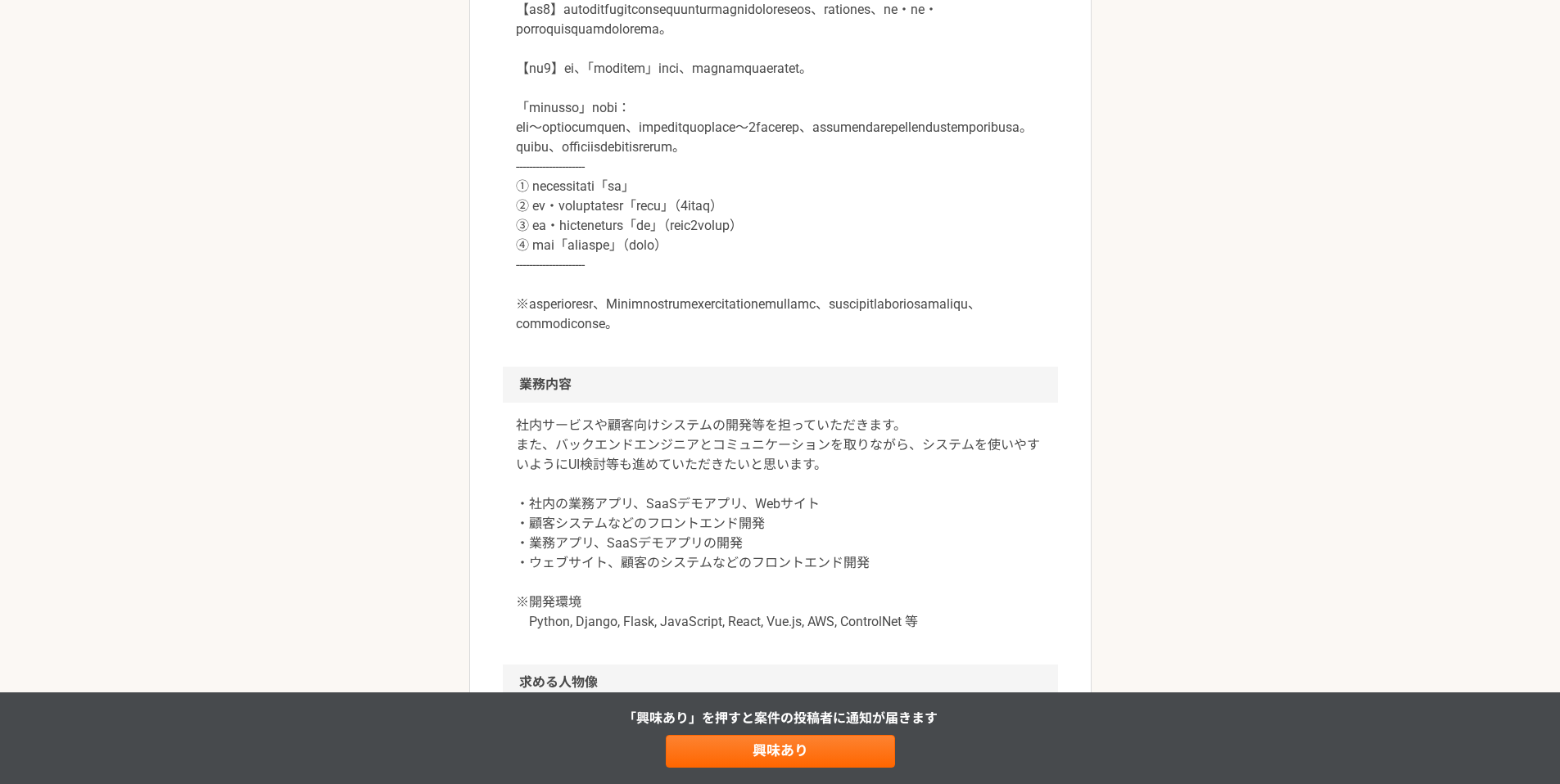
scroll to position [147, 0]
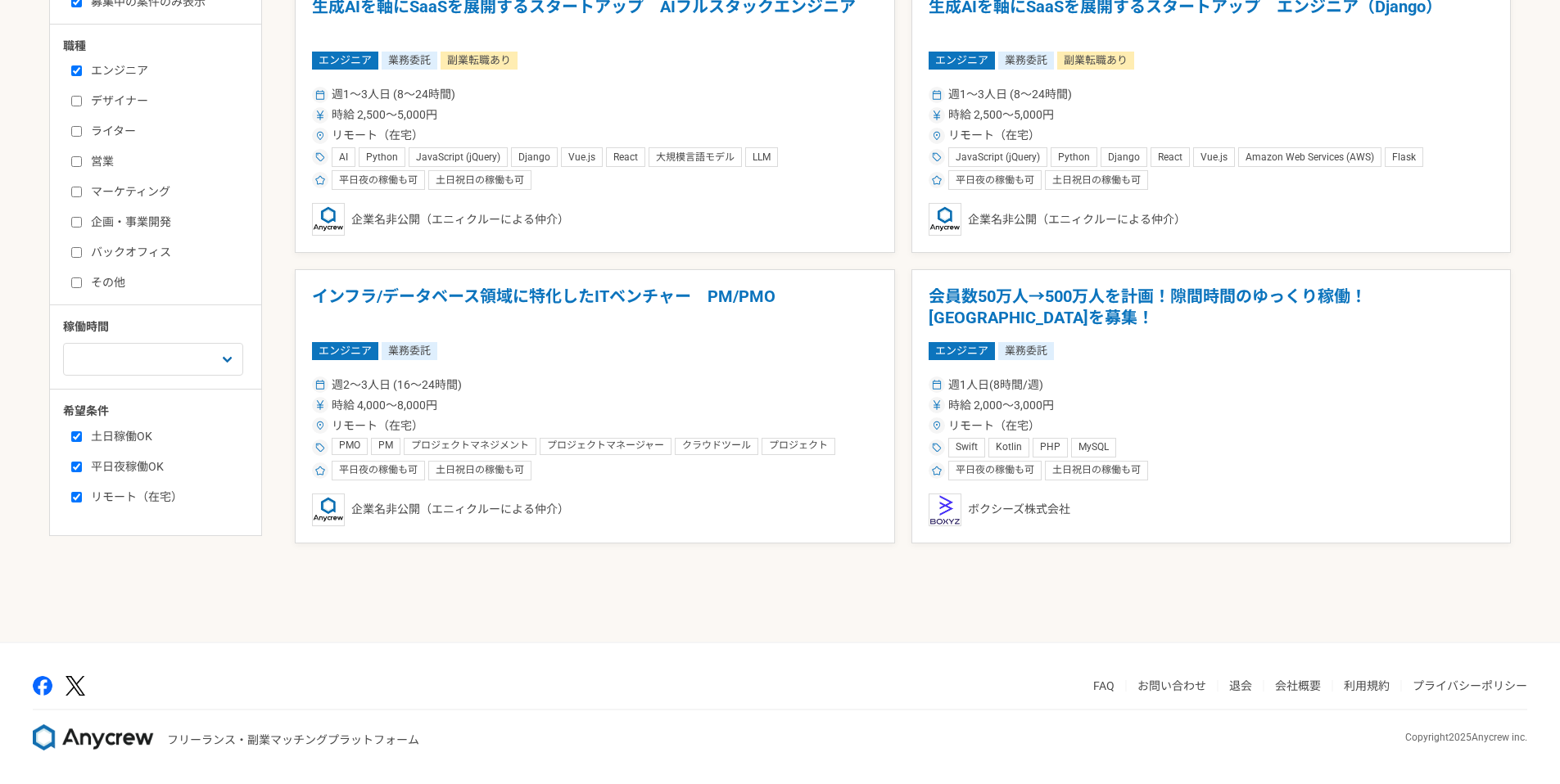
scroll to position [219, 0]
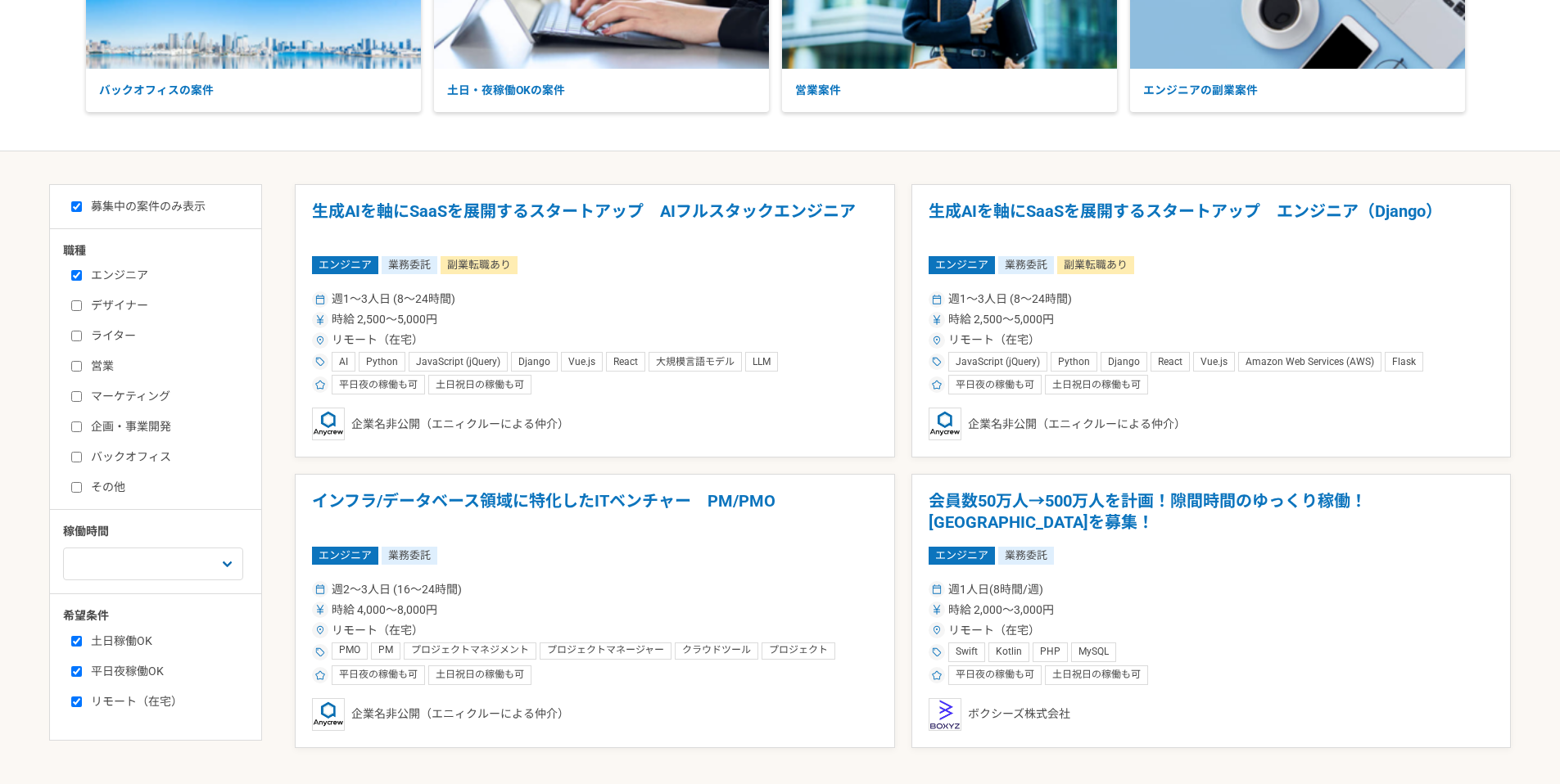
click at [75, 705] on input "リモート（在宅）" at bounding box center [75, 701] width 10 height 10
checkbox input "false"
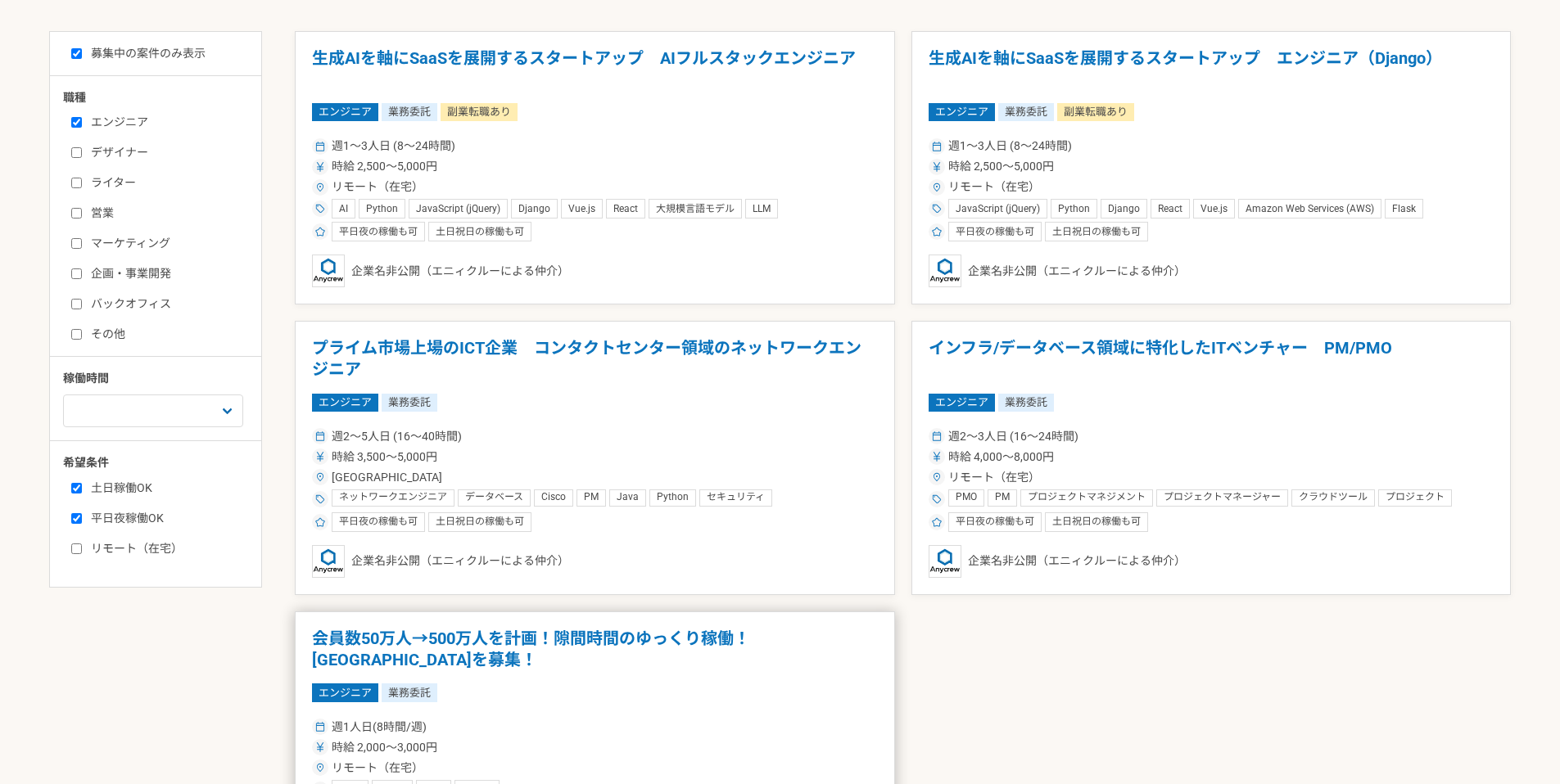
scroll to position [284, 0]
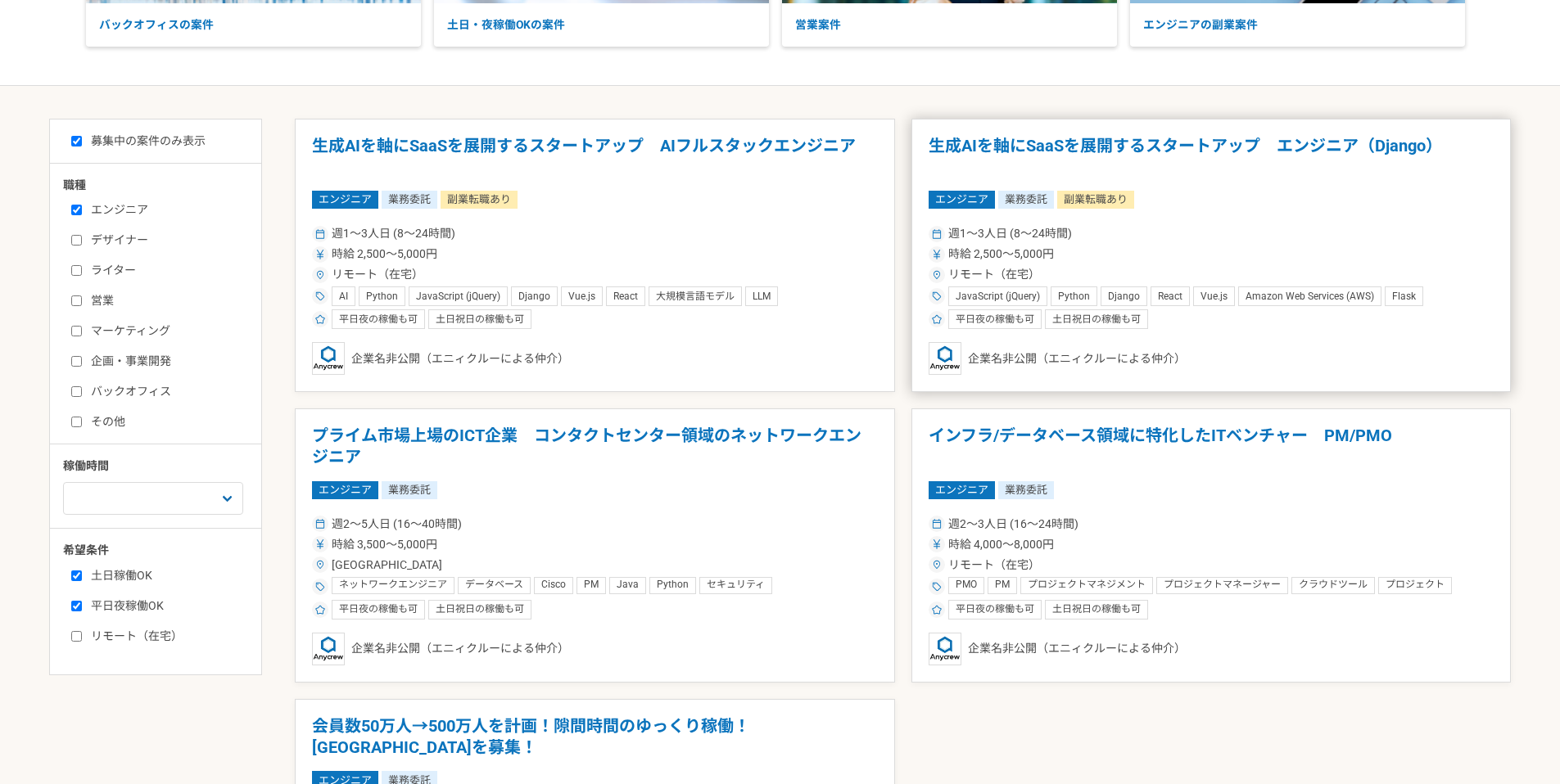
click at [1245, 230] on div "週1〜3人日 (8〜24時間)" at bounding box center [1212, 234] width 566 height 17
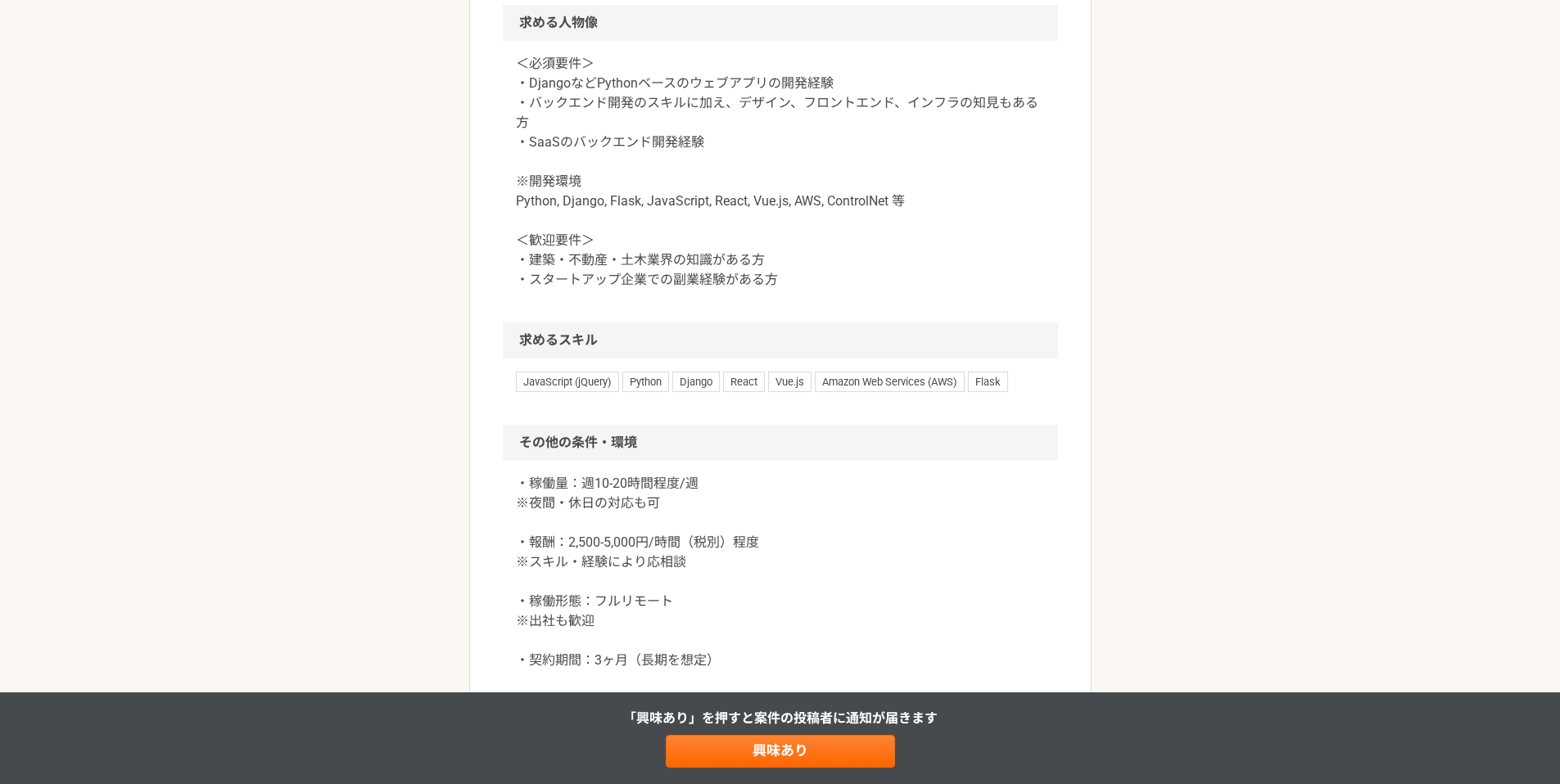
scroll to position [1474, 0]
